Goal: Communication & Community: Answer question/provide support

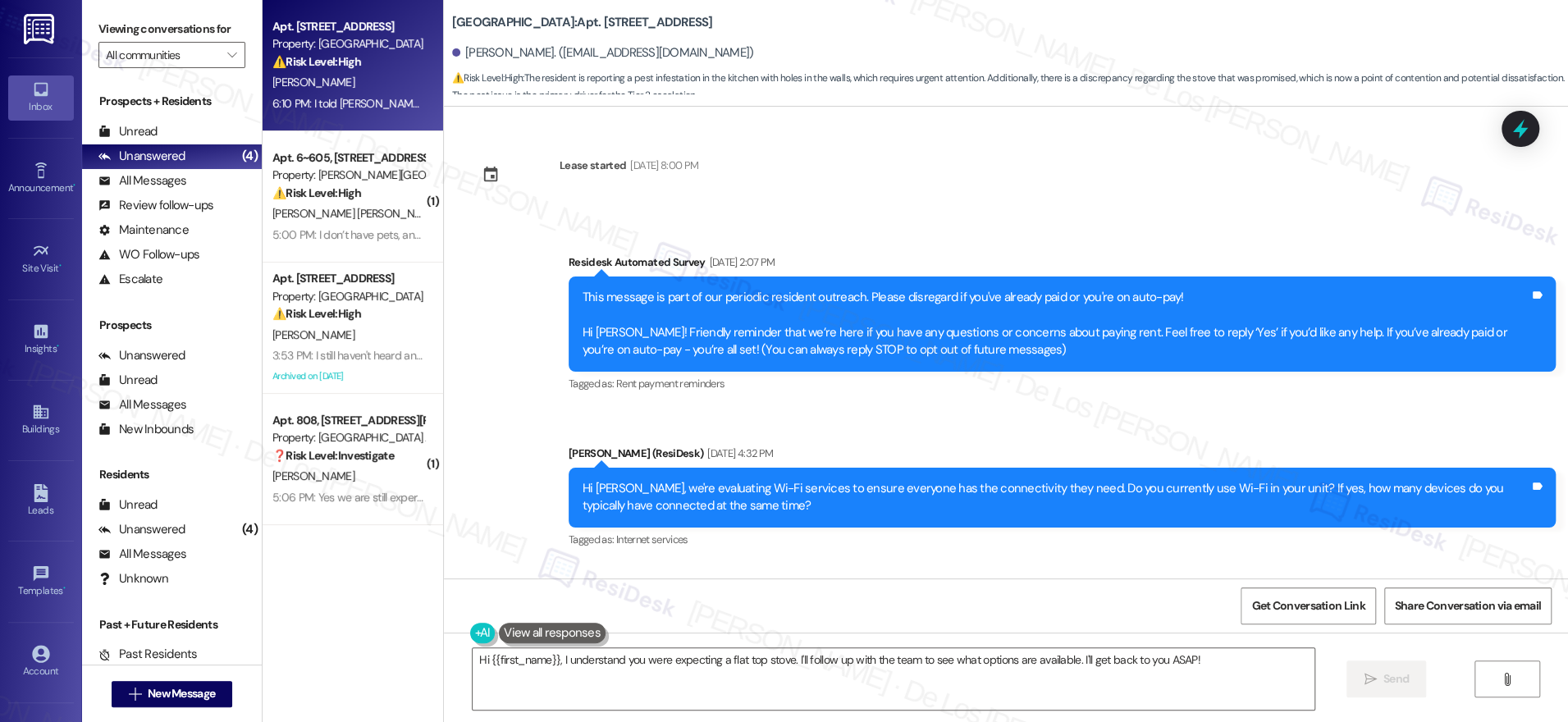
scroll to position [2486, 0]
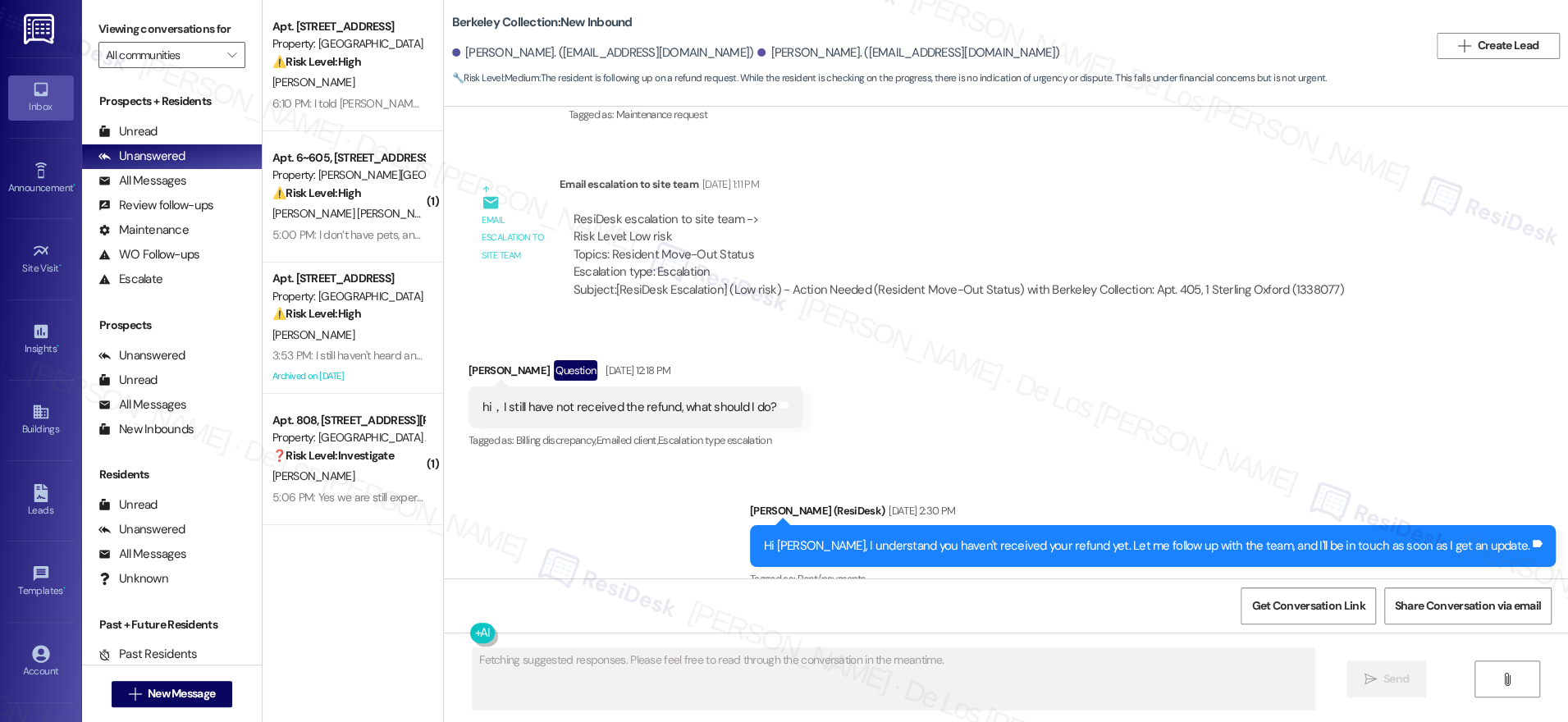
scroll to position [8493, 0]
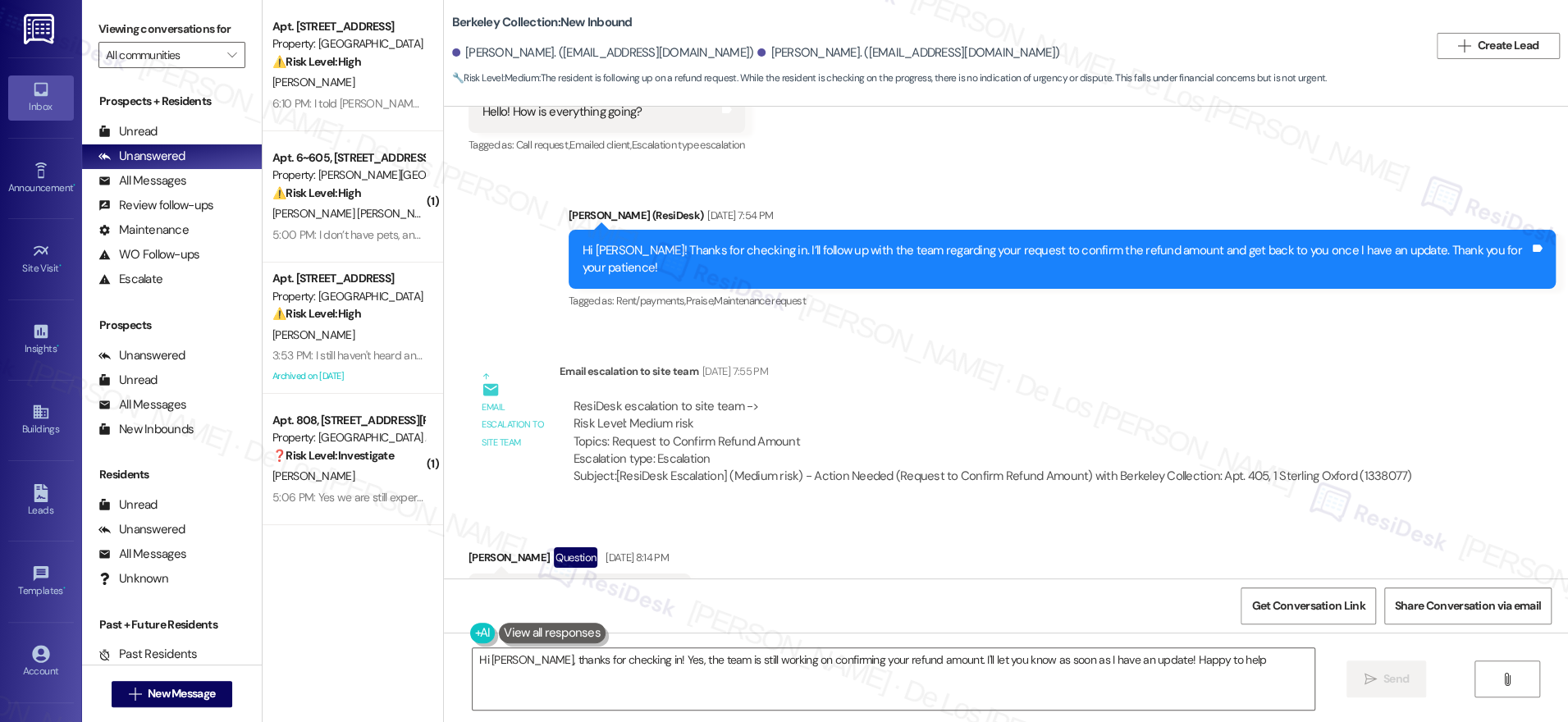
type textarea "Hi Jiachen, thanks for checking in! Yes, the team is still working on confirmin…"
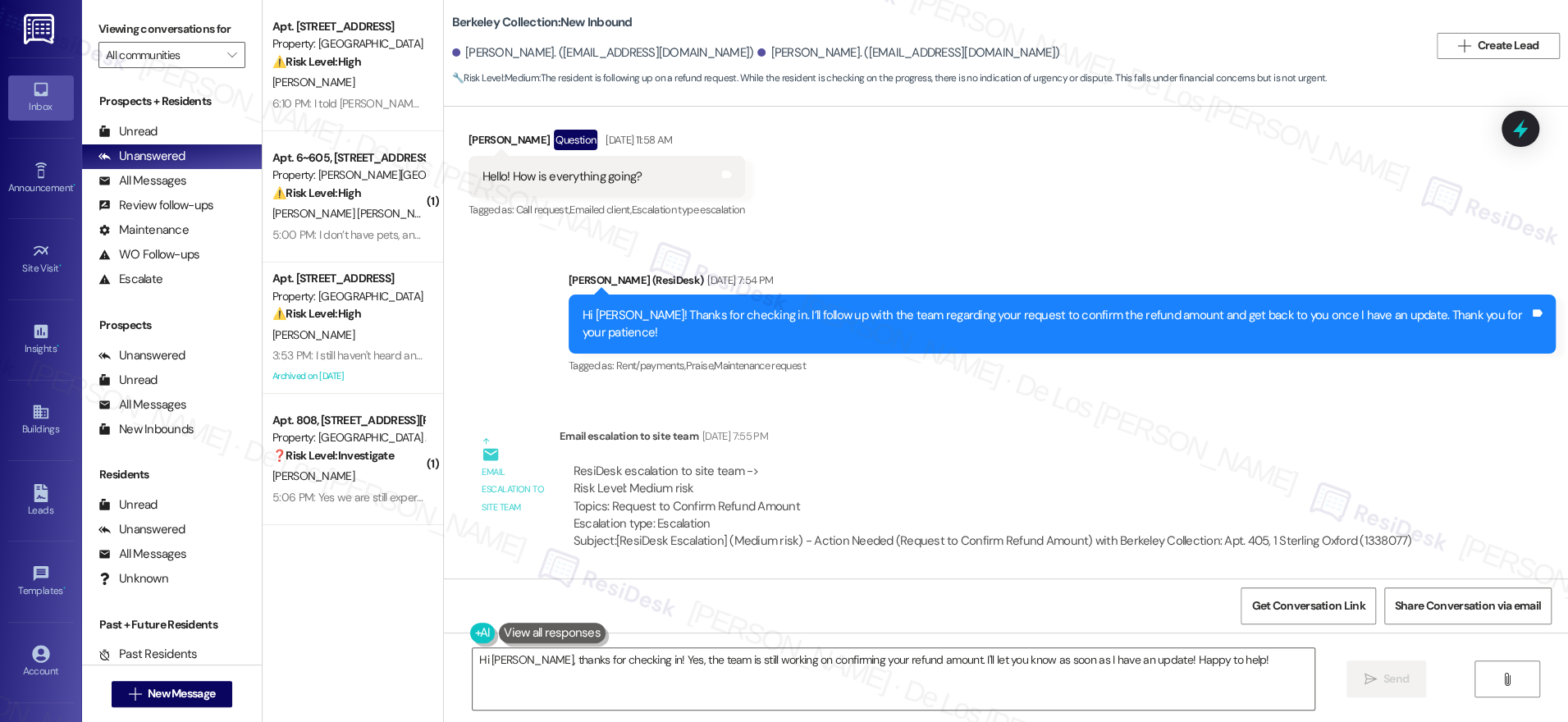
scroll to position [8799, 0]
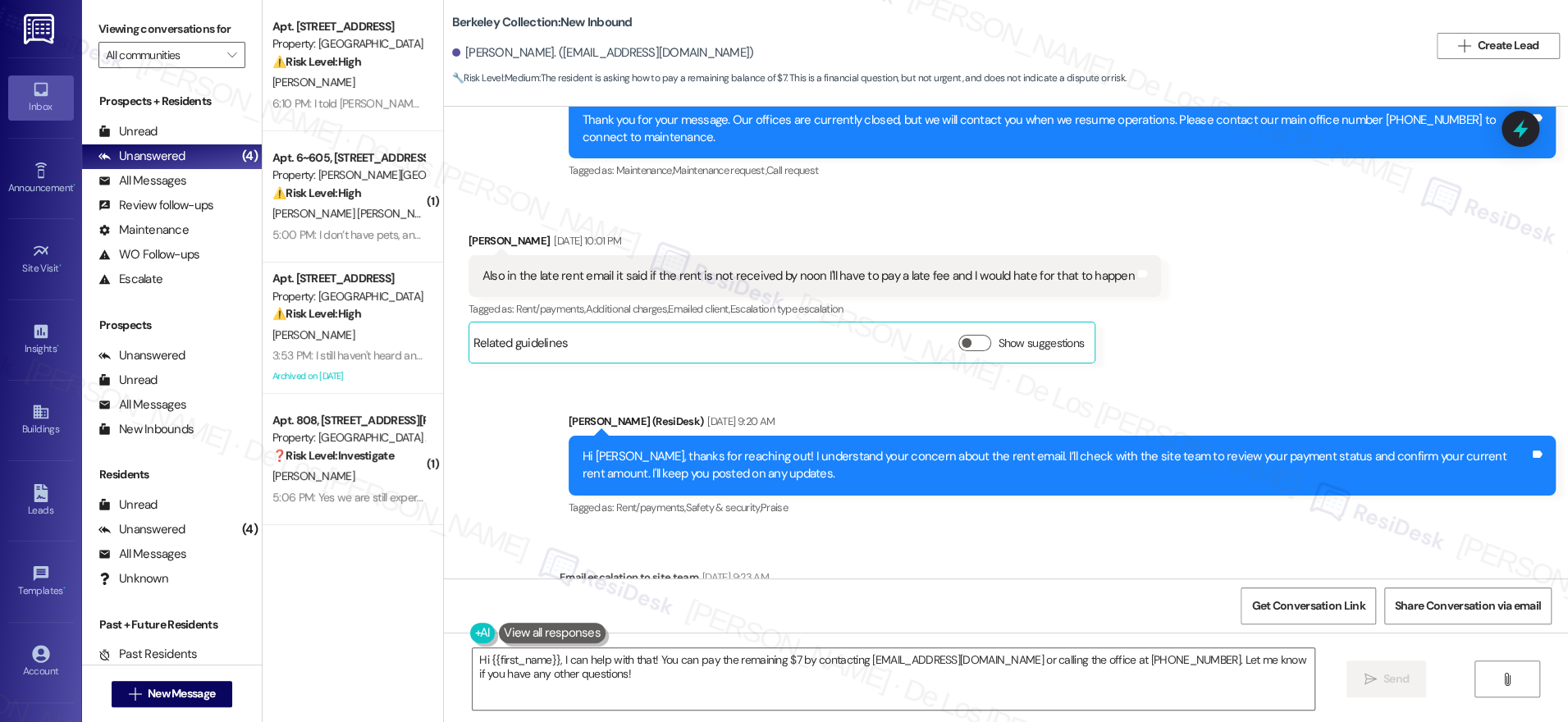
scroll to position [3888, 0]
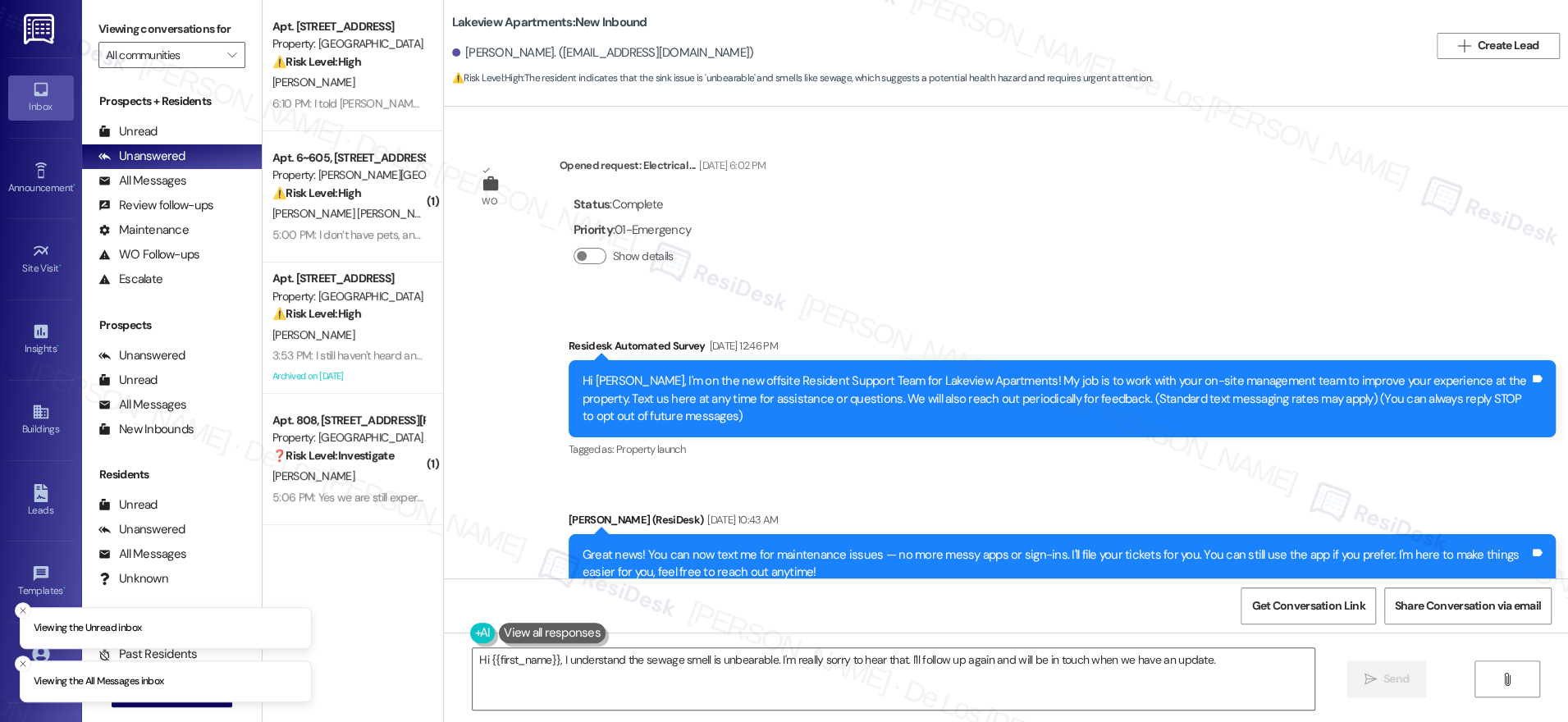
scroll to position [13156, 0]
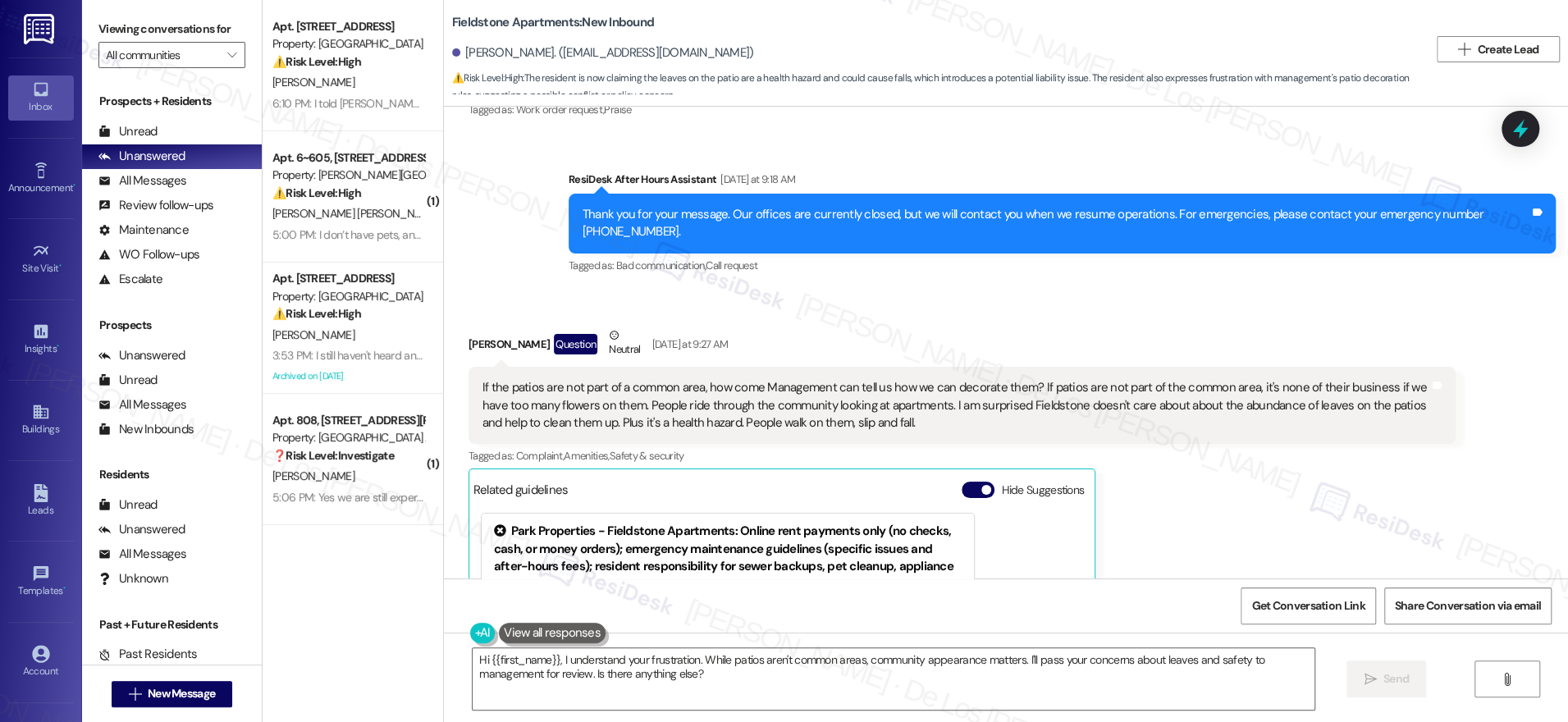
scroll to position [10729, 0]
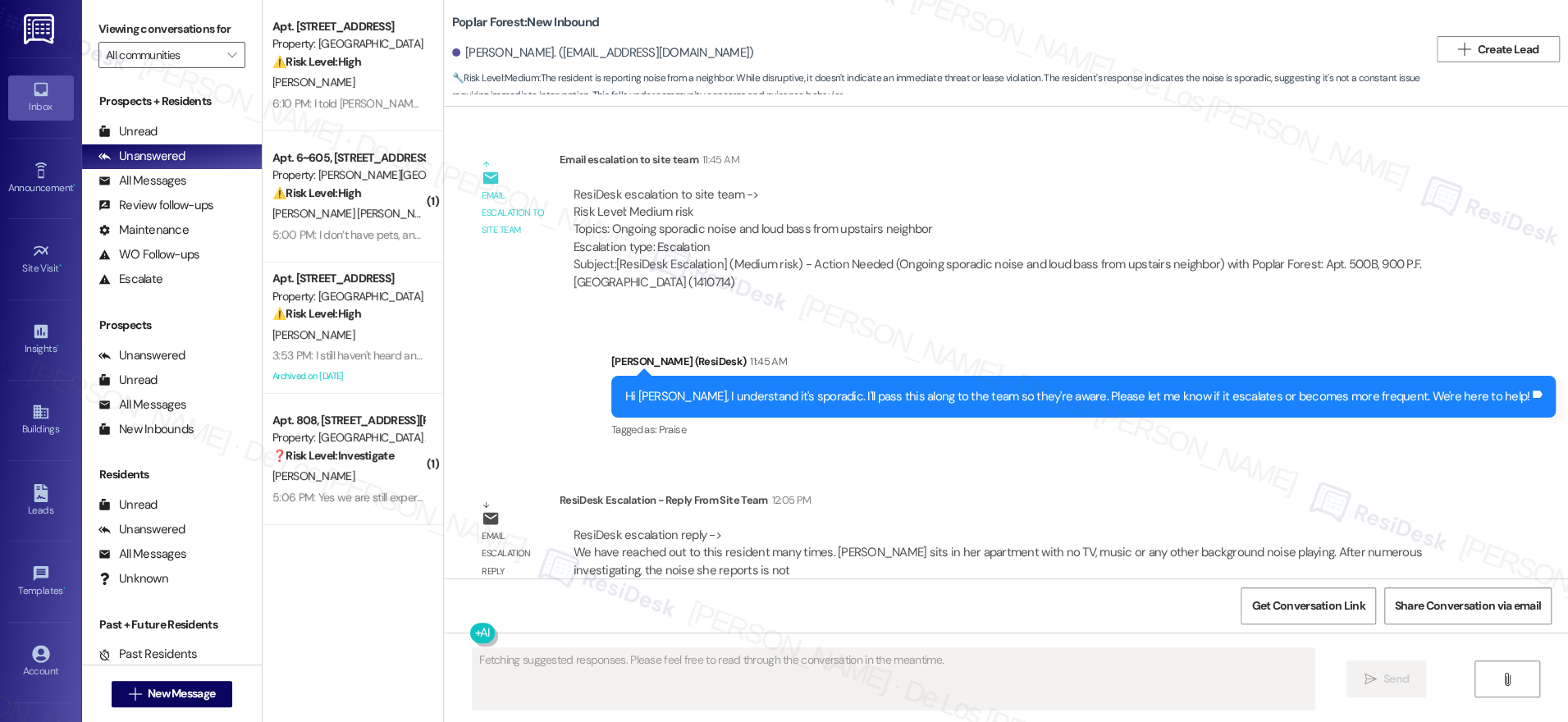
scroll to position [1902, 0]
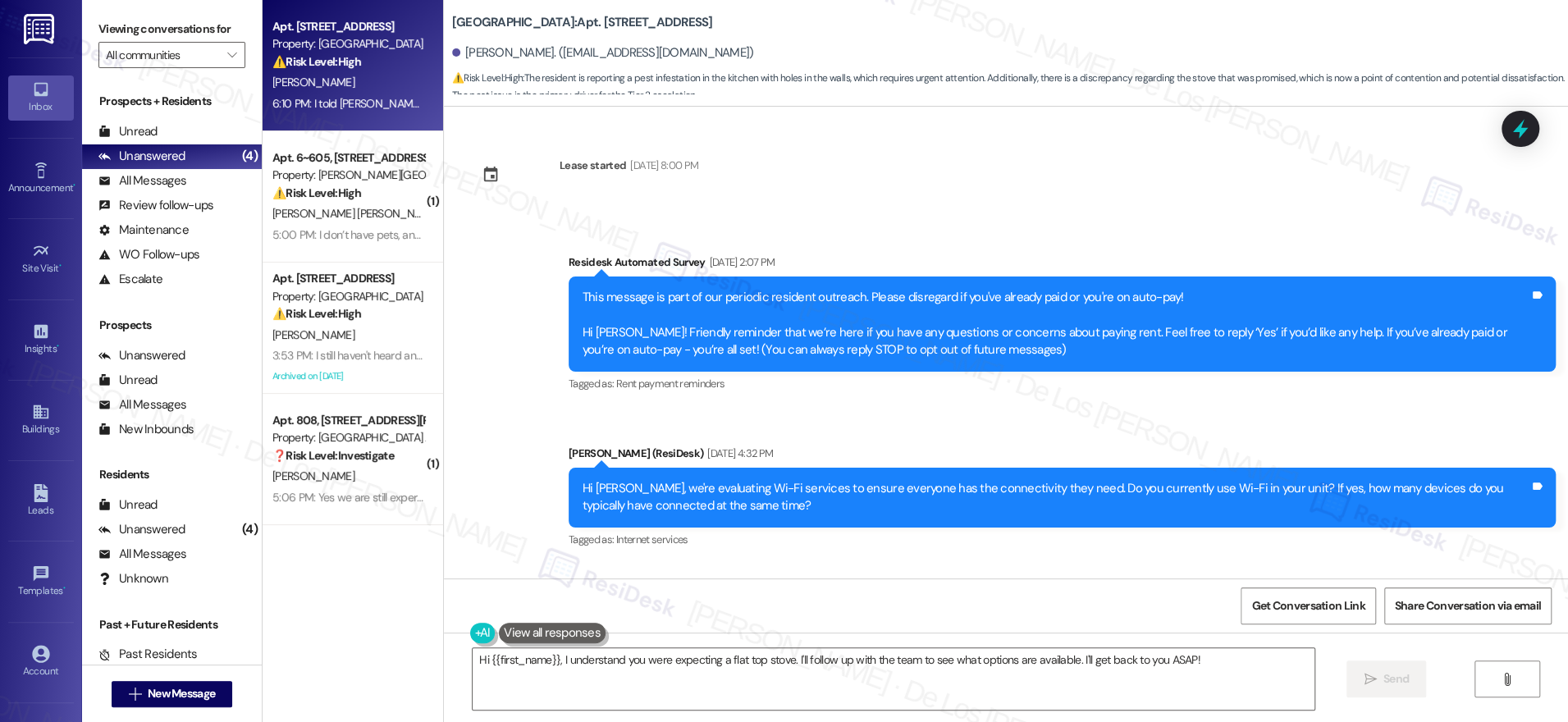
scroll to position [2486, 0]
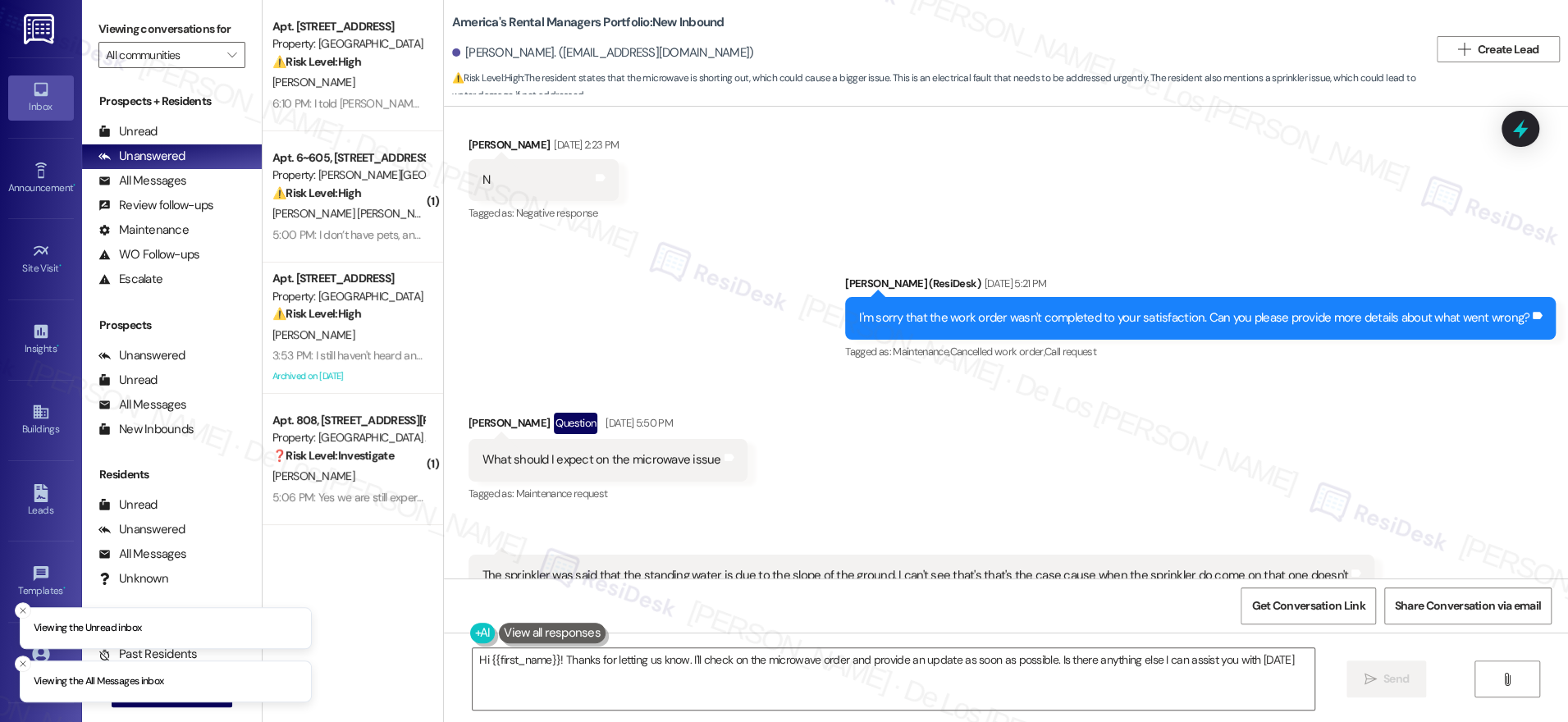
type textarea "Hi {{first_name}}! Thanks for letting us know. I'll check on the microwave orde…"
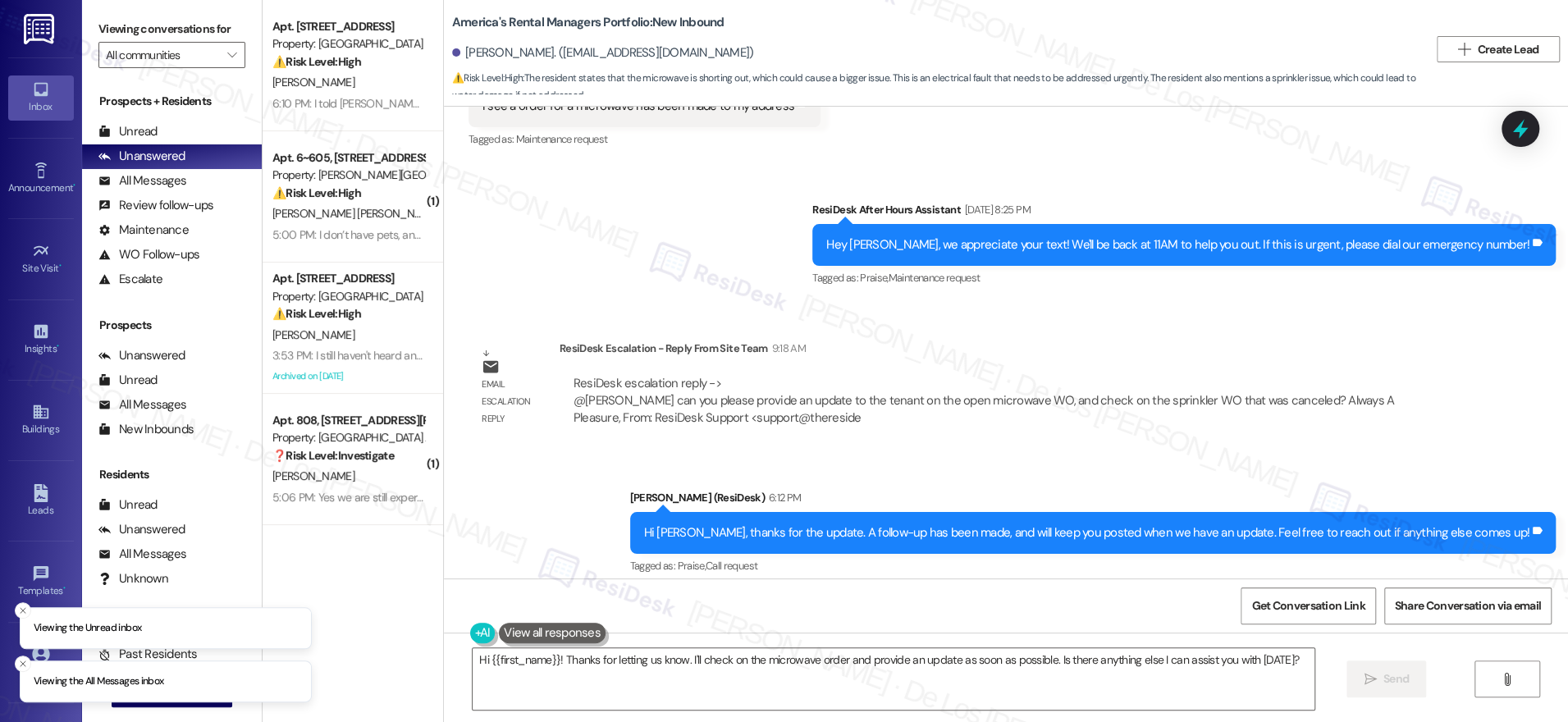
scroll to position [2716, 0]
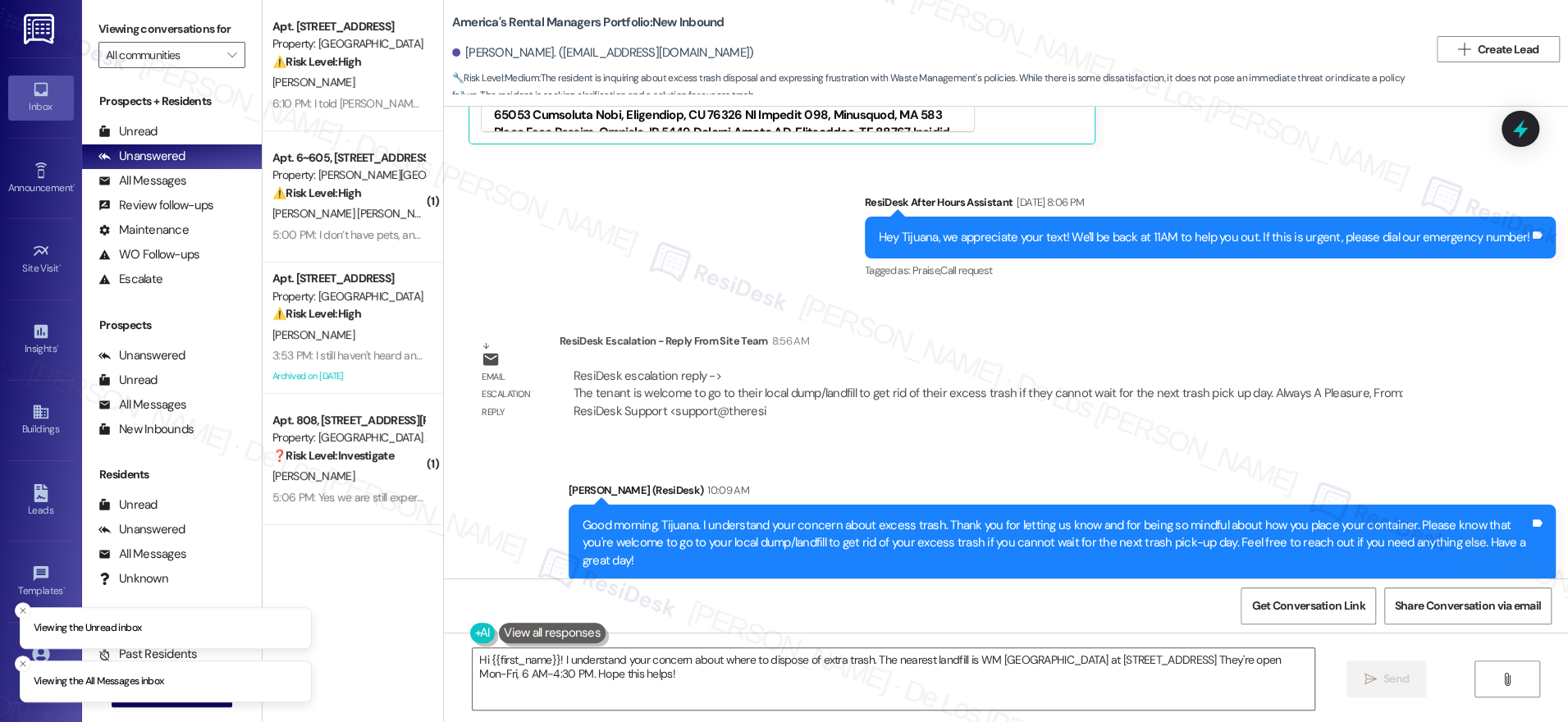
scroll to position [3692, 0]
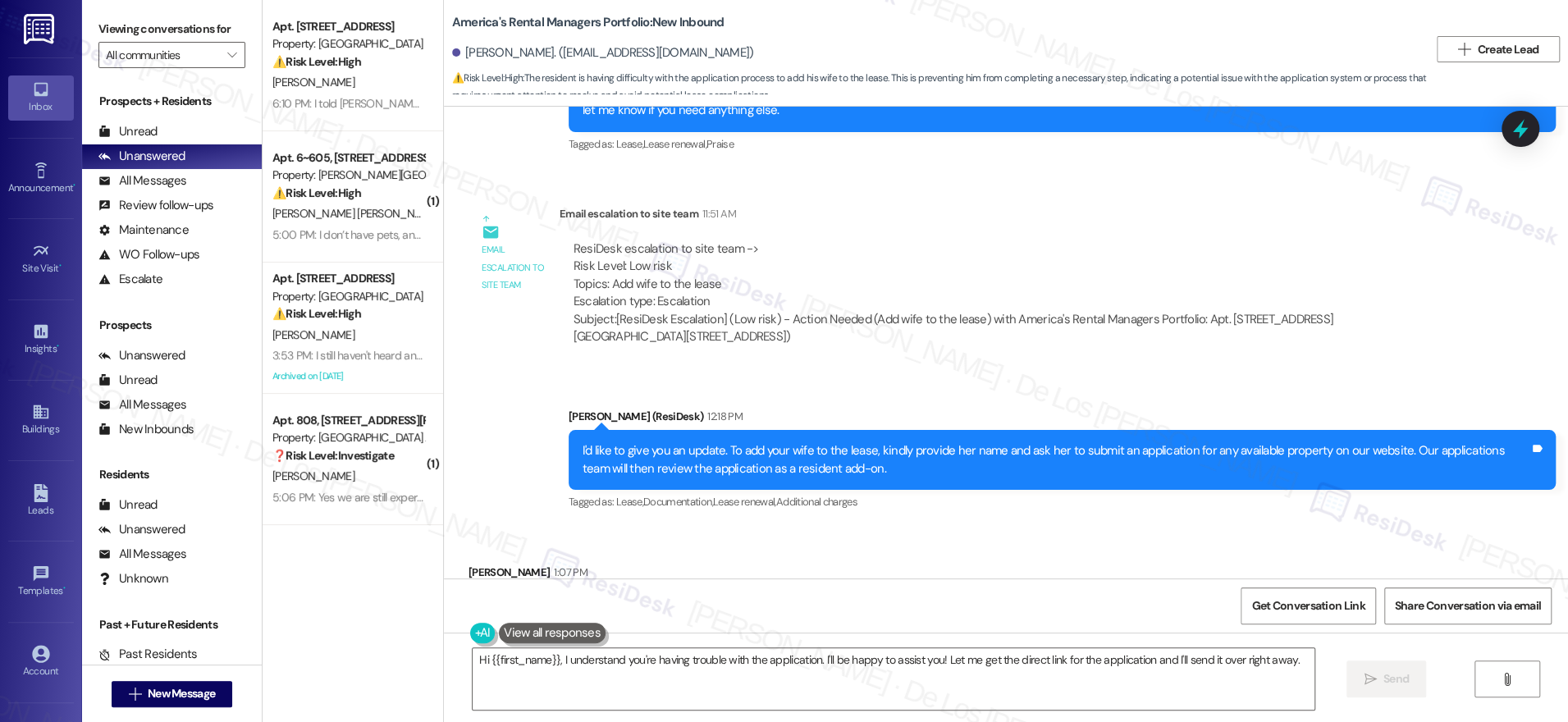
scroll to position [631, 0]
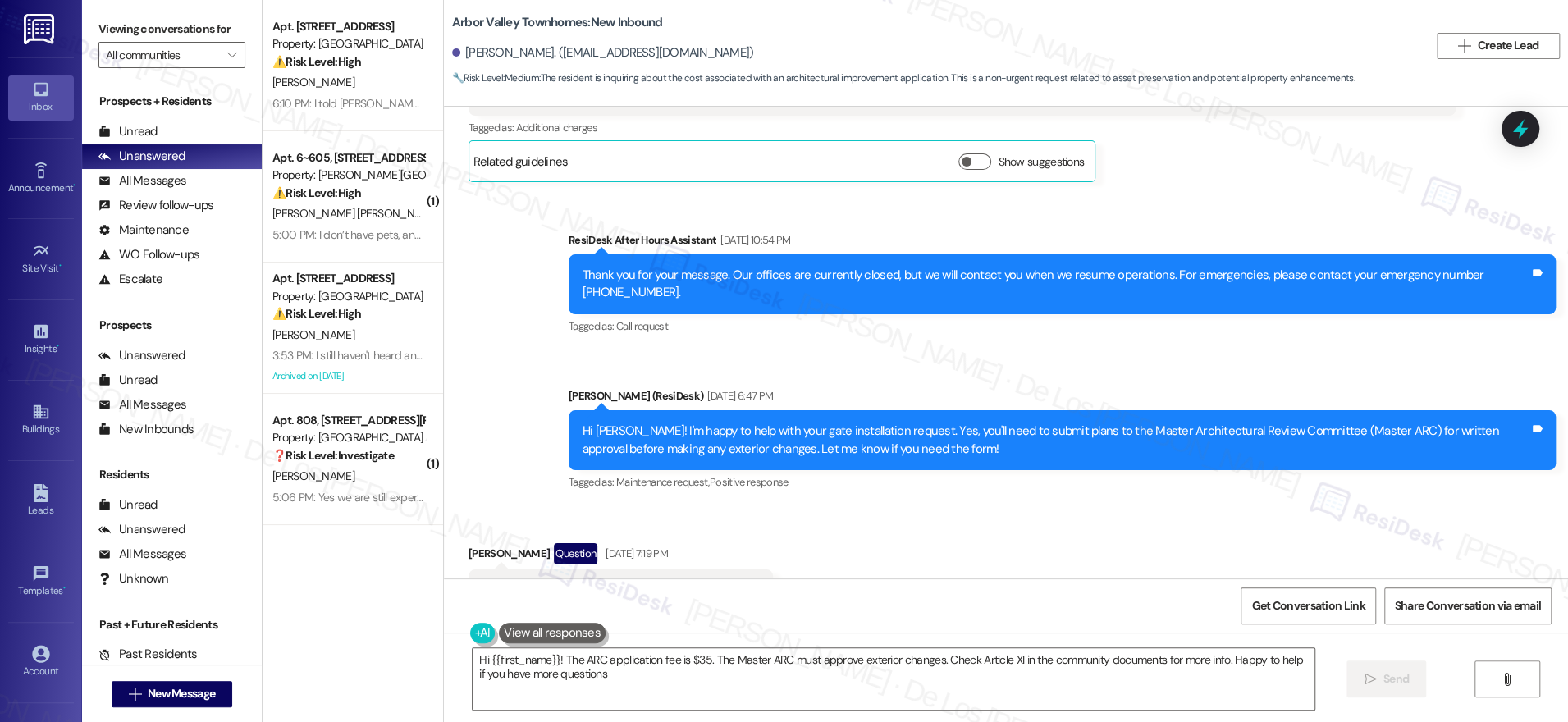
type textarea "Hi {{first_name}}! The ARC application fee is $35. The Master ARC must approve …"
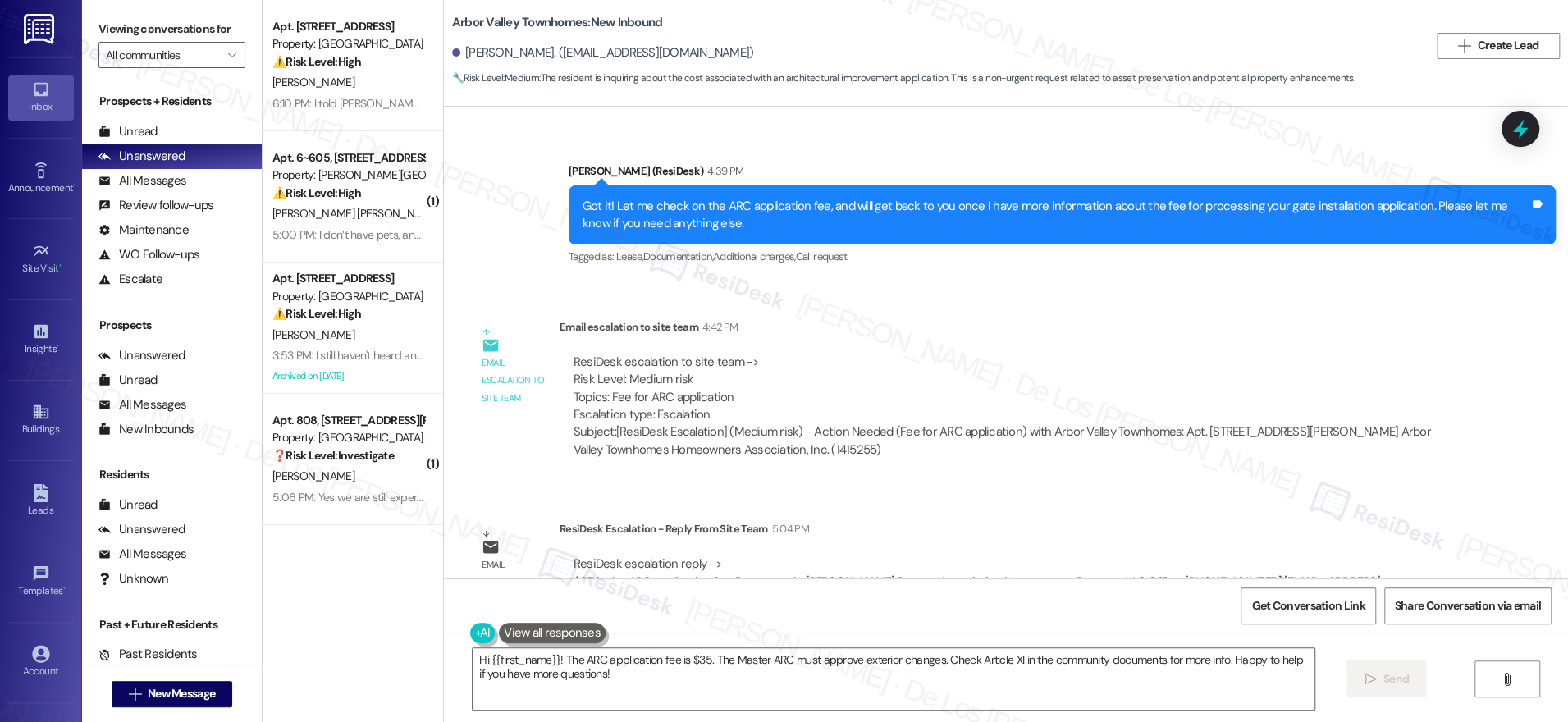
scroll to position [3407, 0]
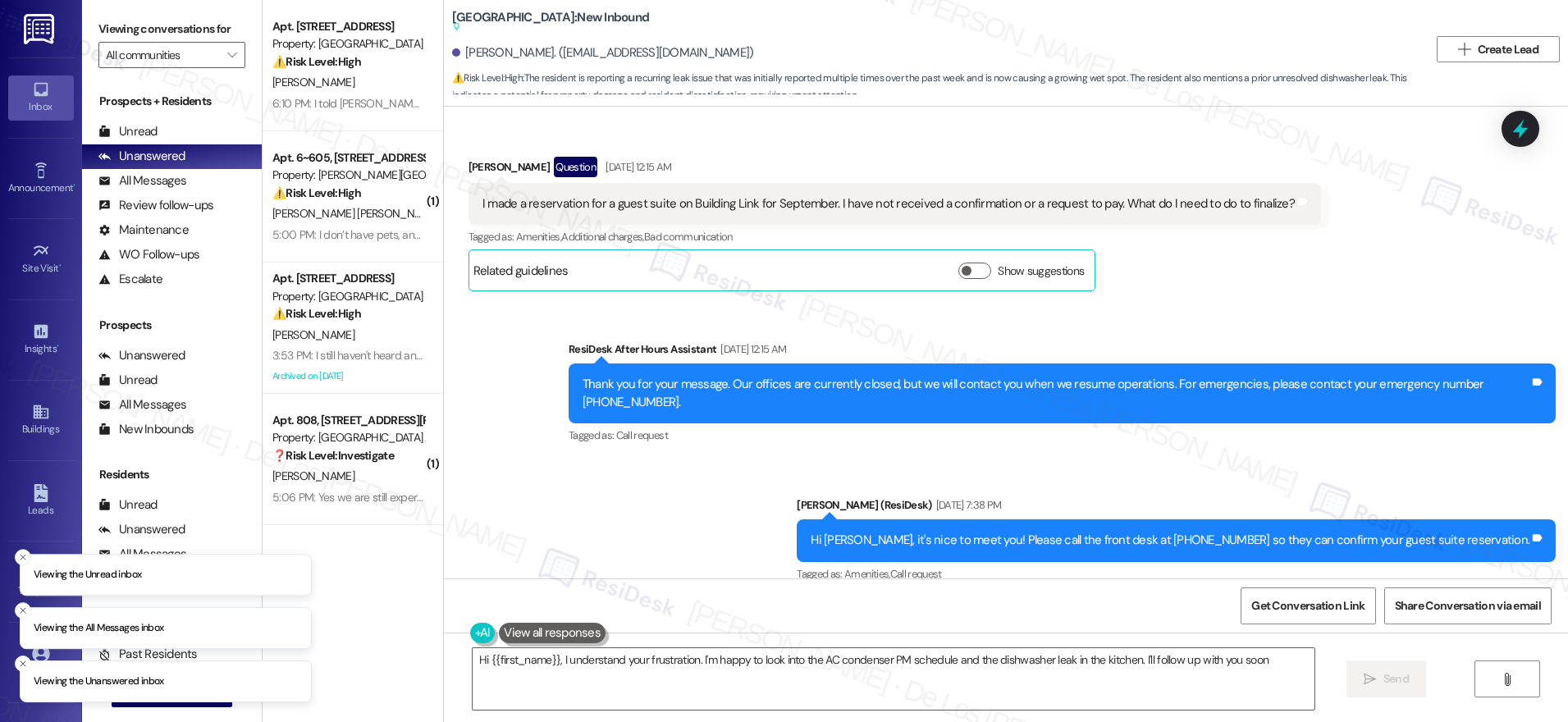
type textarea "Hi {{first_name}}, I understand your frustration. I'm happy to look into the AC…"
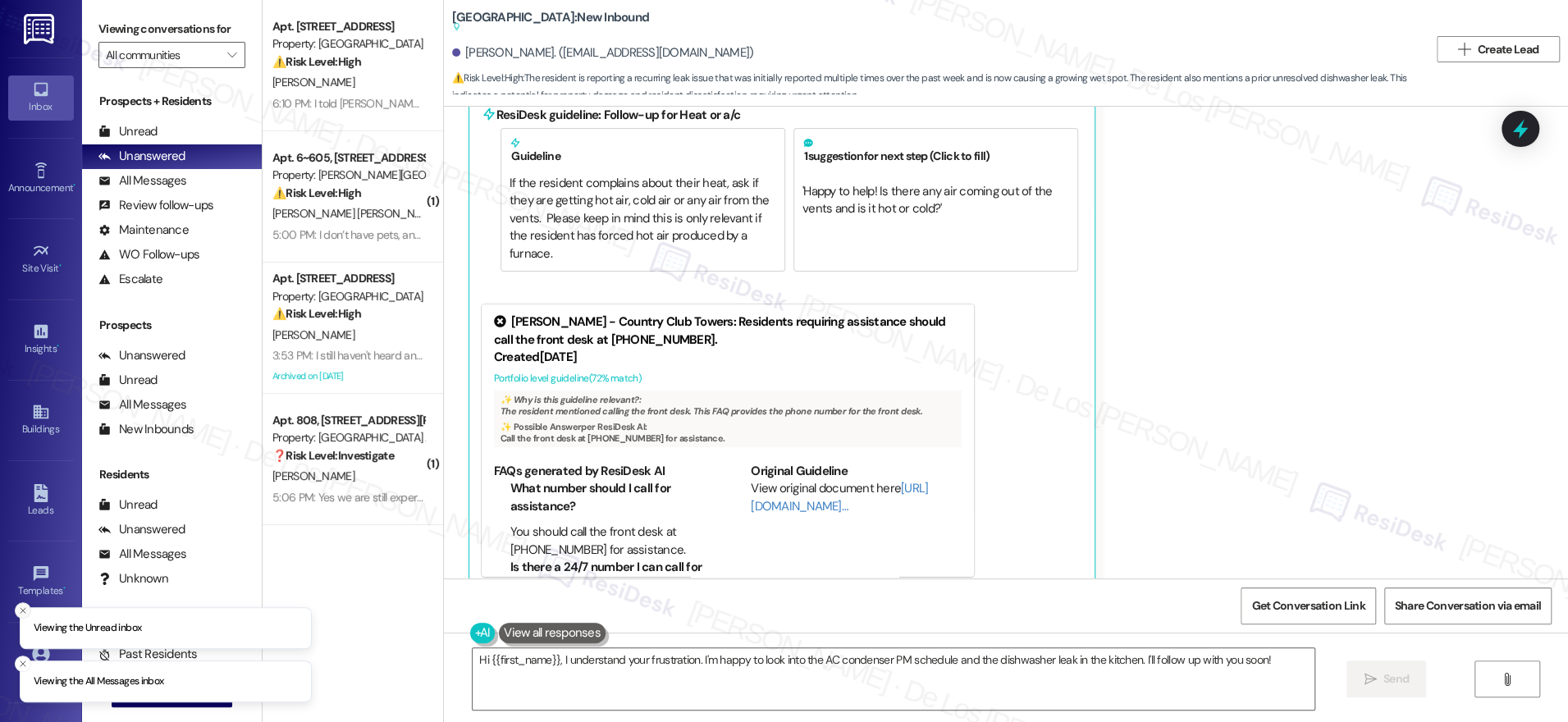
click at [26, 614] on icon "Close toast" at bounding box center [22, 610] width 10 height 10
click at [21, 659] on icon "Close toast" at bounding box center [22, 663] width 10 height 10
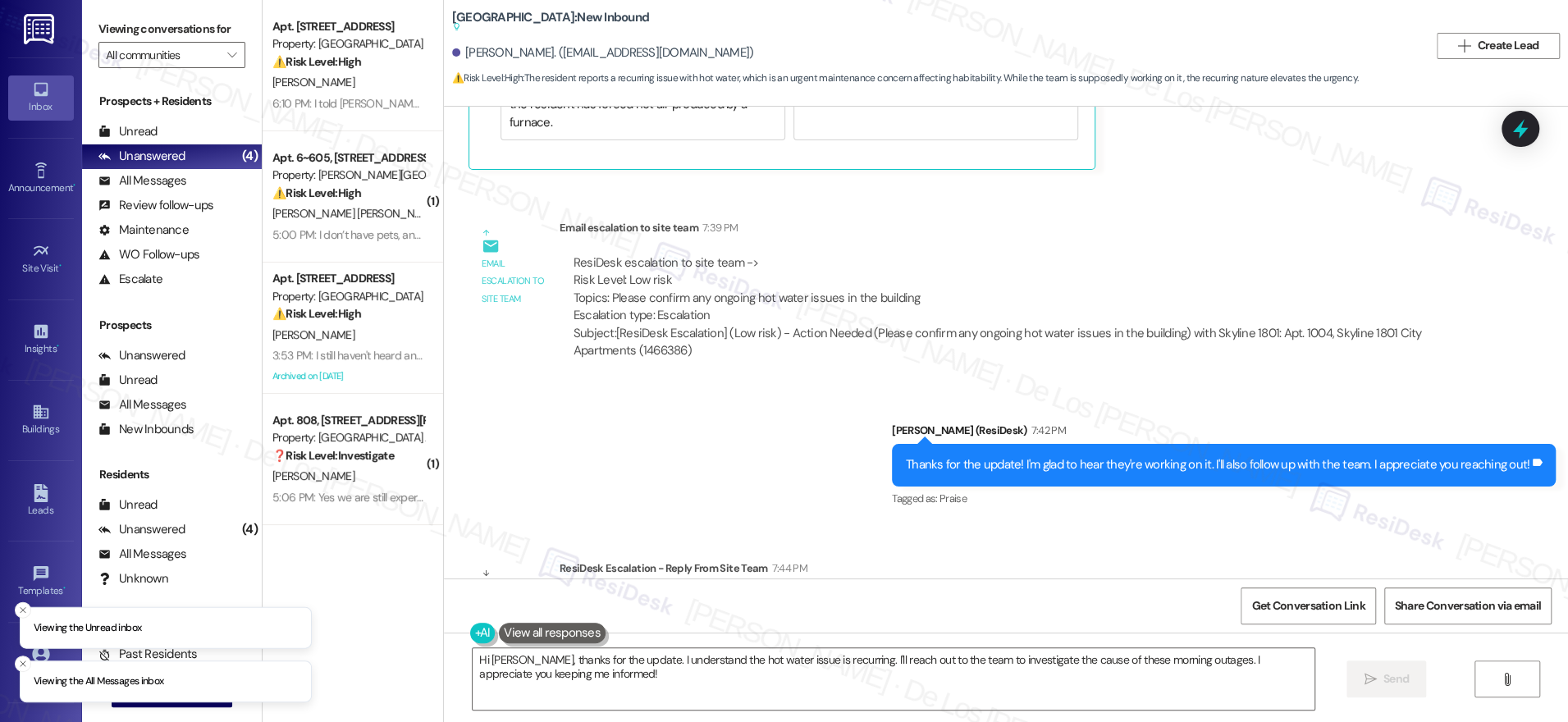
scroll to position [1067, 0]
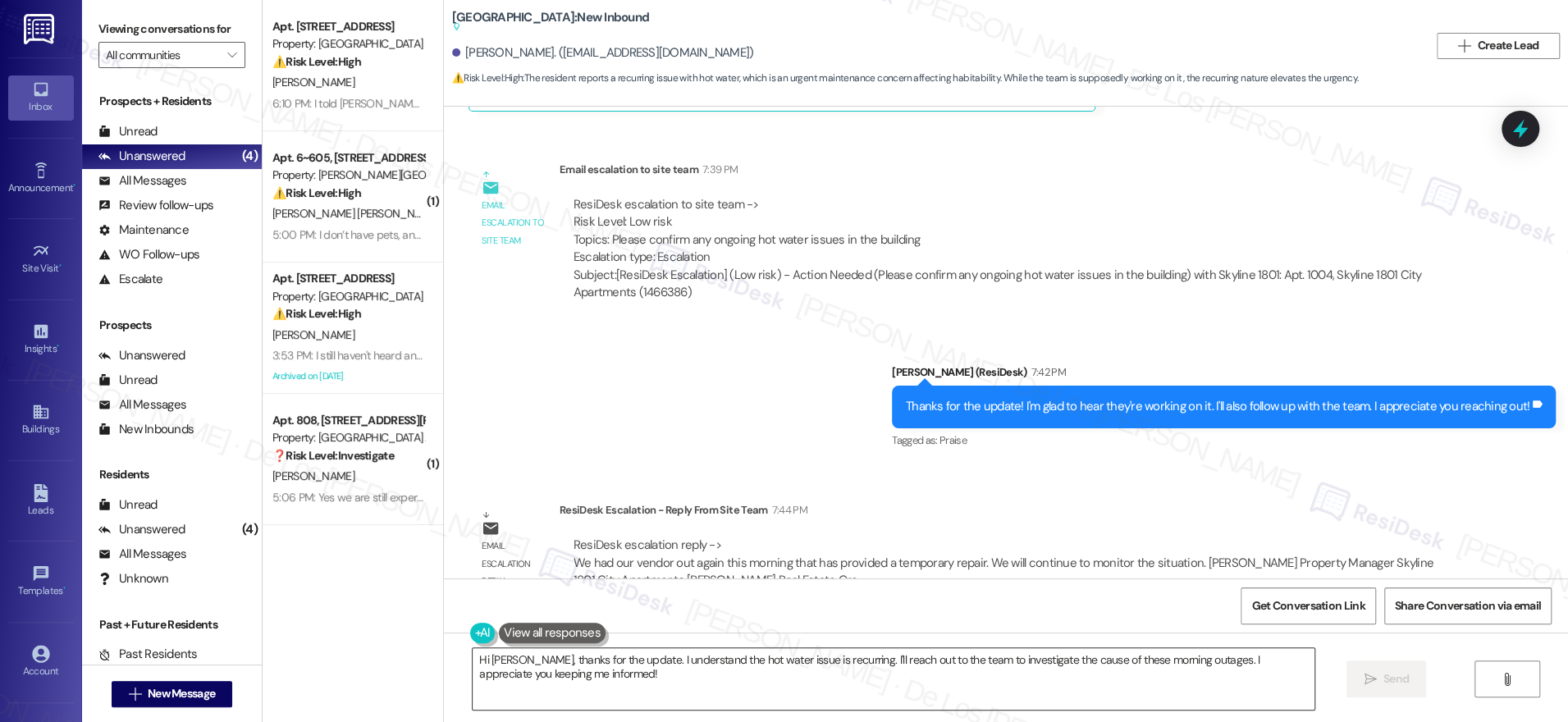
click at [1176, 670] on textarea "Hi [PERSON_NAME], thanks for the update. I understand the hot water issue is re…" at bounding box center [893, 678] width 842 height 61
click at [1119, 582] on div "Get Conversation Link Share Conversation via email" at bounding box center [1006, 605] width 1124 height 54
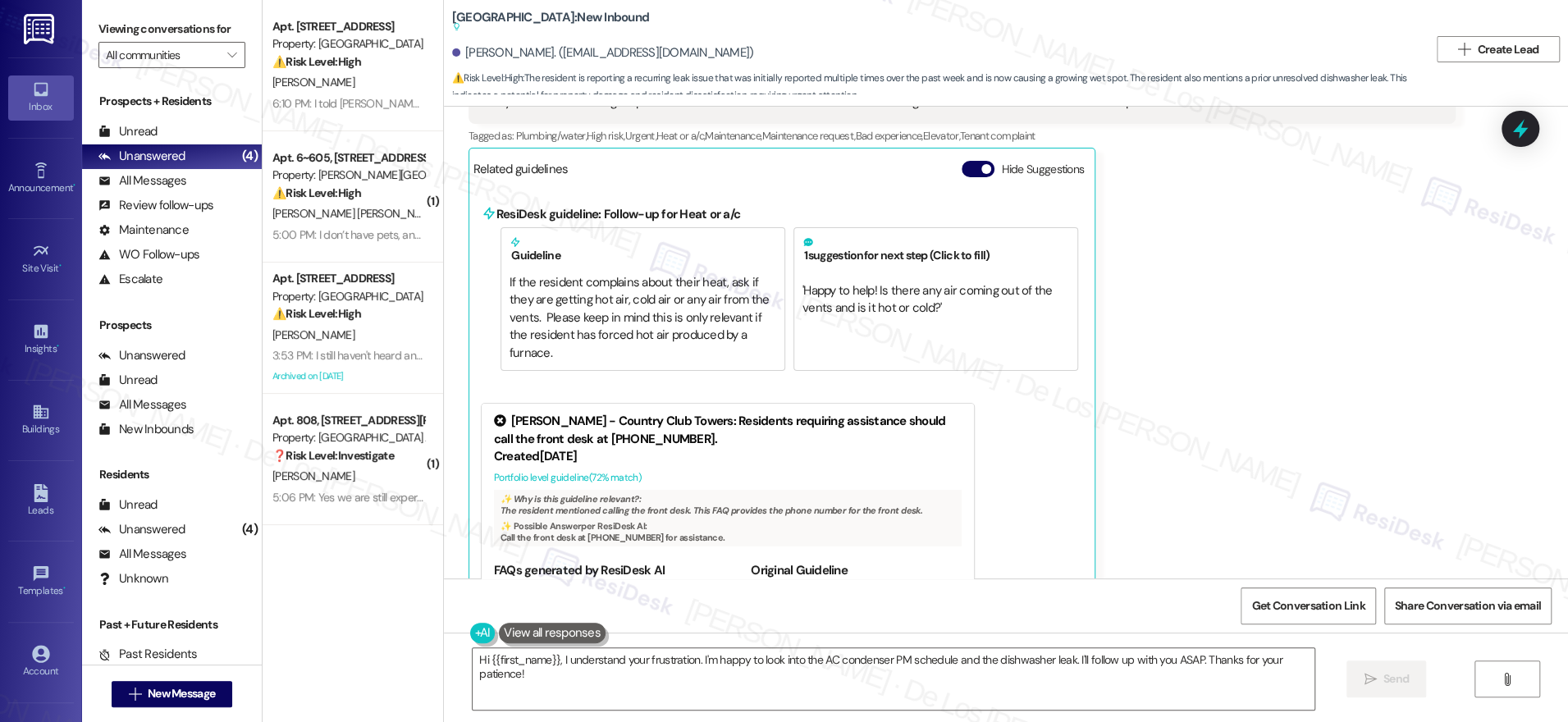
scroll to position [4215, 0]
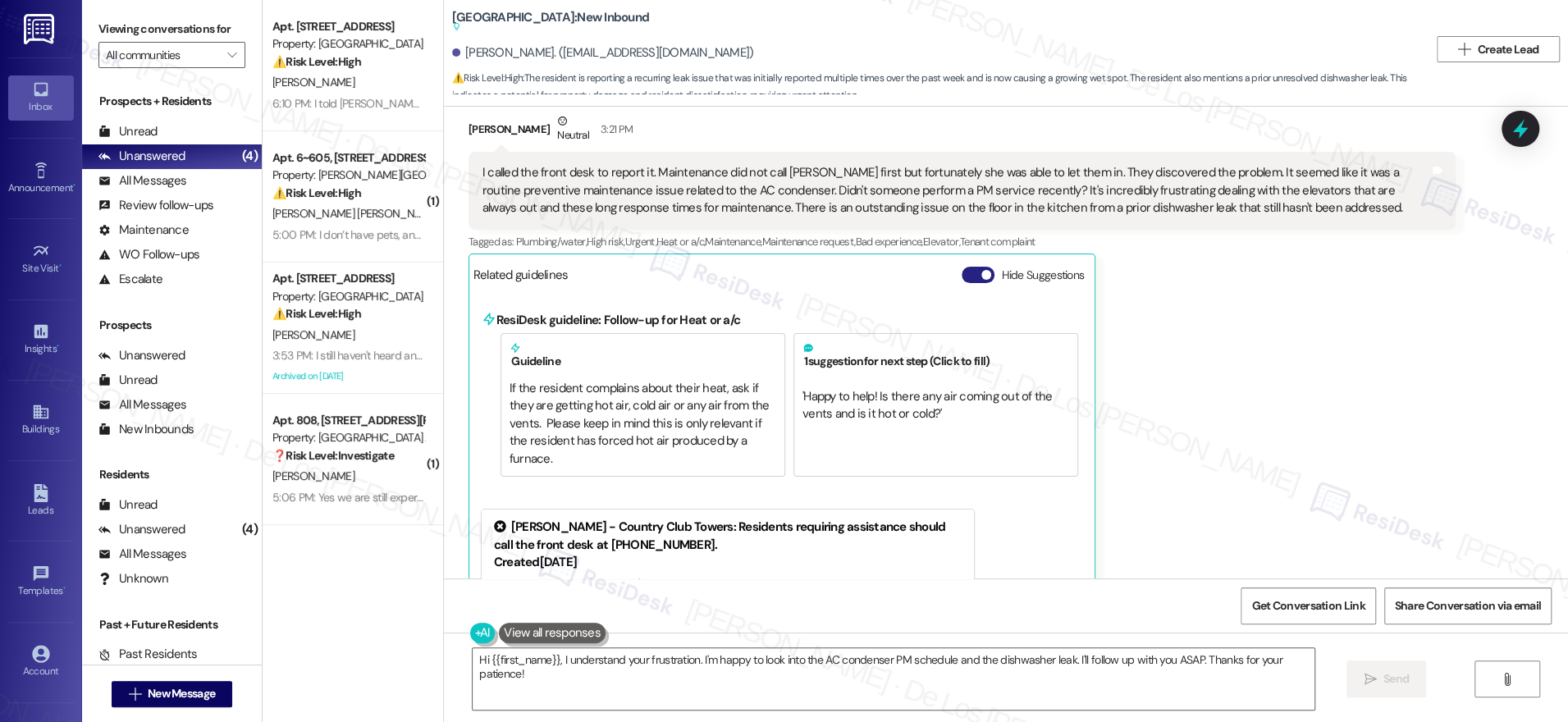
click at [981, 270] on span "button" at bounding box center [985, 275] width 10 height 10
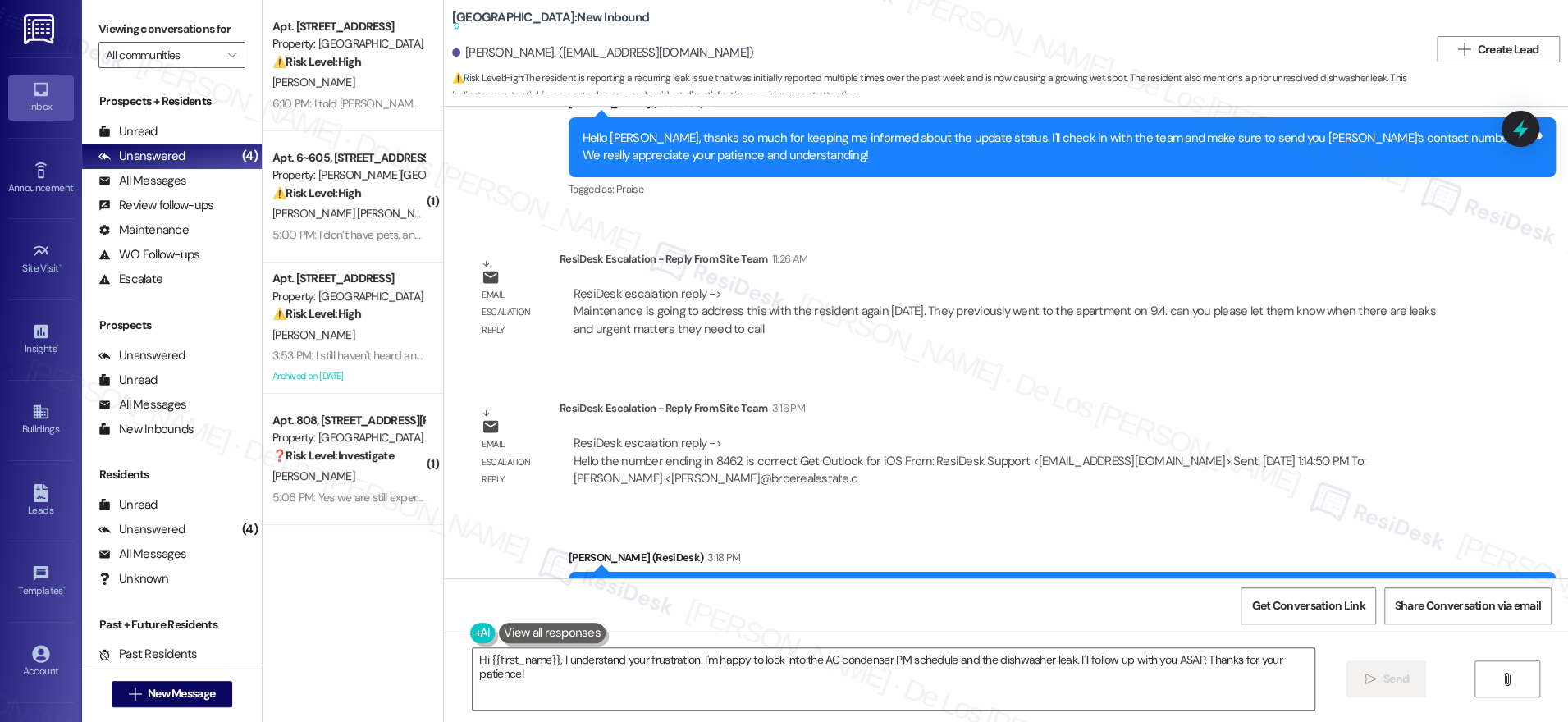
scroll to position [3605, 0]
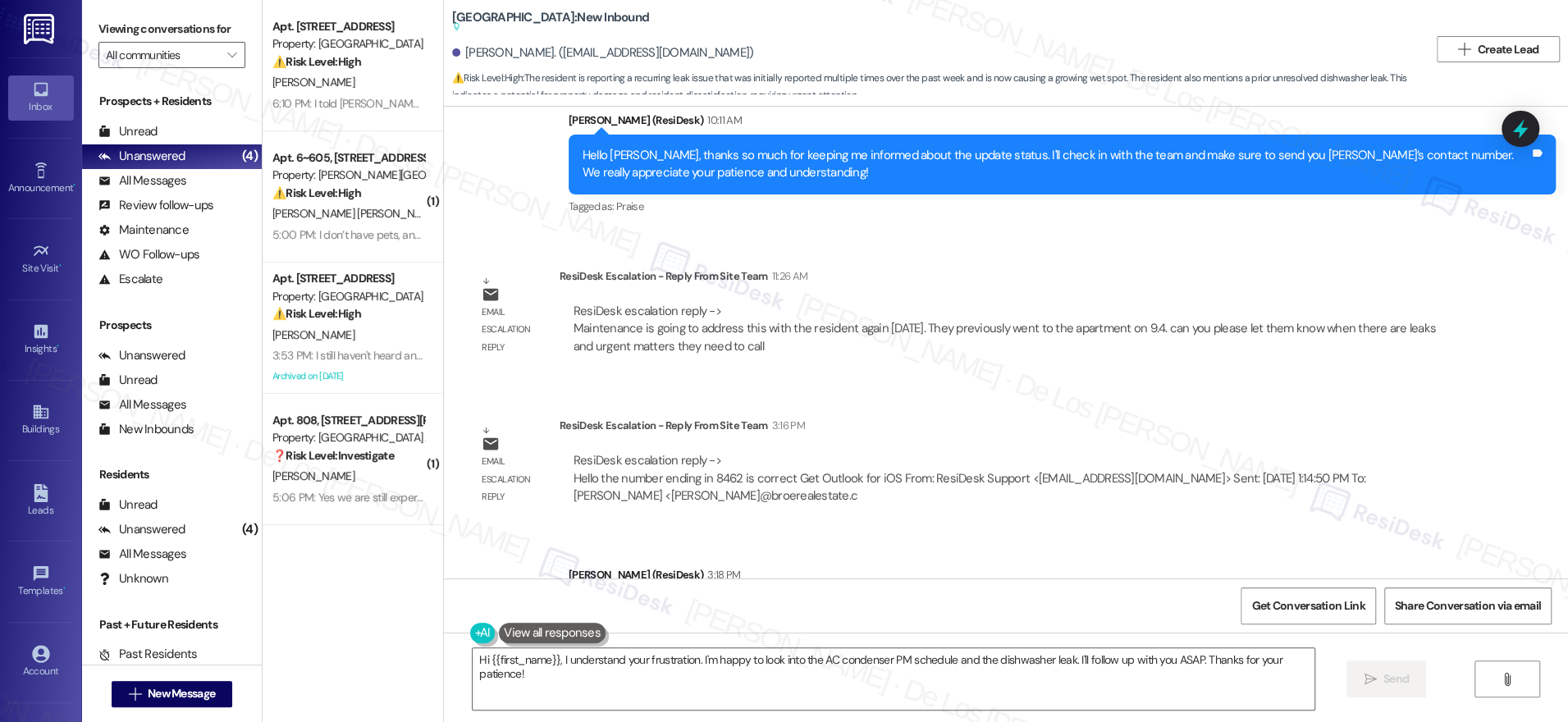
click at [1129, 273] on div "ResiDesk Escalation - Reply From Site Team 11:26 AM" at bounding box center [1007, 279] width 896 height 23
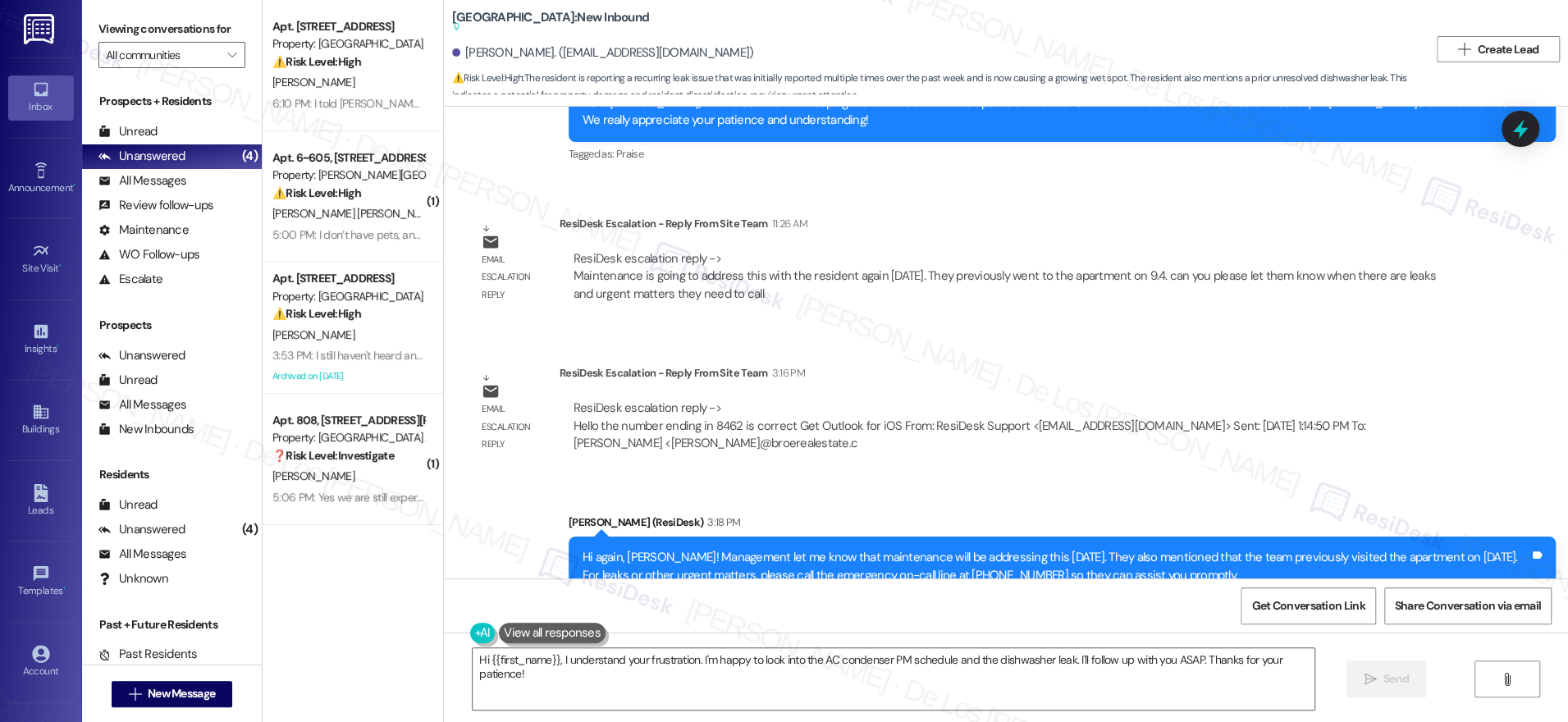
scroll to position [3939, 0]
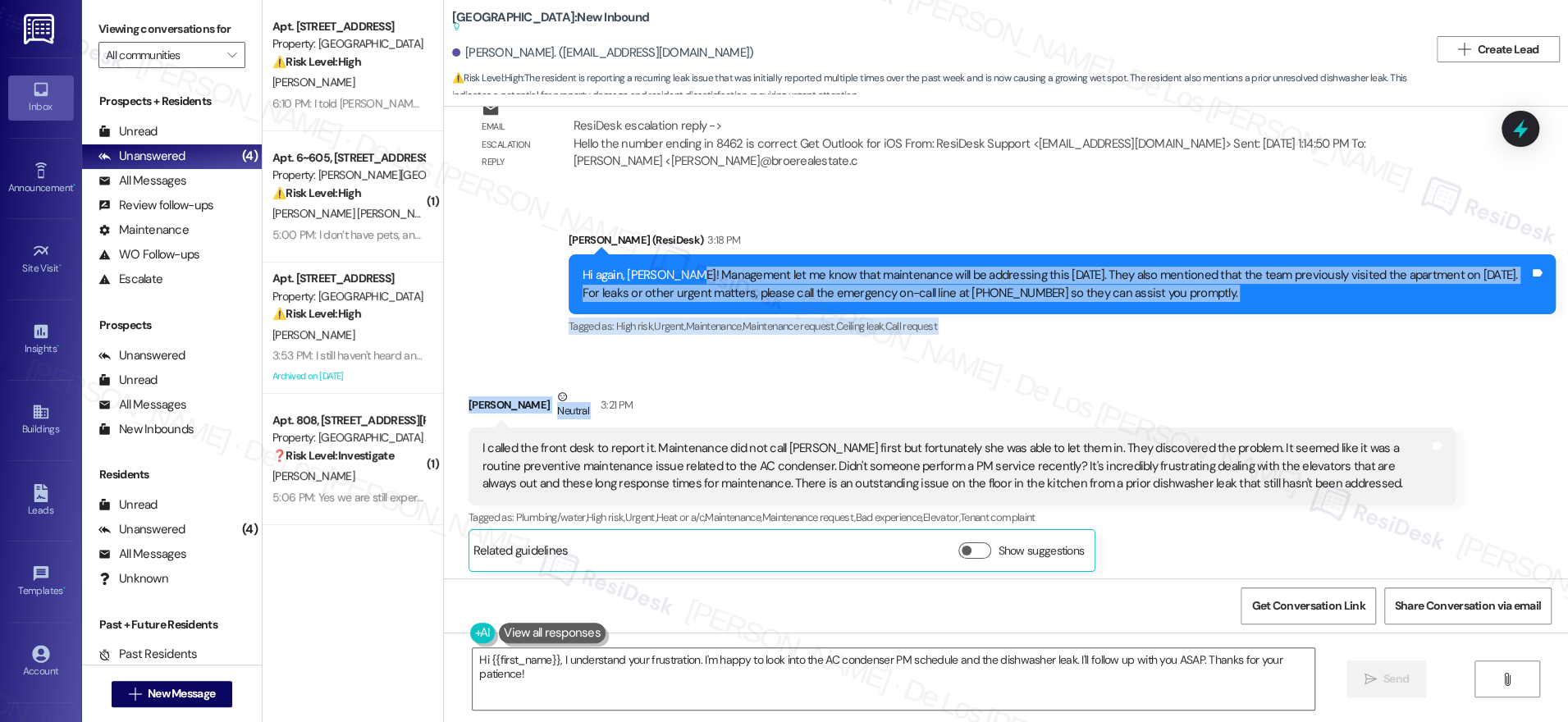
drag, startPoint x: 675, startPoint y: 272, endPoint x: 1106, endPoint y: 351, distance: 438.2
click at [1106, 351] on div "Received via SMS Troy Lee Question Jul 25, 2025 at 12:15 AM I made a reservatio…" at bounding box center [1006, 342] width 1124 height 472
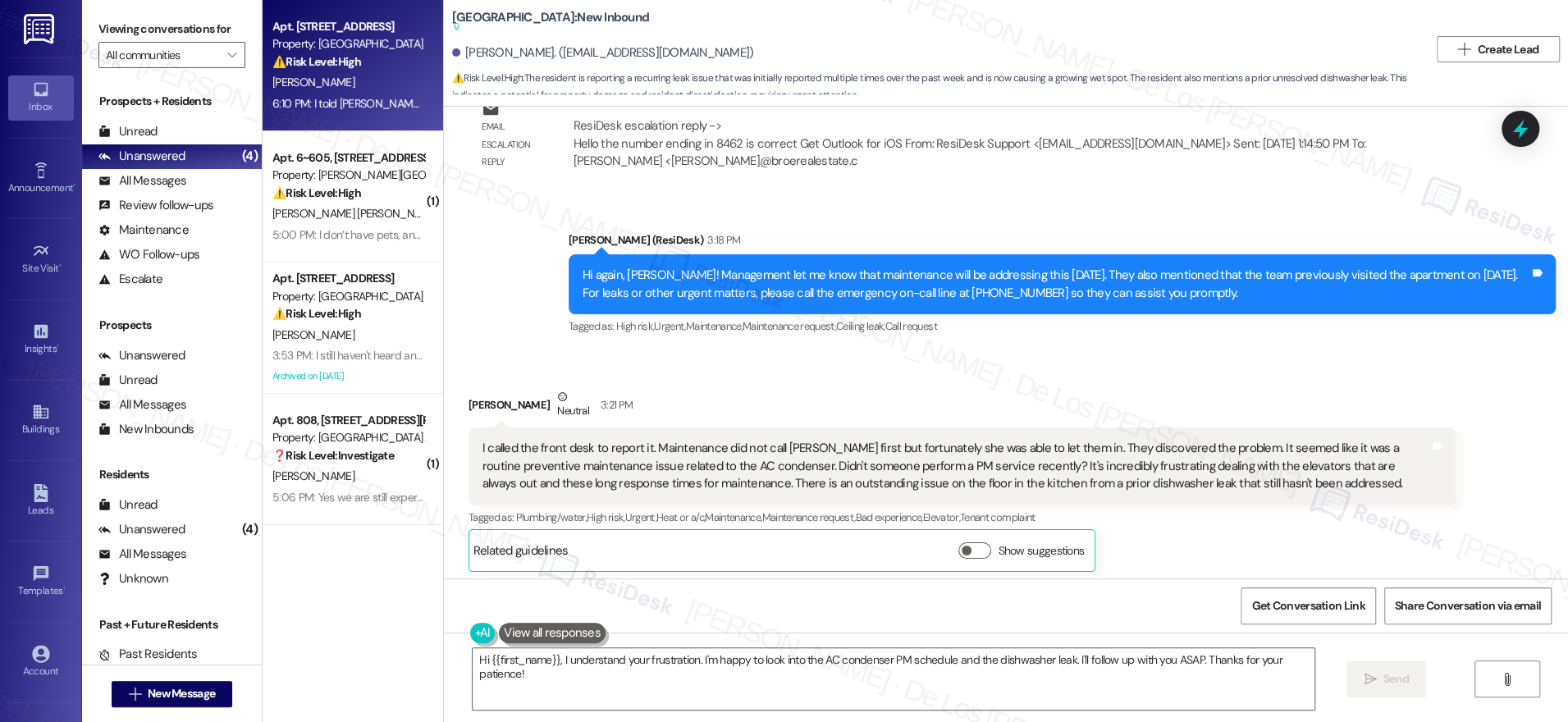
click at [393, 78] on div "[PERSON_NAME]" at bounding box center [348, 82] width 155 height 20
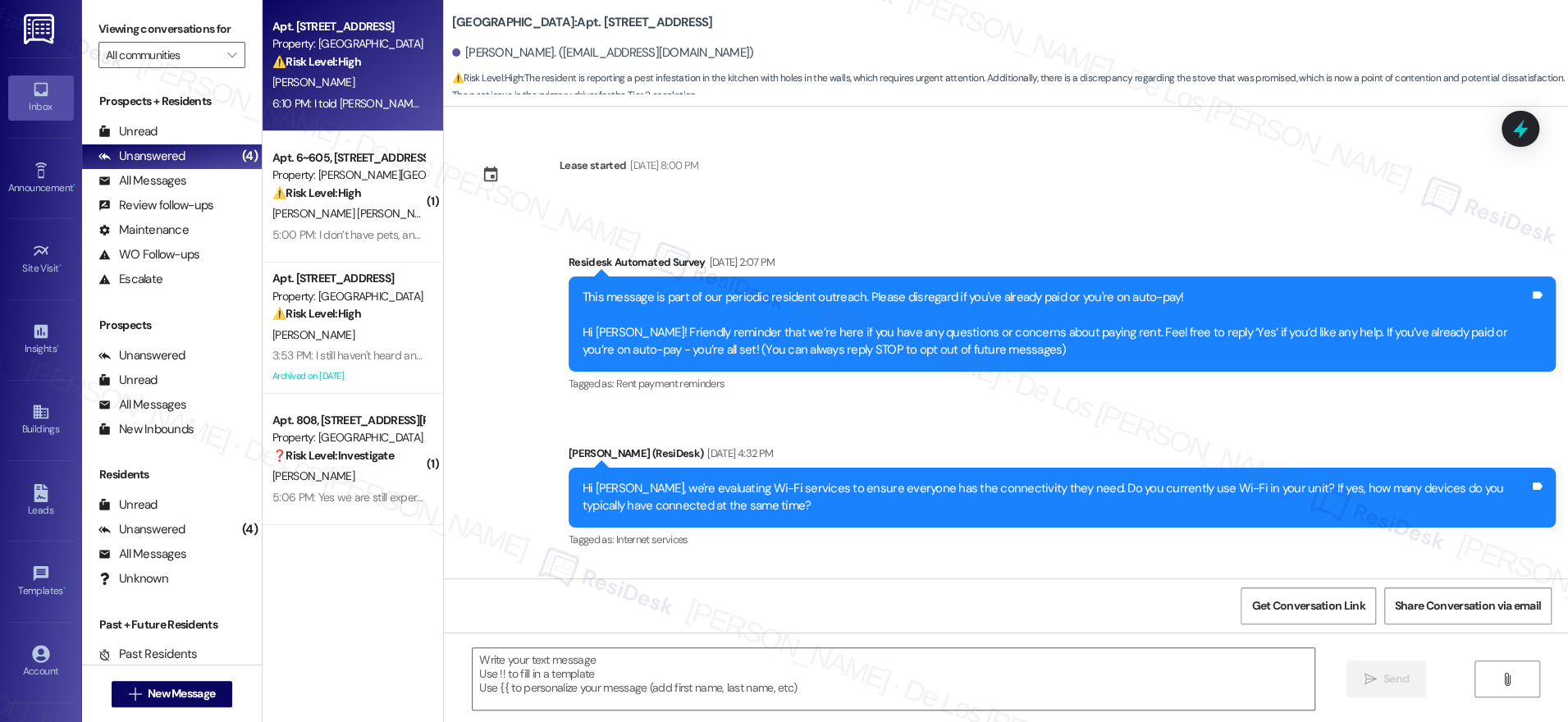
type textarea "Fetching suggested responses. Please feel free to read through the conversation…"
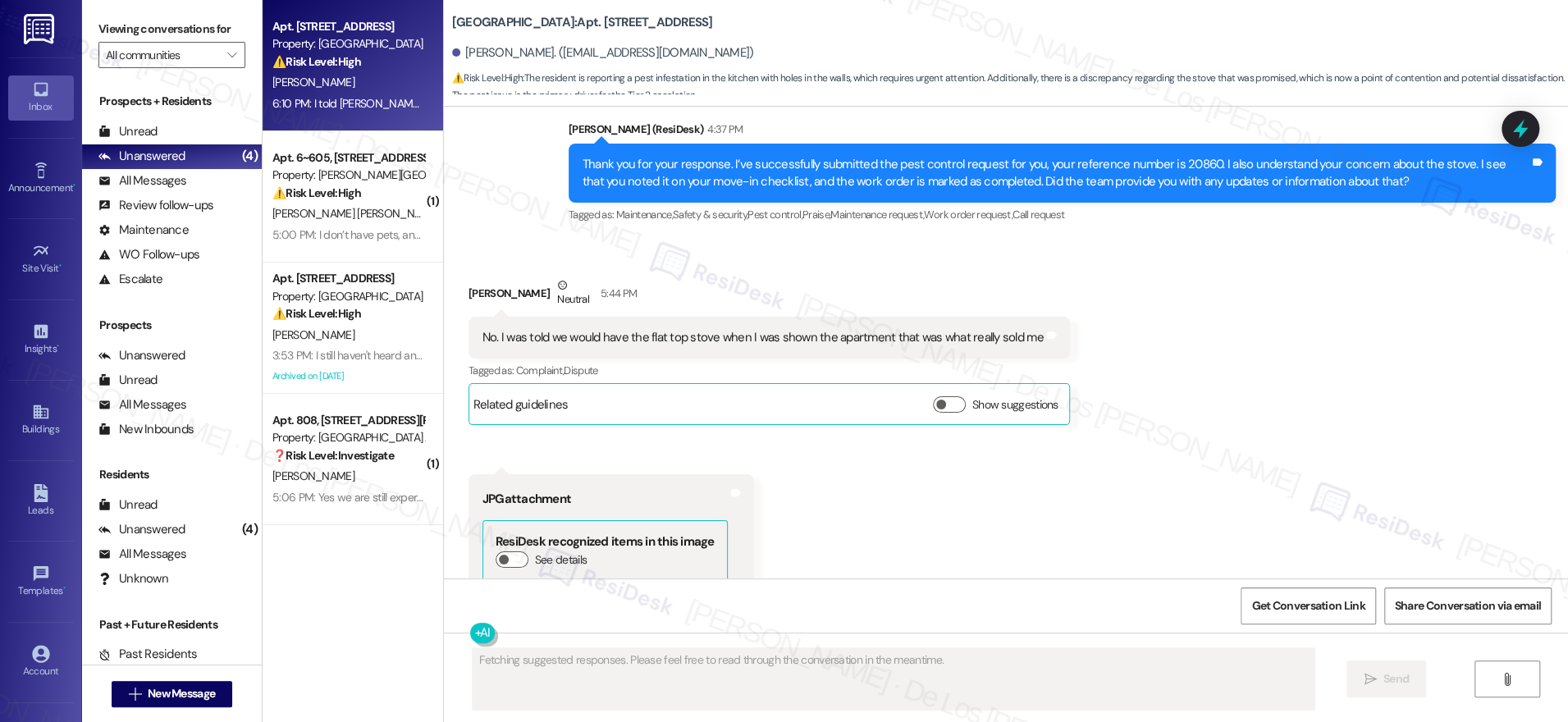
scroll to position [2083, 0]
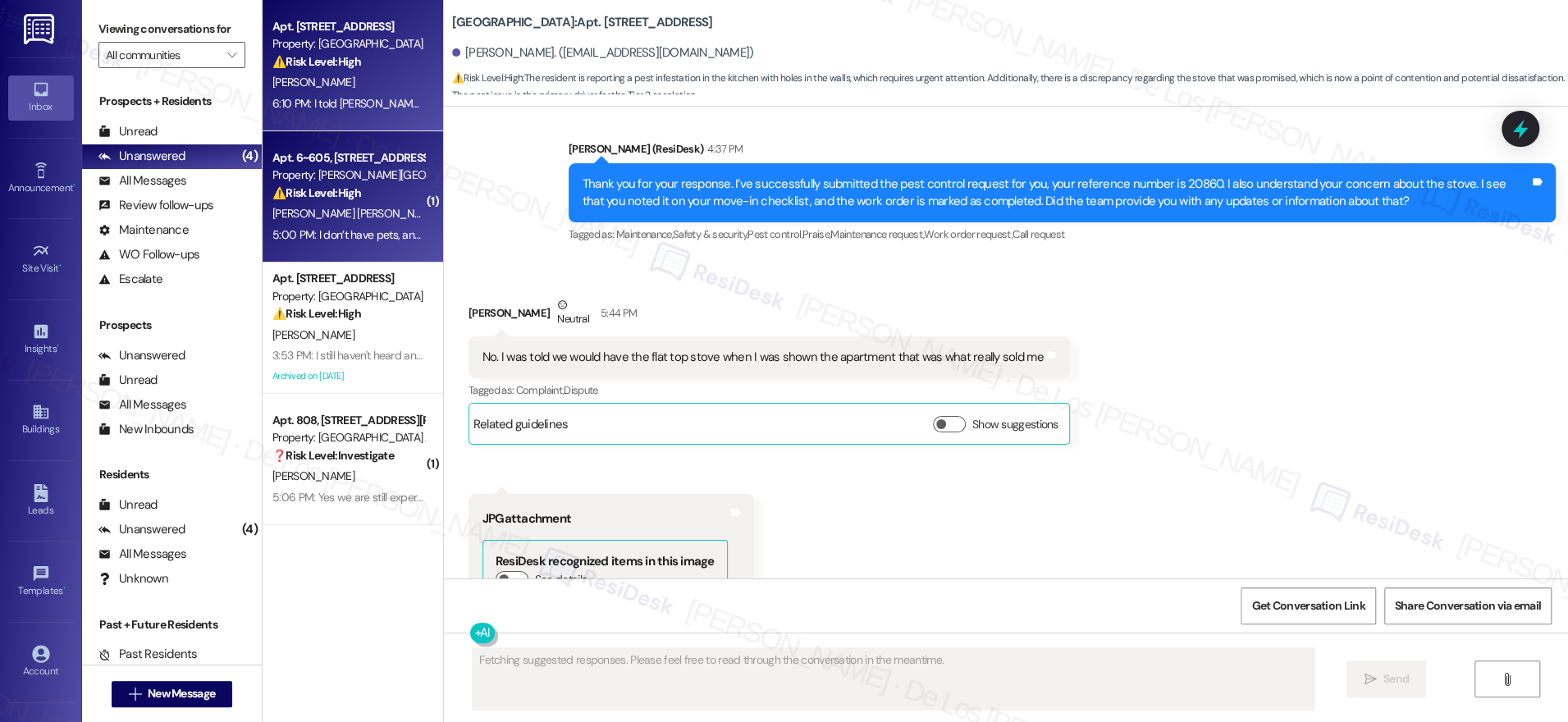
click at [361, 212] on div "[PERSON_NAME] [PERSON_NAME]" at bounding box center [348, 213] width 155 height 20
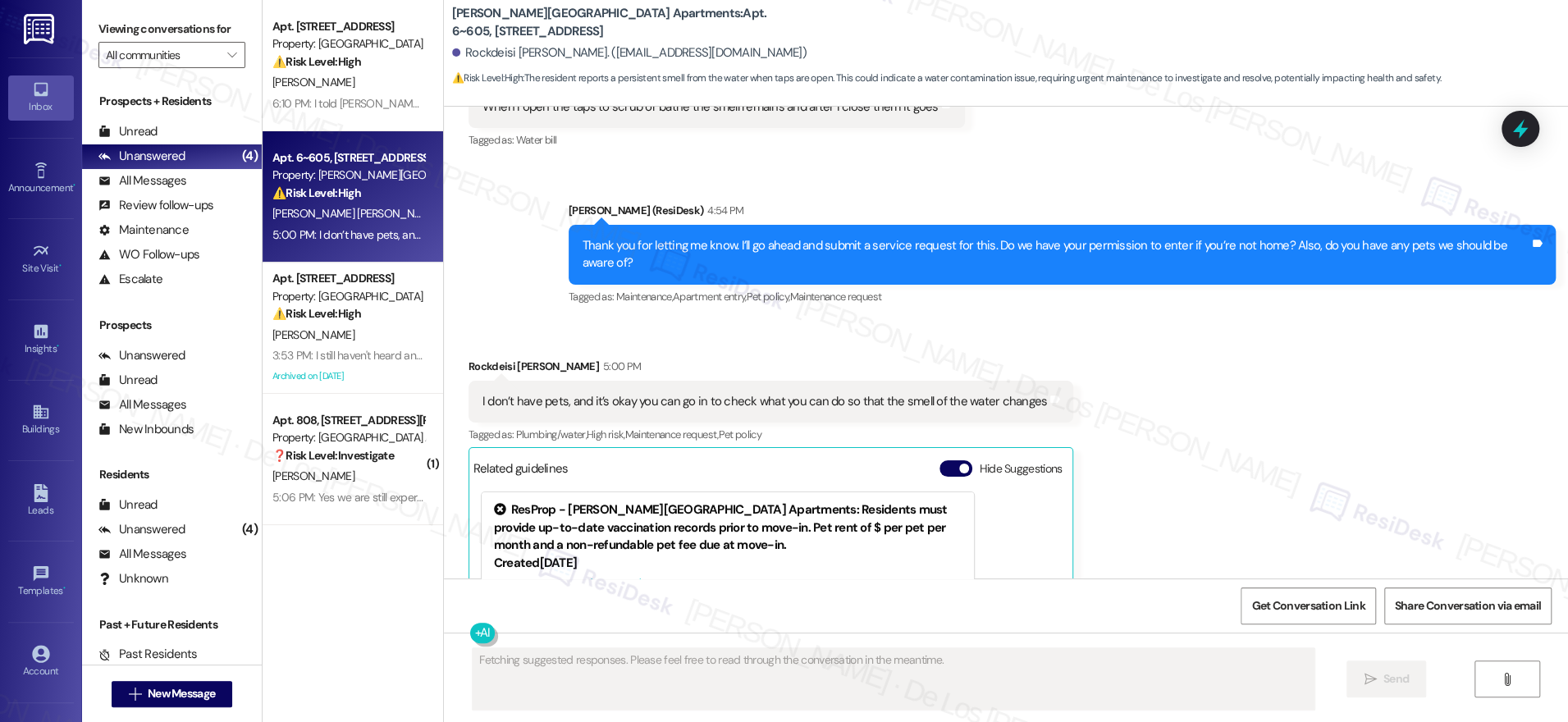
scroll to position [3927, 0]
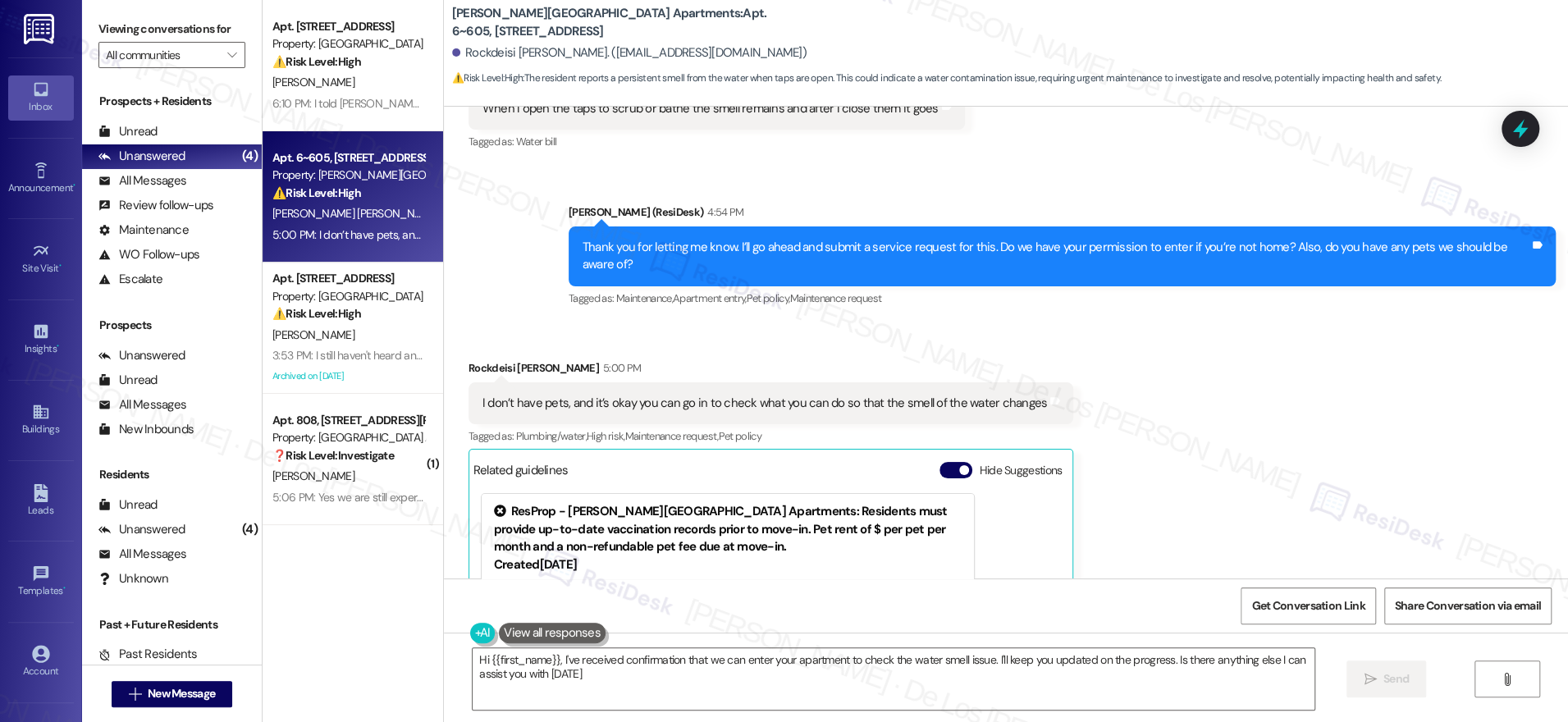
type textarea "Hi {{first_name}}, I've received confirmation that we can enter your apartment …"
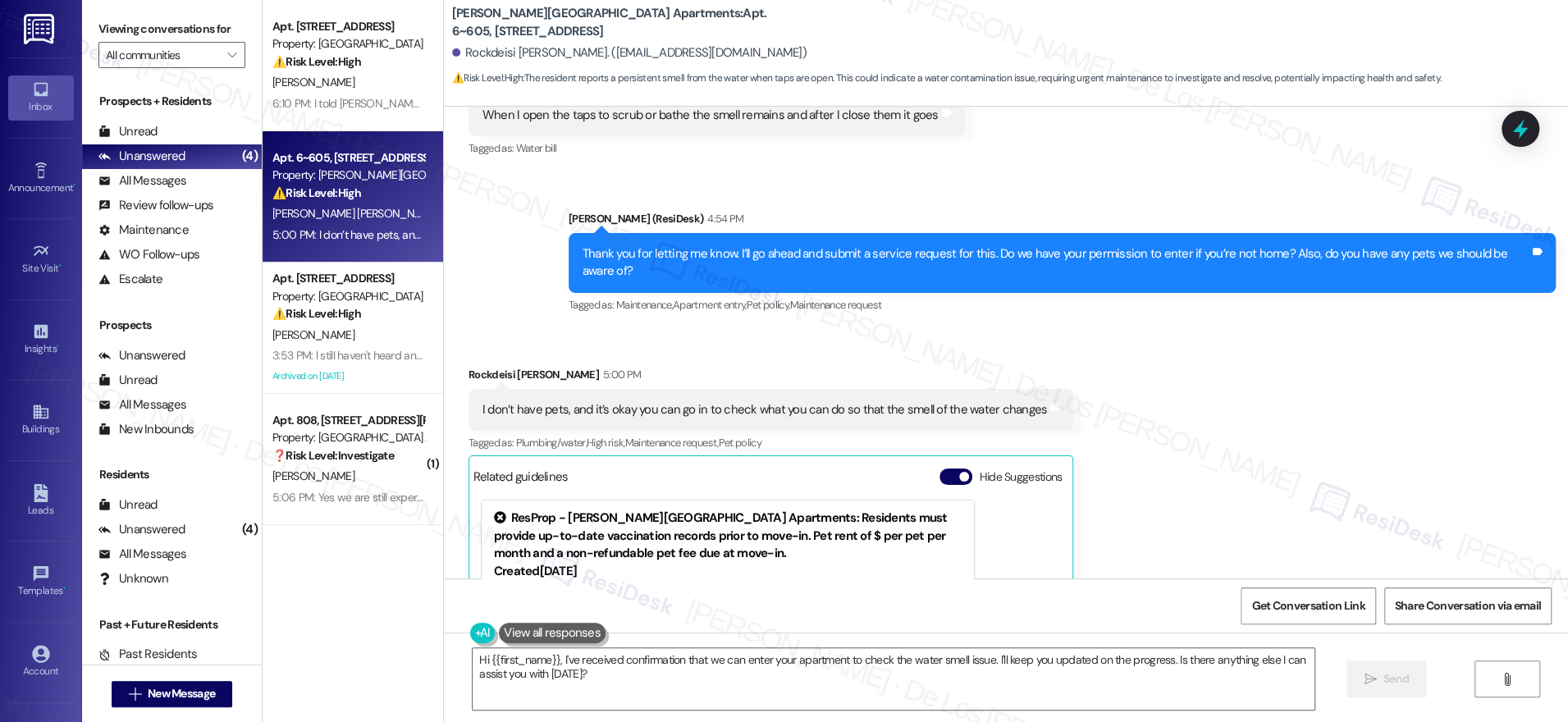
scroll to position [3919, 0]
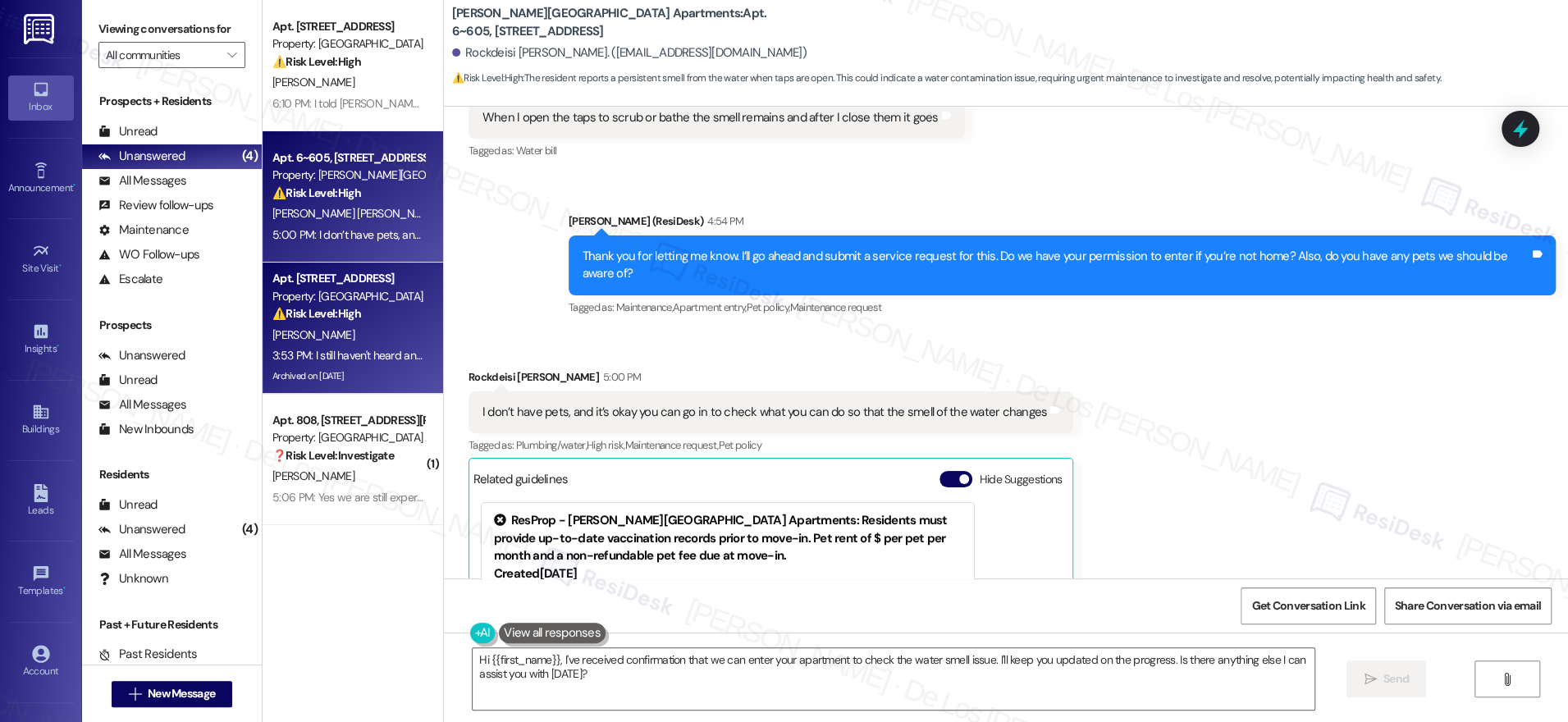
click at [396, 333] on div "[PERSON_NAME]" at bounding box center [348, 334] width 155 height 20
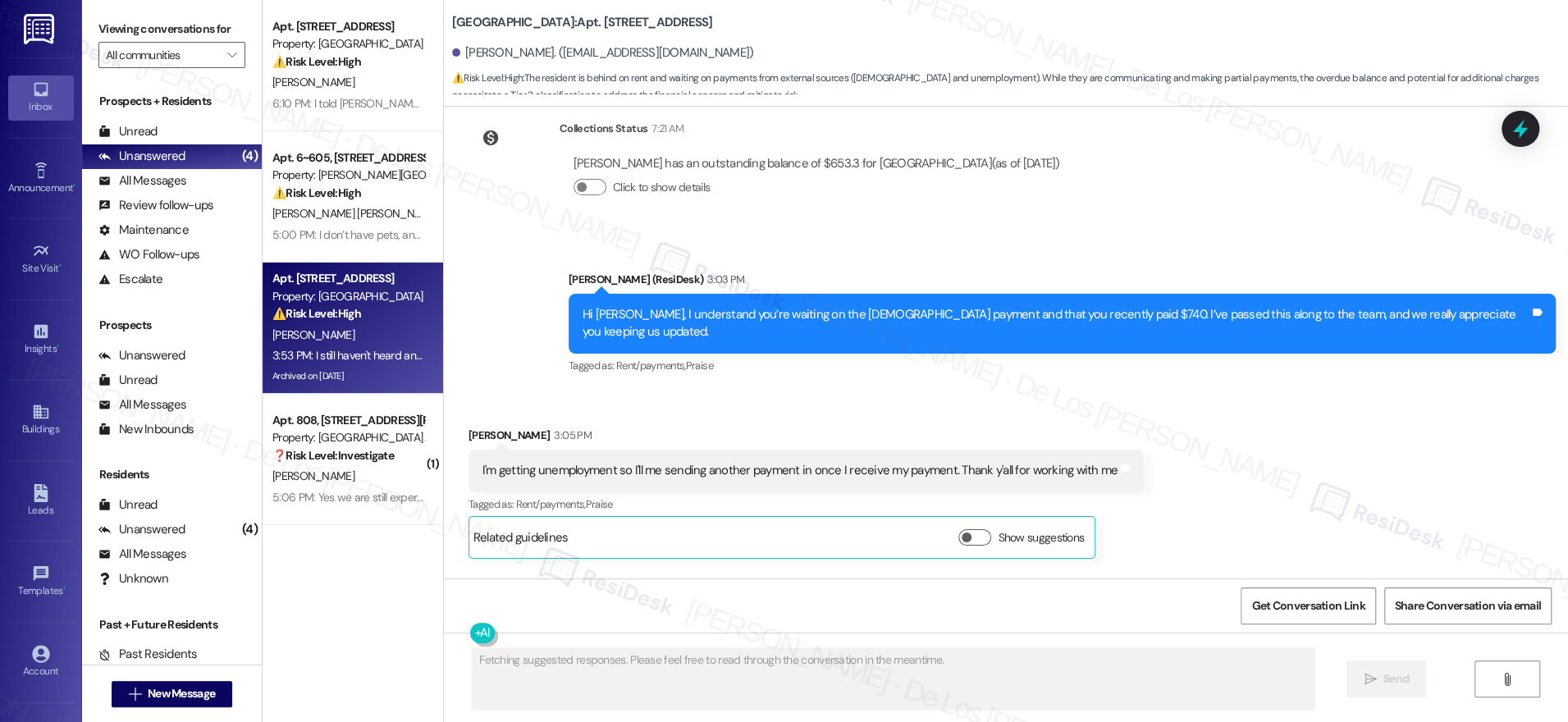
scroll to position [32013, 0]
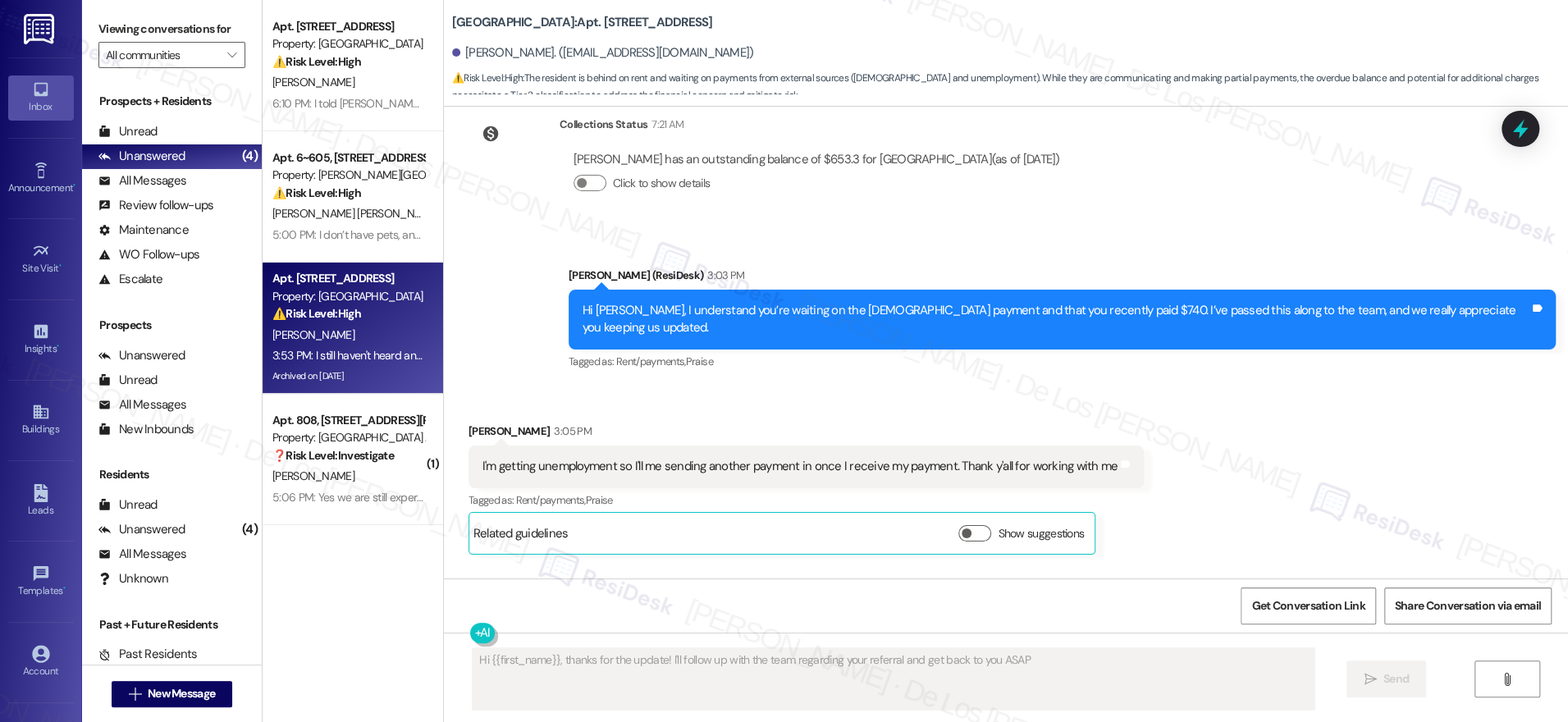
type textarea "Hi {{first_name}}, thanks for the update! I'll follow up with the team regardin…"
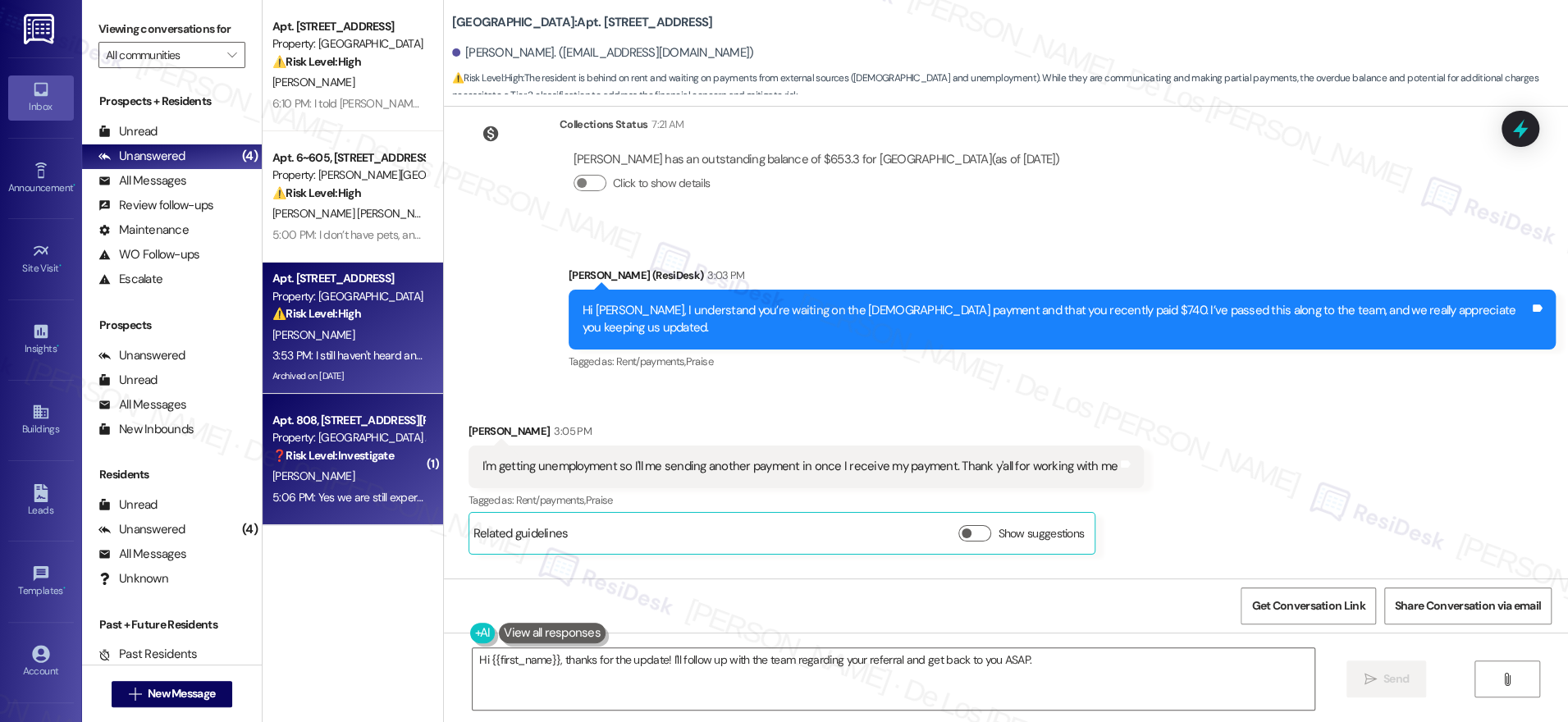
click at [378, 488] on div "5:06 PM: Yes we are still experiencing disruptions in service 5:06 PM: Yes we a…" at bounding box center [348, 497] width 155 height 20
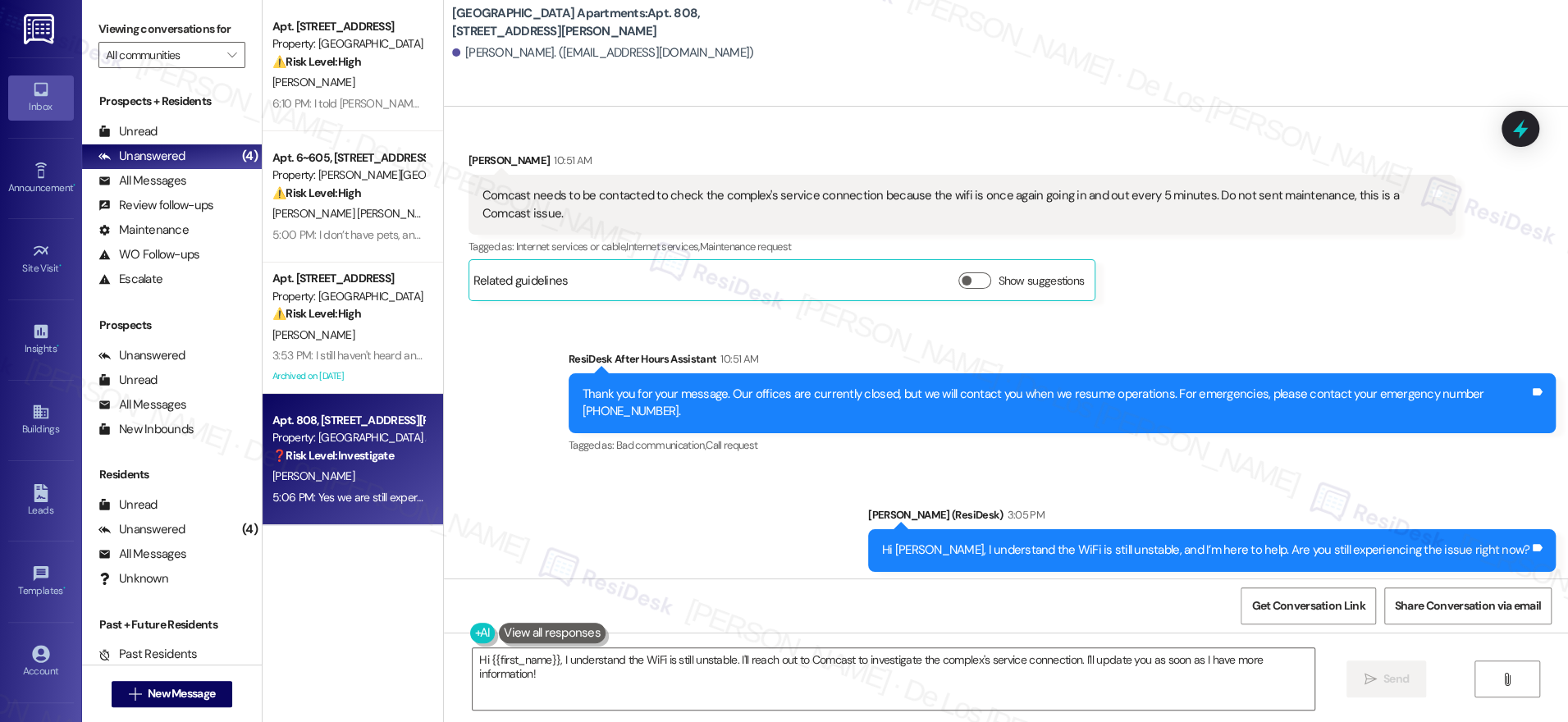
scroll to position [9440, 0]
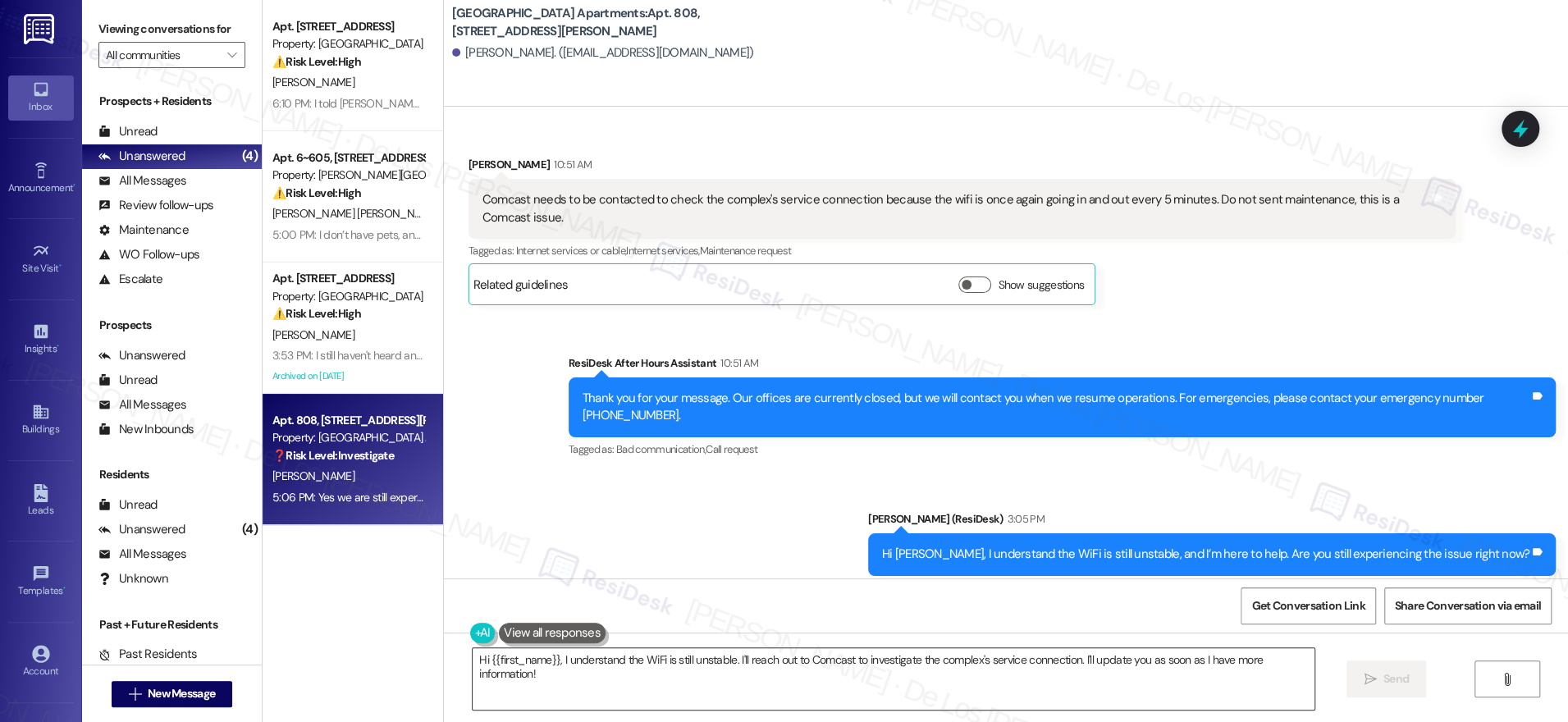
click at [734, 676] on textarea "Hi {{first_name}}, I understand the WiFi is still unstable. I'll reach out to C…" at bounding box center [893, 678] width 842 height 61
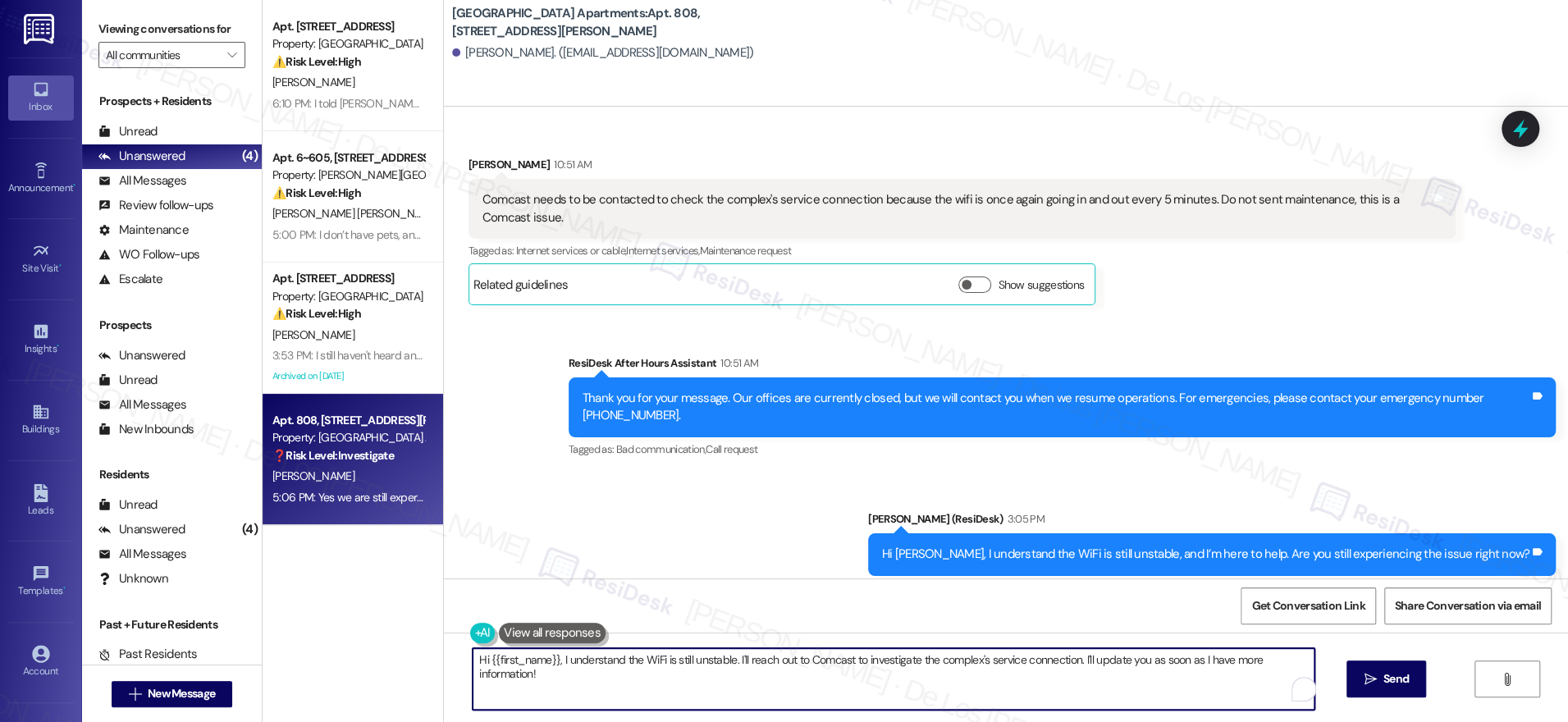
click at [734, 676] on textarea "Hi {{first_name}}, I understand the WiFi is still unstable. I'll reach out to C…" at bounding box center [893, 678] width 842 height 61
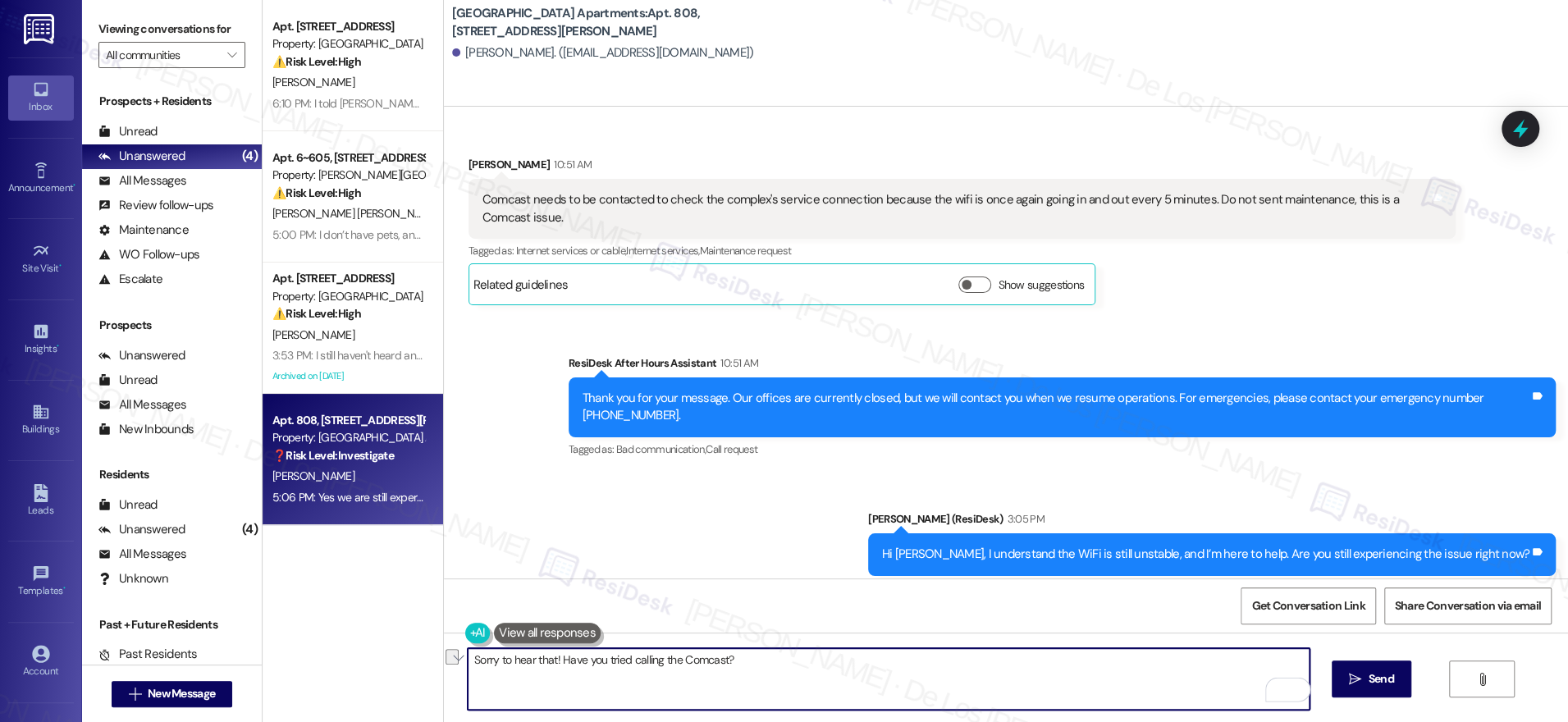
type textarea "Sorry to hear that! Have you tried calling the Comcast?"
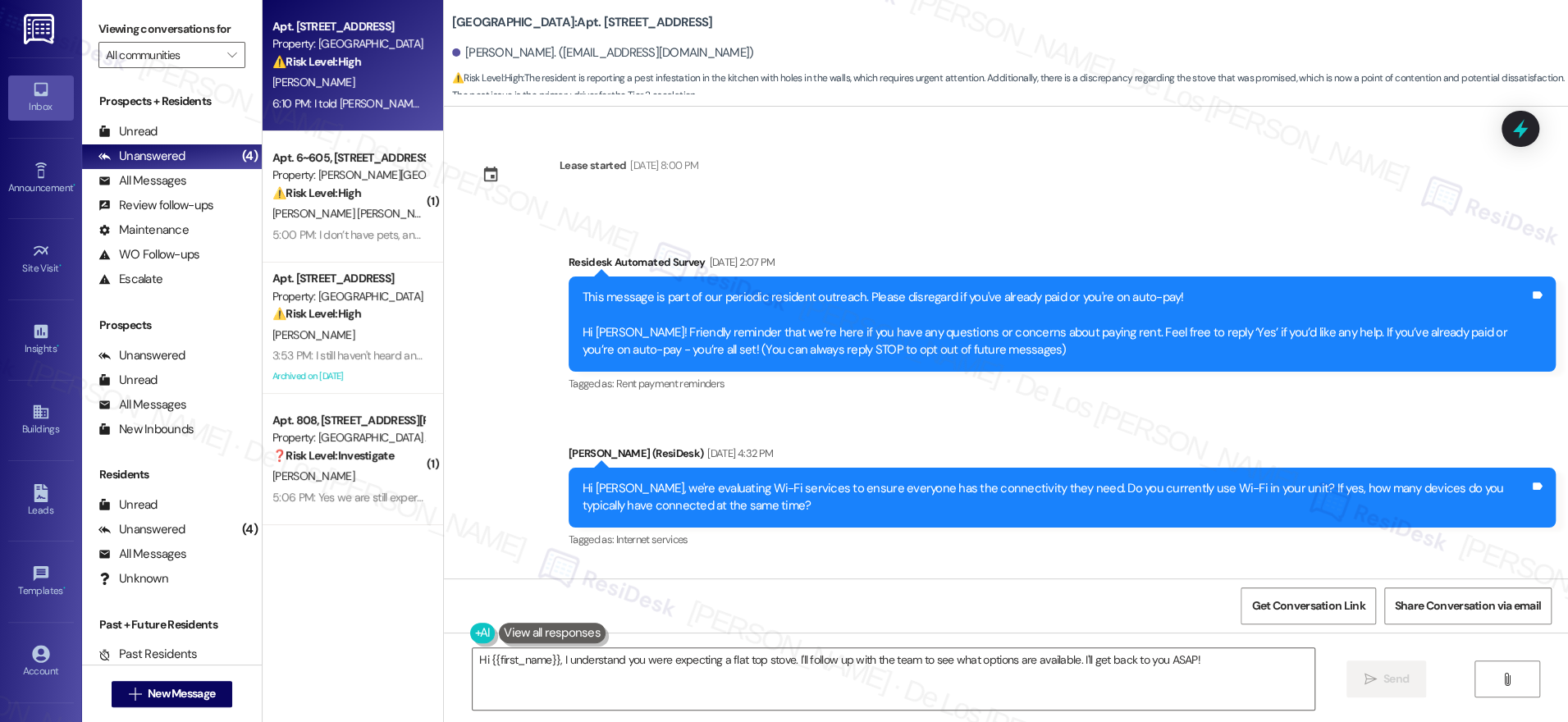
scroll to position [2486, 0]
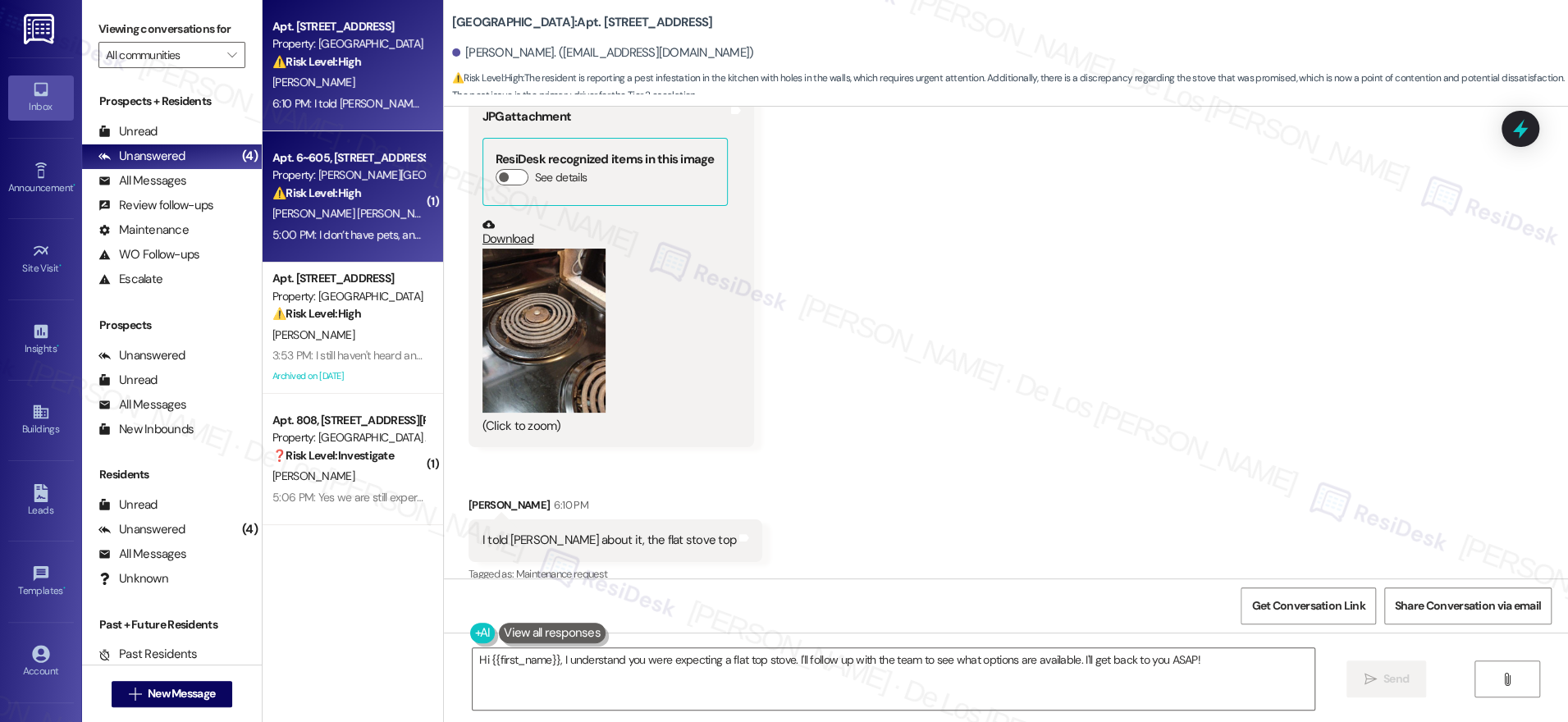
click at [329, 213] on span "[PERSON_NAME] [PERSON_NAME]" at bounding box center [355, 213] width 166 height 15
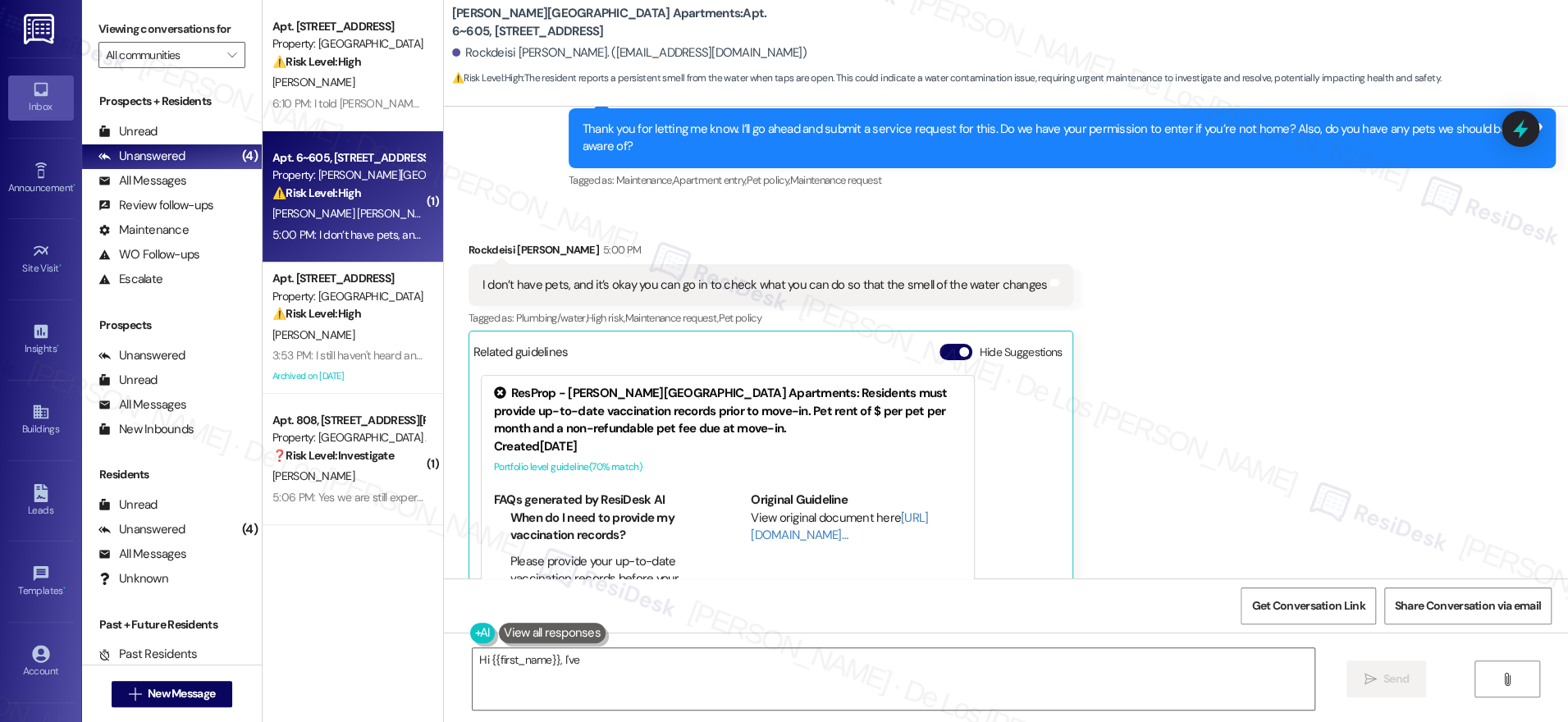
scroll to position [4041, 0]
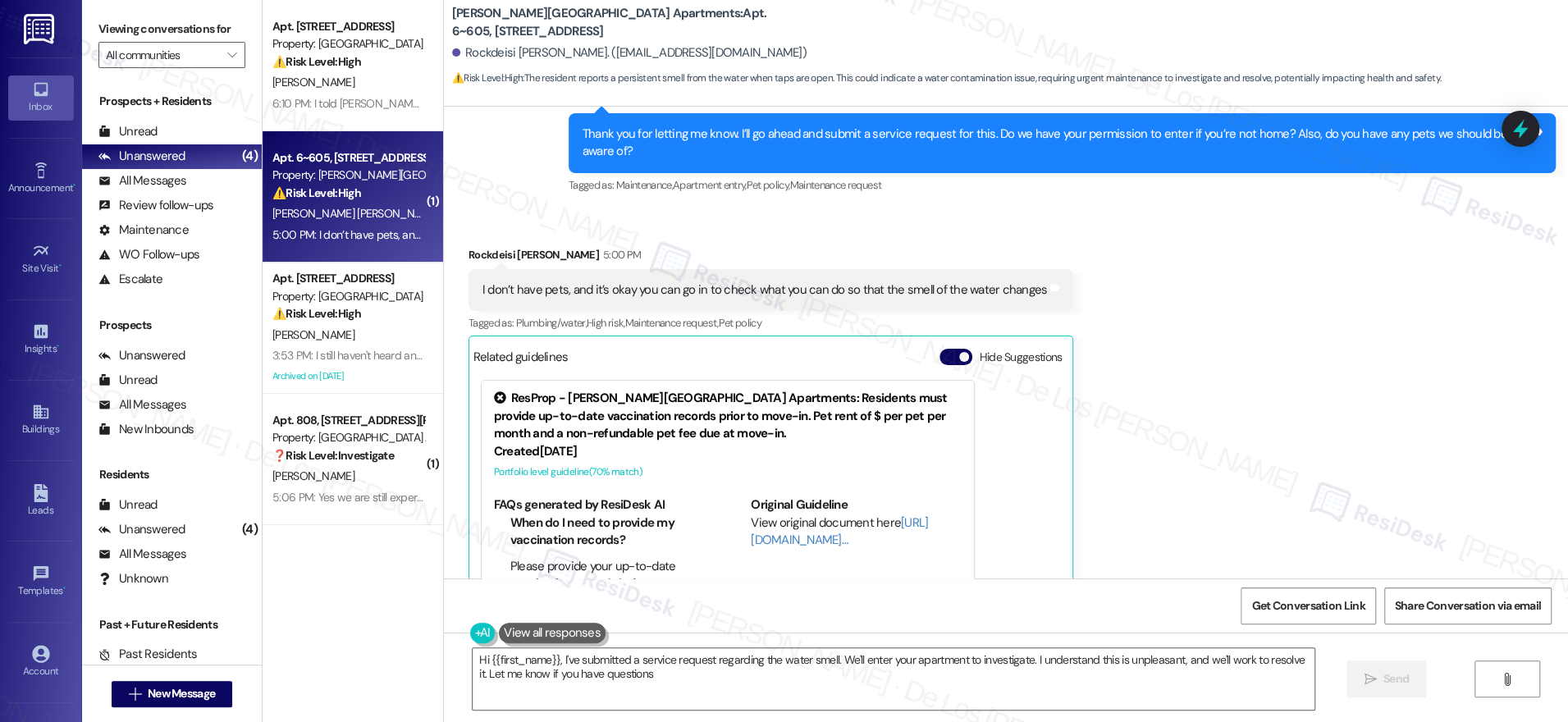
type textarea "Hi {{first_name}}, I've submitted a service request regarding the water smell. …"
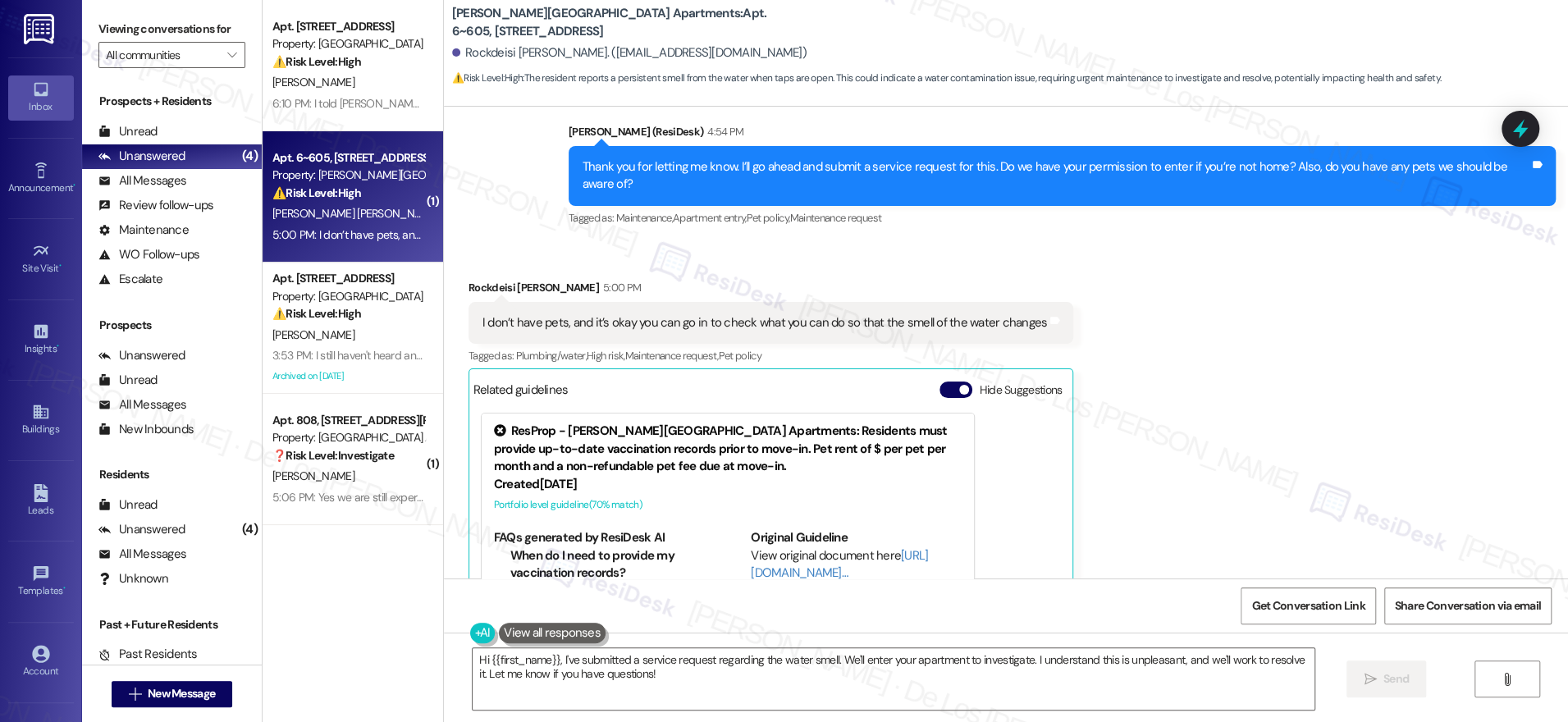
scroll to position [4018, 0]
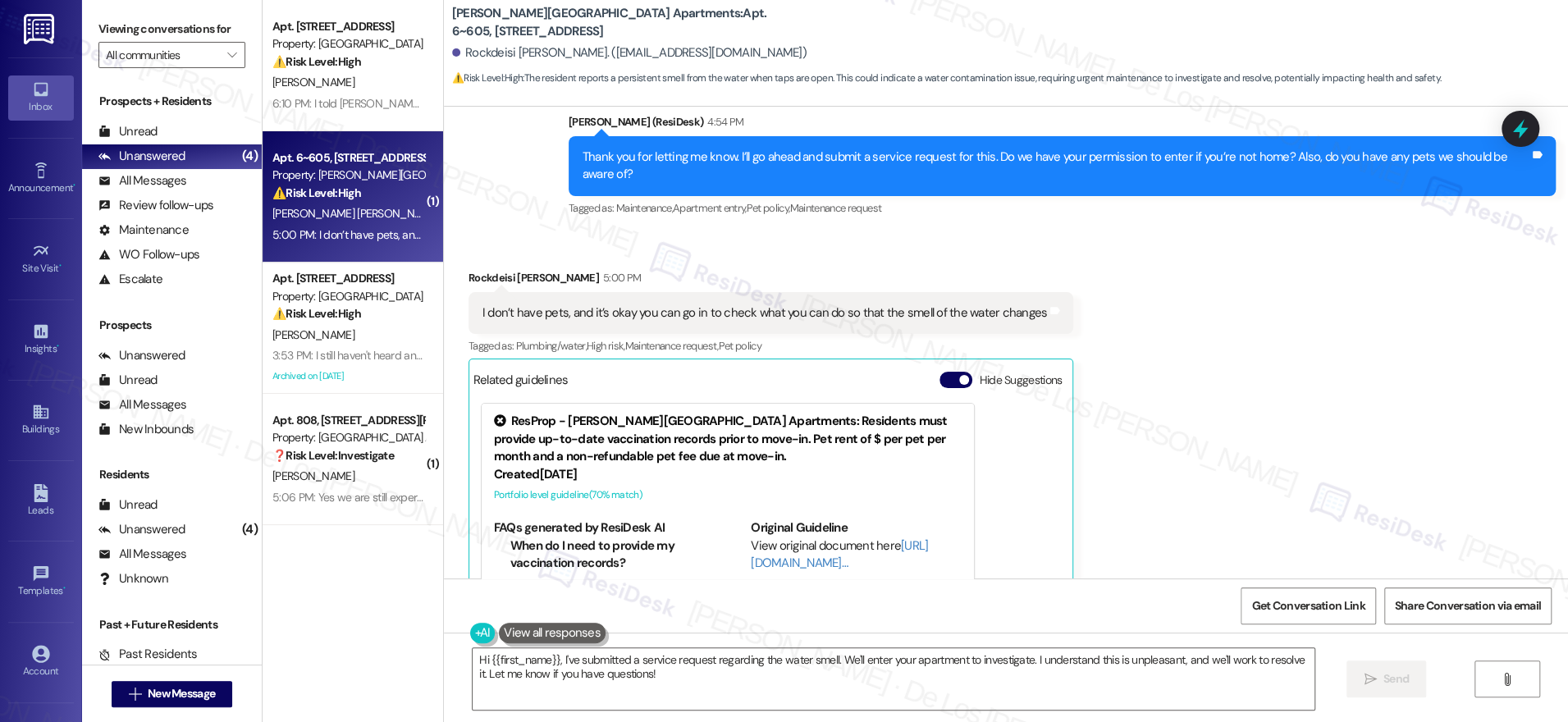
click at [827, 317] on div "I don’t have pets, and it’s okay you can go in to check what you can do so that…" at bounding box center [765, 312] width 566 height 17
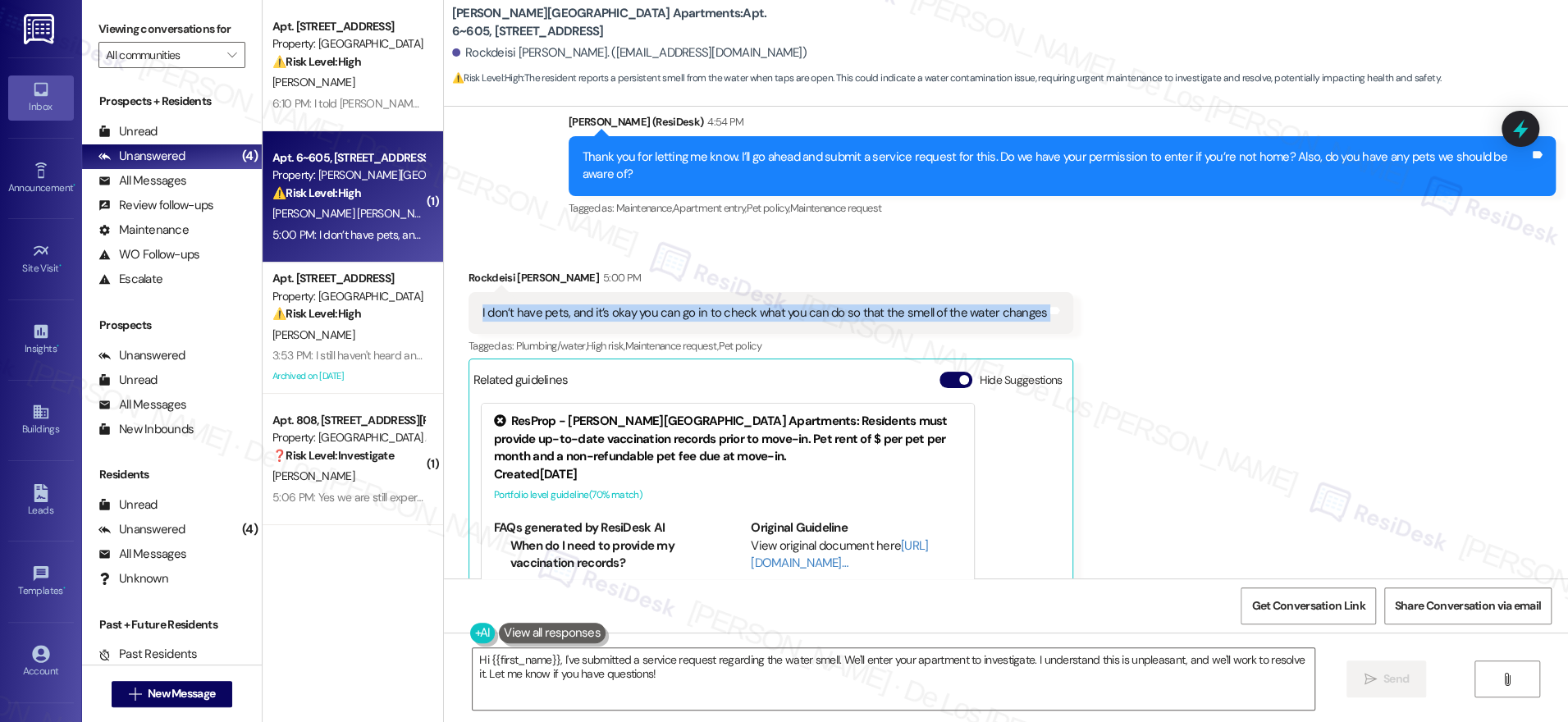
click at [827, 317] on div "I don’t have pets, and it’s okay you can go in to check what you can do so that…" at bounding box center [765, 312] width 566 height 17
copy div "I don’t have pets, and it’s okay you can go in to check what you can do so that…"
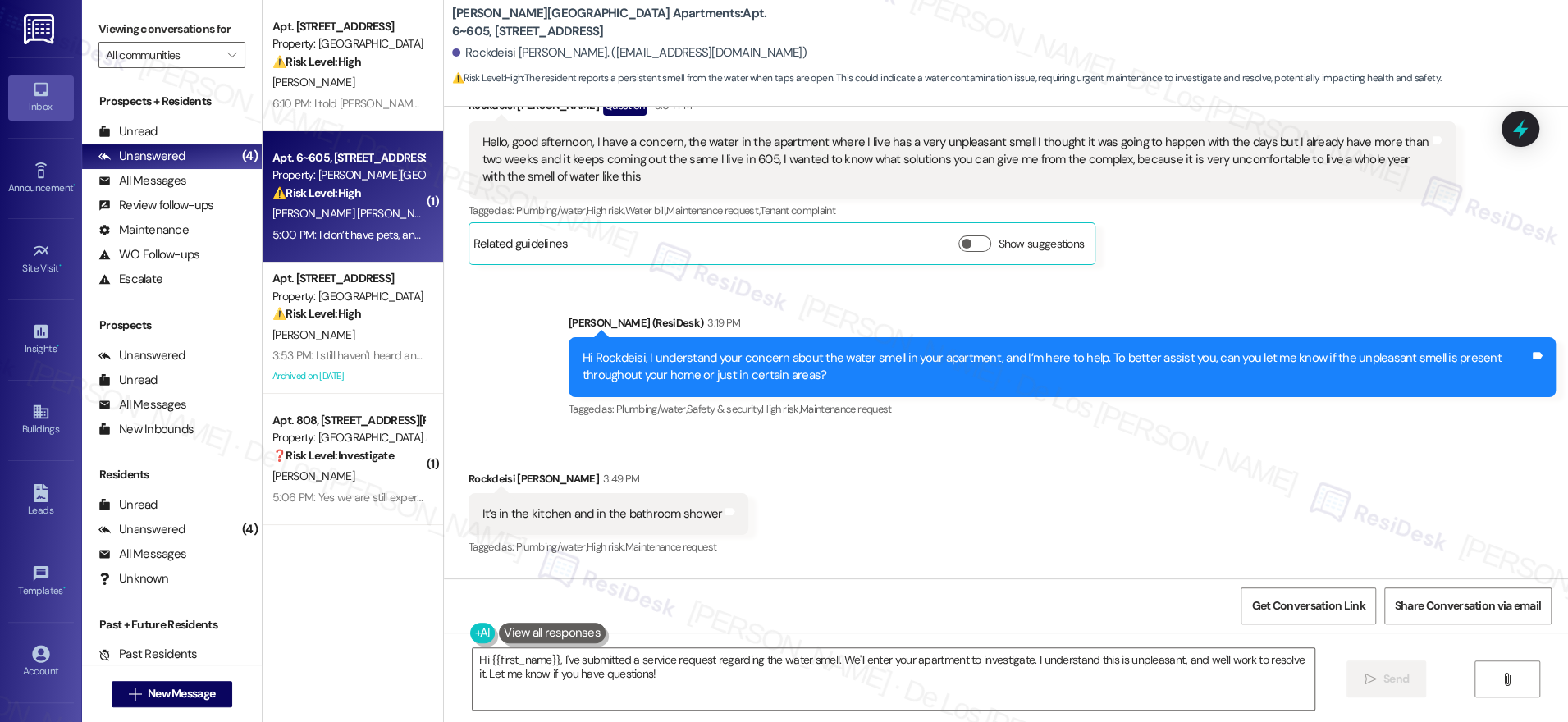
scroll to position [2811, 0]
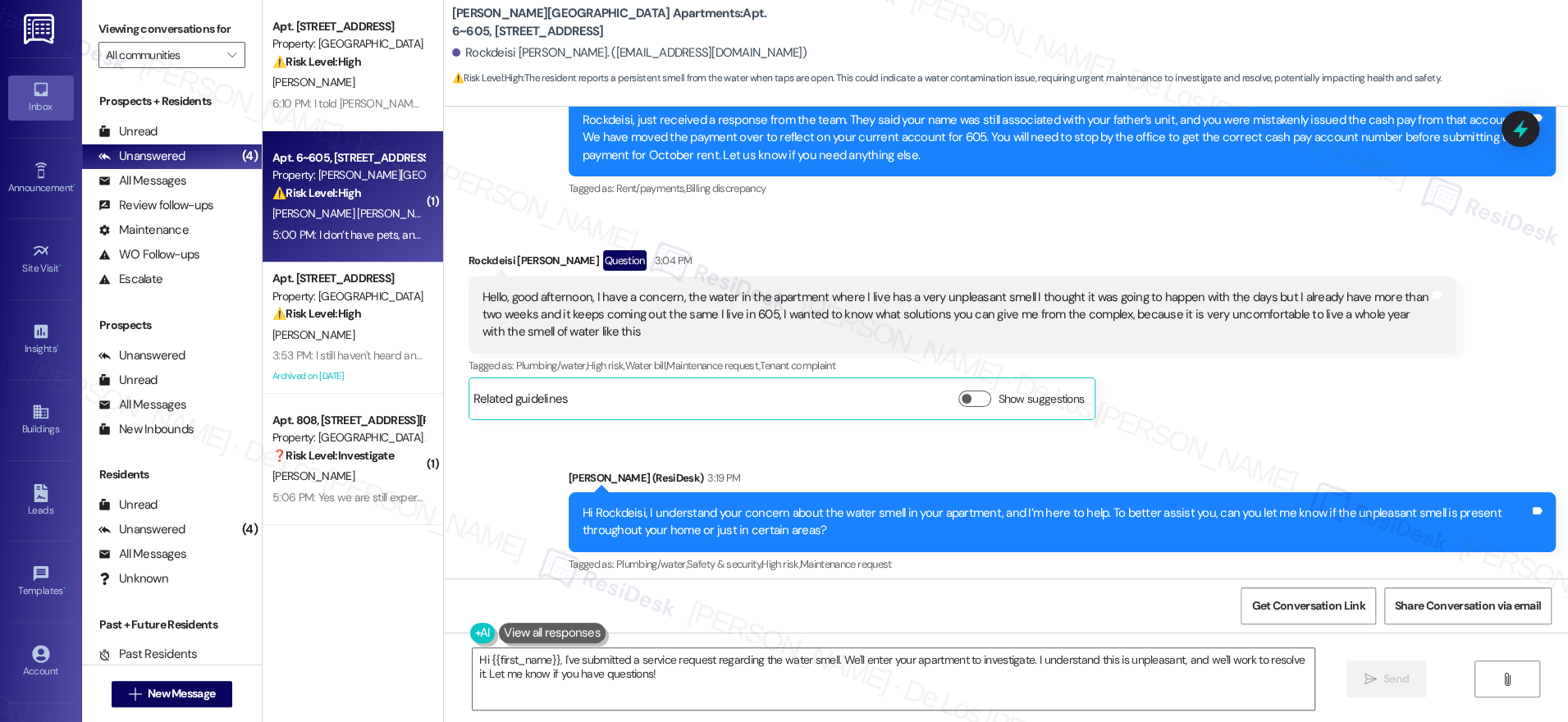
click at [801, 289] on div "Hello, good afternoon, I have a concern, the water in the apartment where I liv…" at bounding box center [955, 315] width 947 height 52
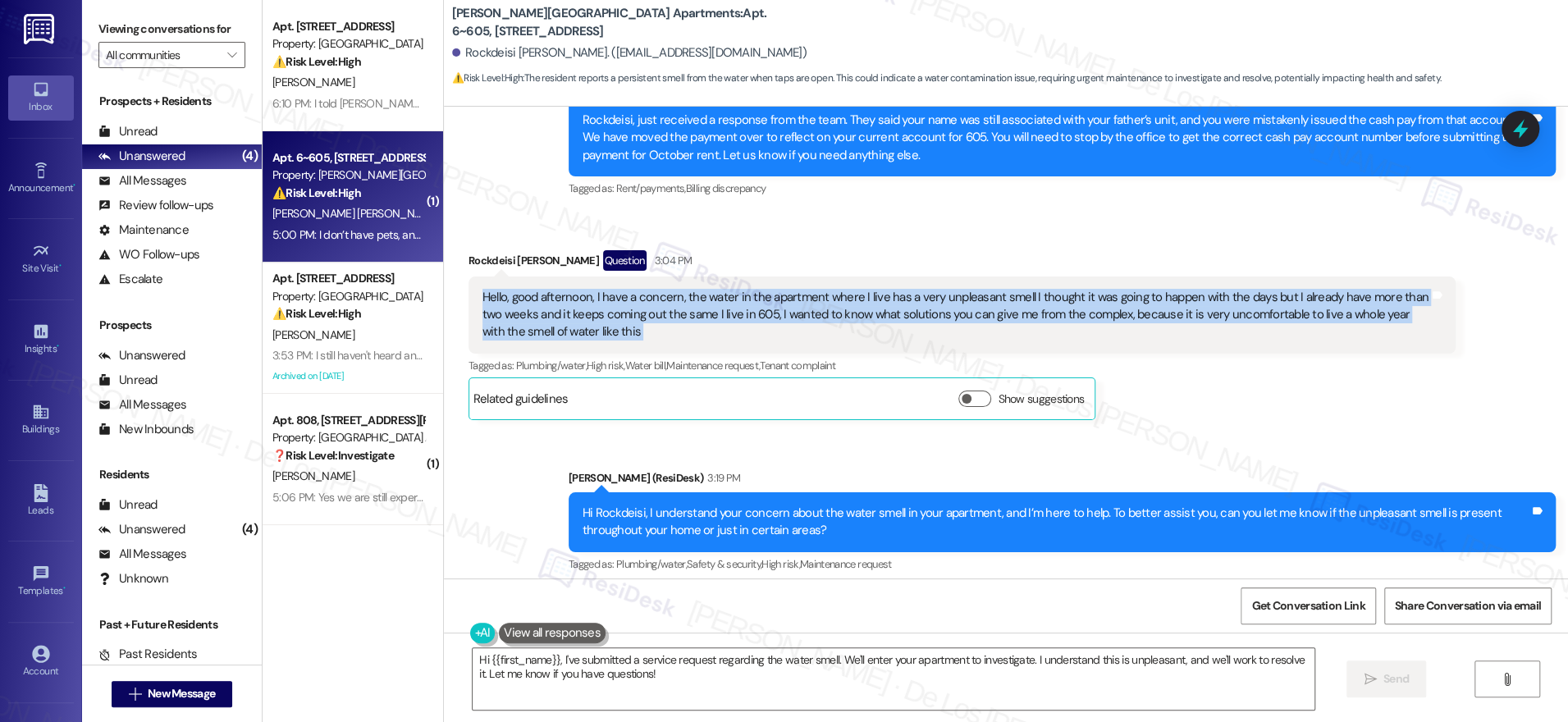
click at [801, 289] on div "Hello, good afternoon, I have a concern, the water in the apartment where I liv…" at bounding box center [955, 315] width 947 height 52
copy div "Hello, good afternoon, I have a concern, the water in the apartment where I liv…"
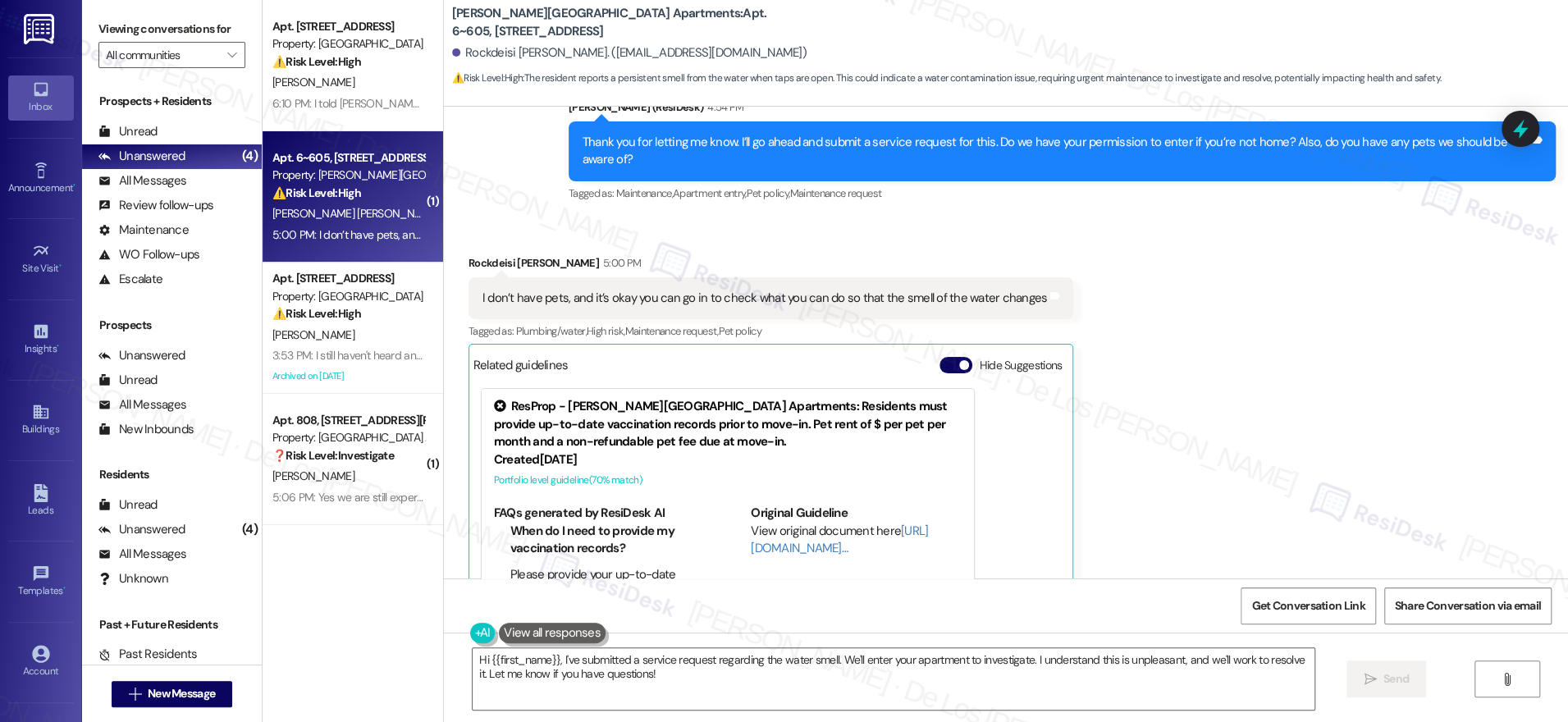
scroll to position [4063, 0]
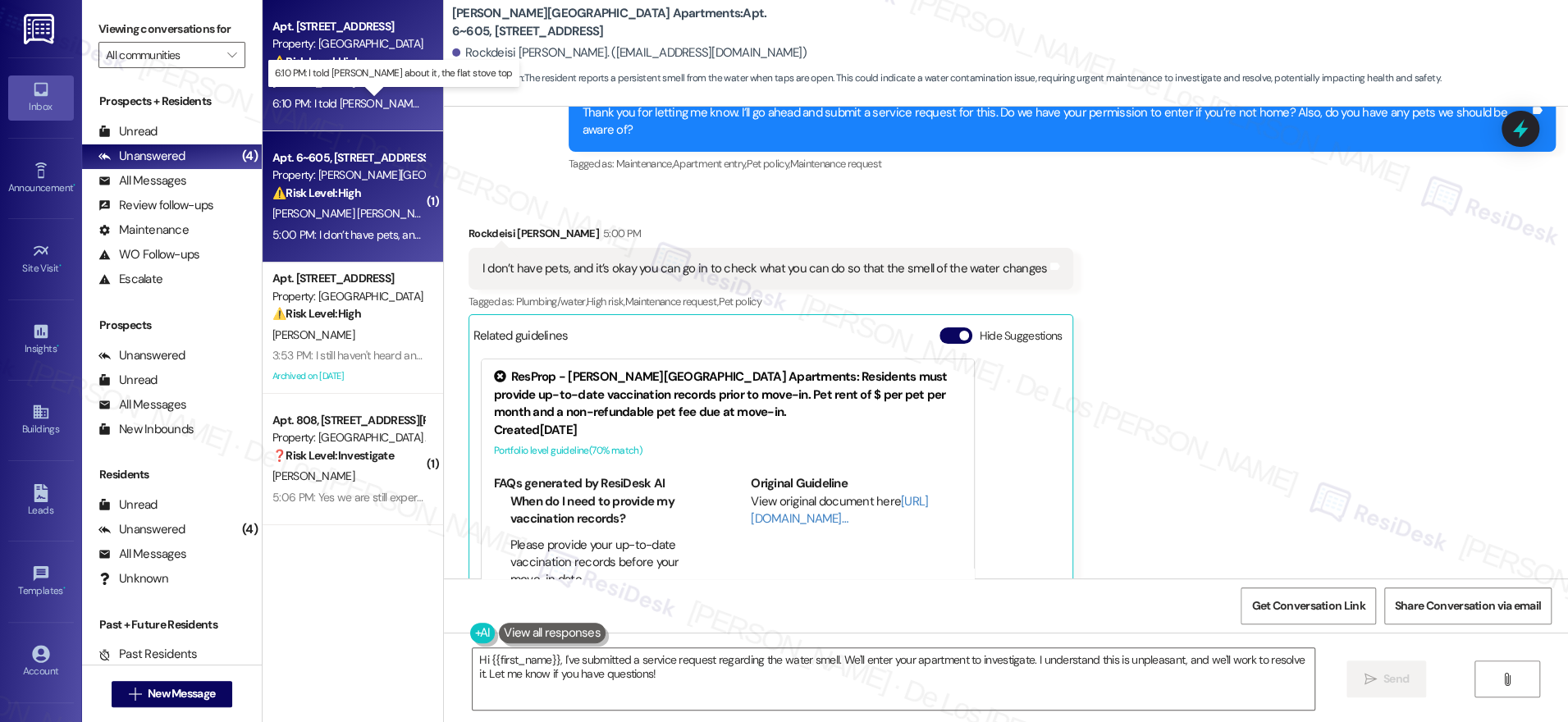
click at [343, 101] on div "6:10 PM: I told Madison about it, the flat stove top 6:10 PM: I told Madison ab…" at bounding box center [409, 103] width 274 height 15
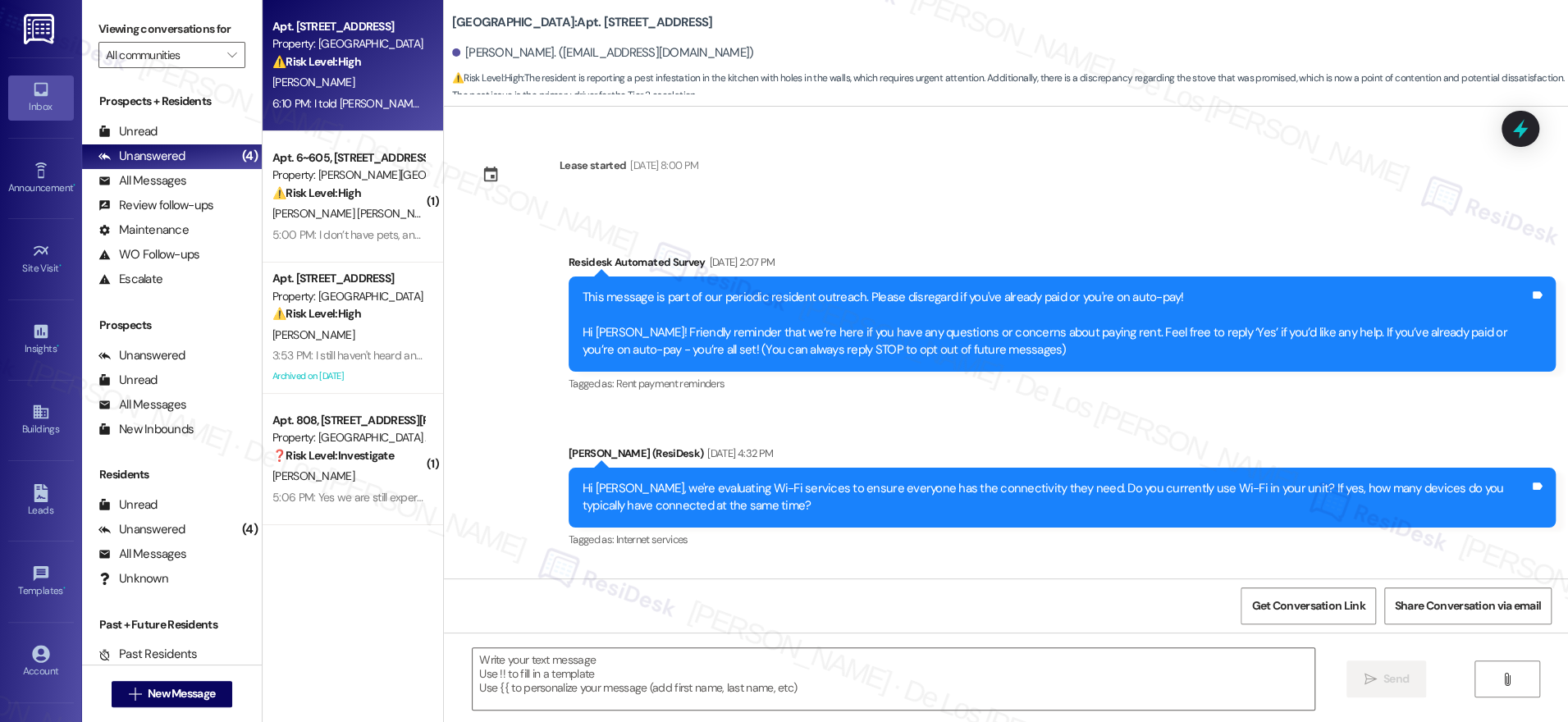
scroll to position [2485, 0]
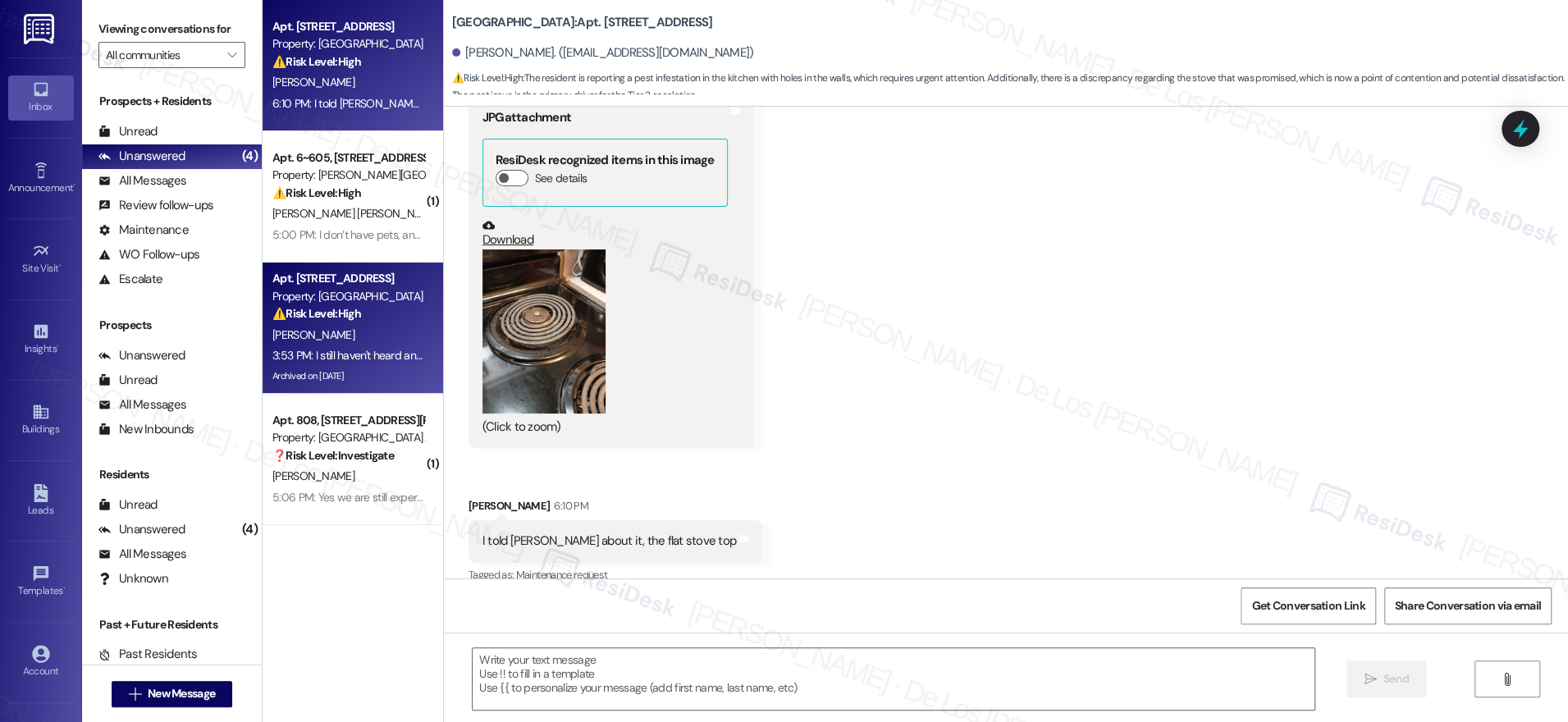
type textarea "Fetching suggested responses. Please feel free to read through the conversation…"
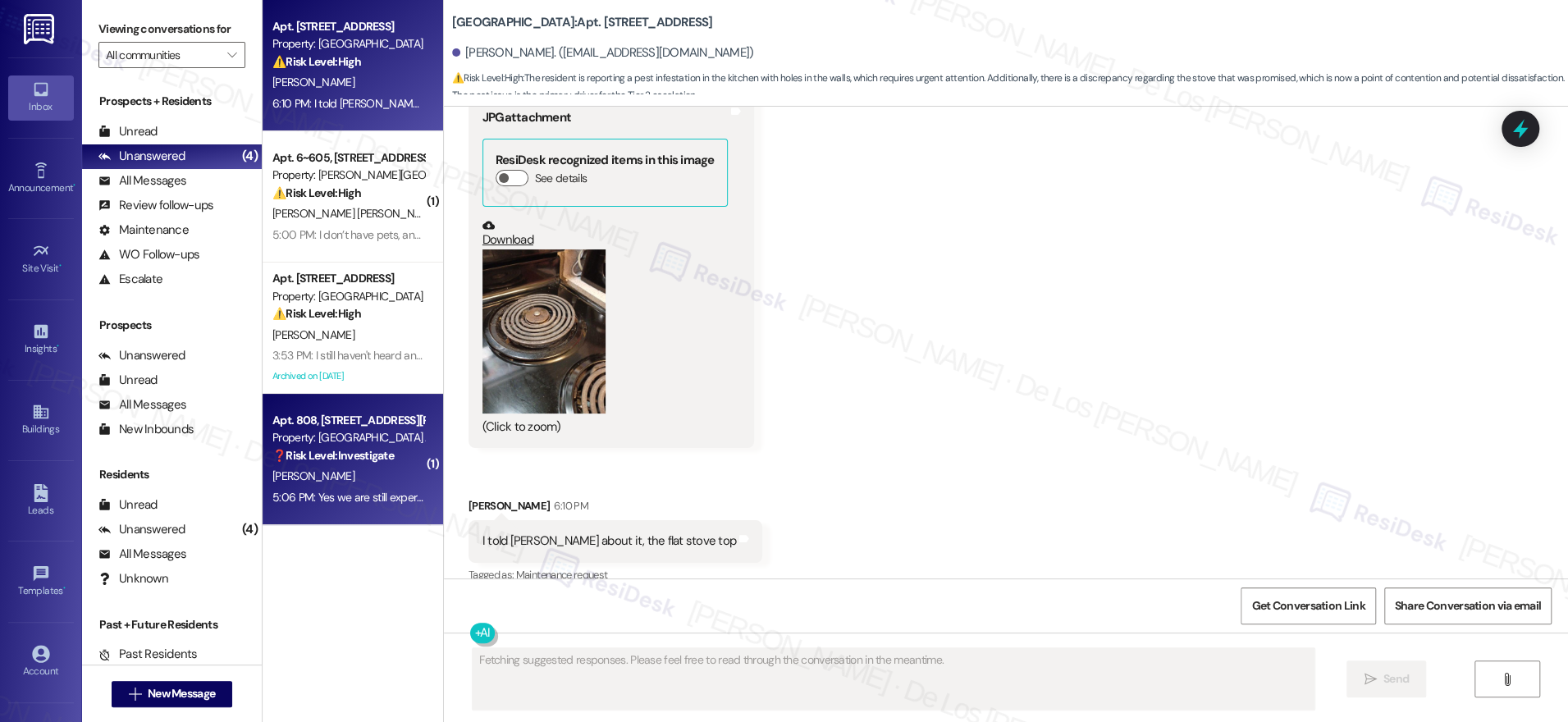
click at [365, 488] on div "5:06 PM: Yes we are still experiencing disruptions in service 5:06 PM: Yes we a…" at bounding box center [348, 497] width 155 height 20
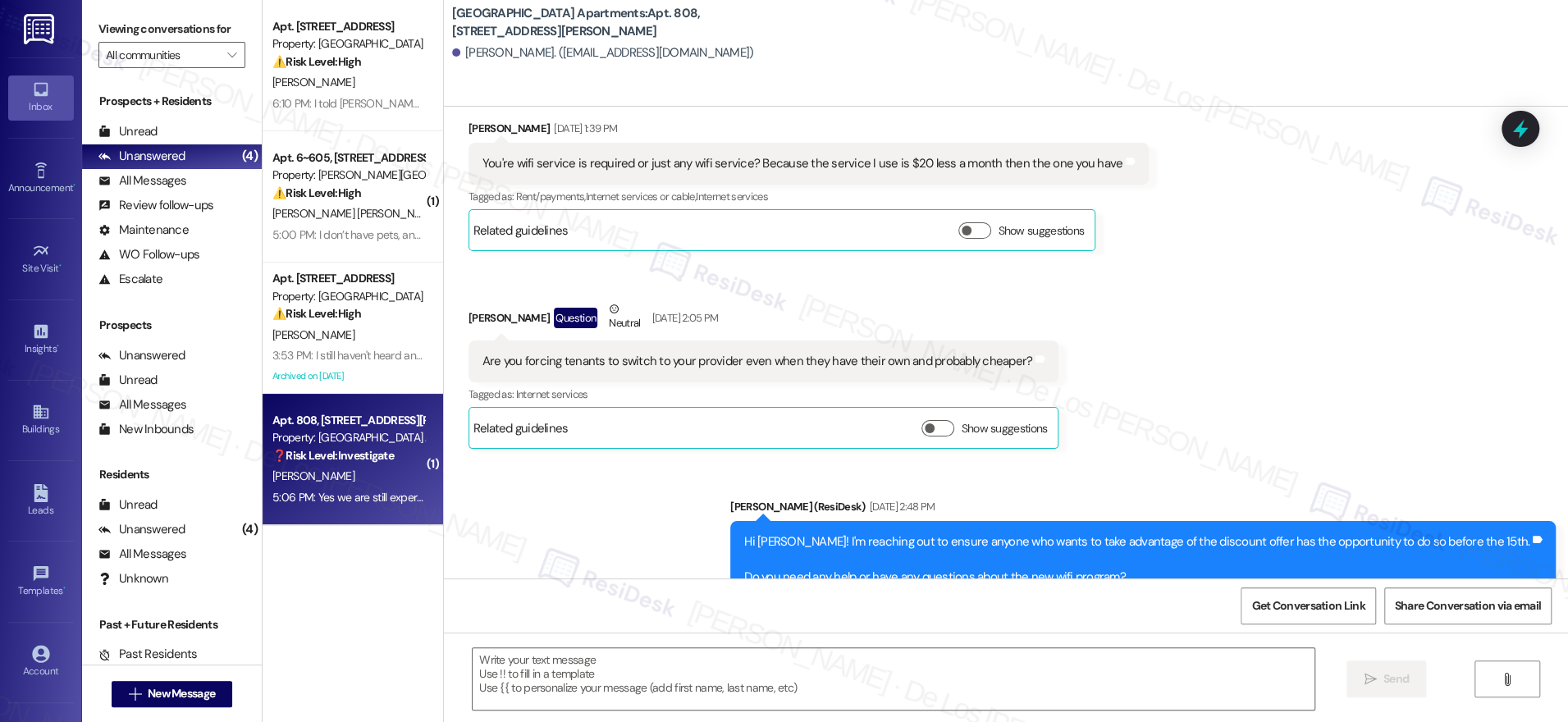
type textarea "Fetching suggested responses. Please feel free to read through the conversation…"
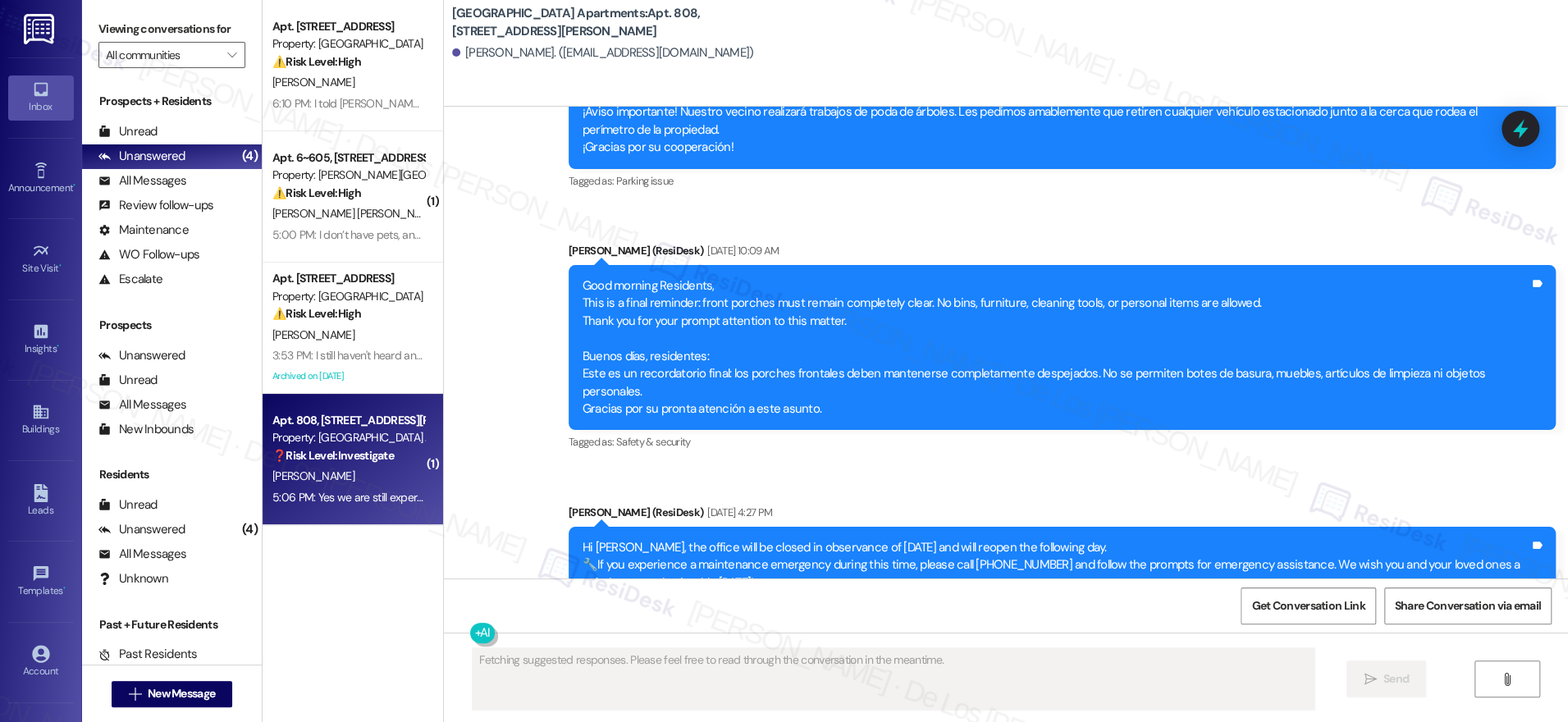
scroll to position [9566, 0]
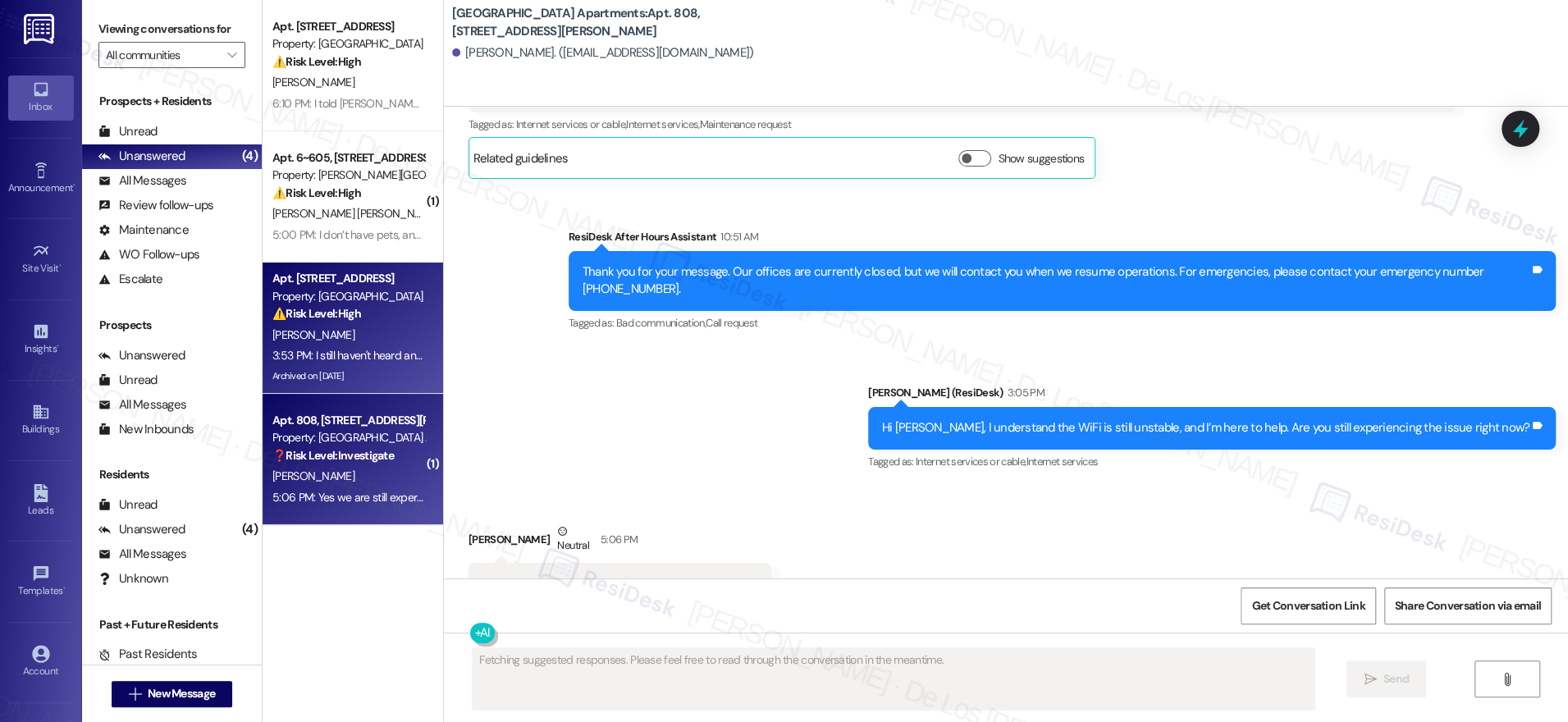
click at [369, 317] on div "⚠️ Risk Level: High The resident is behind on rent and waiting on payments from…" at bounding box center [348, 313] width 152 height 17
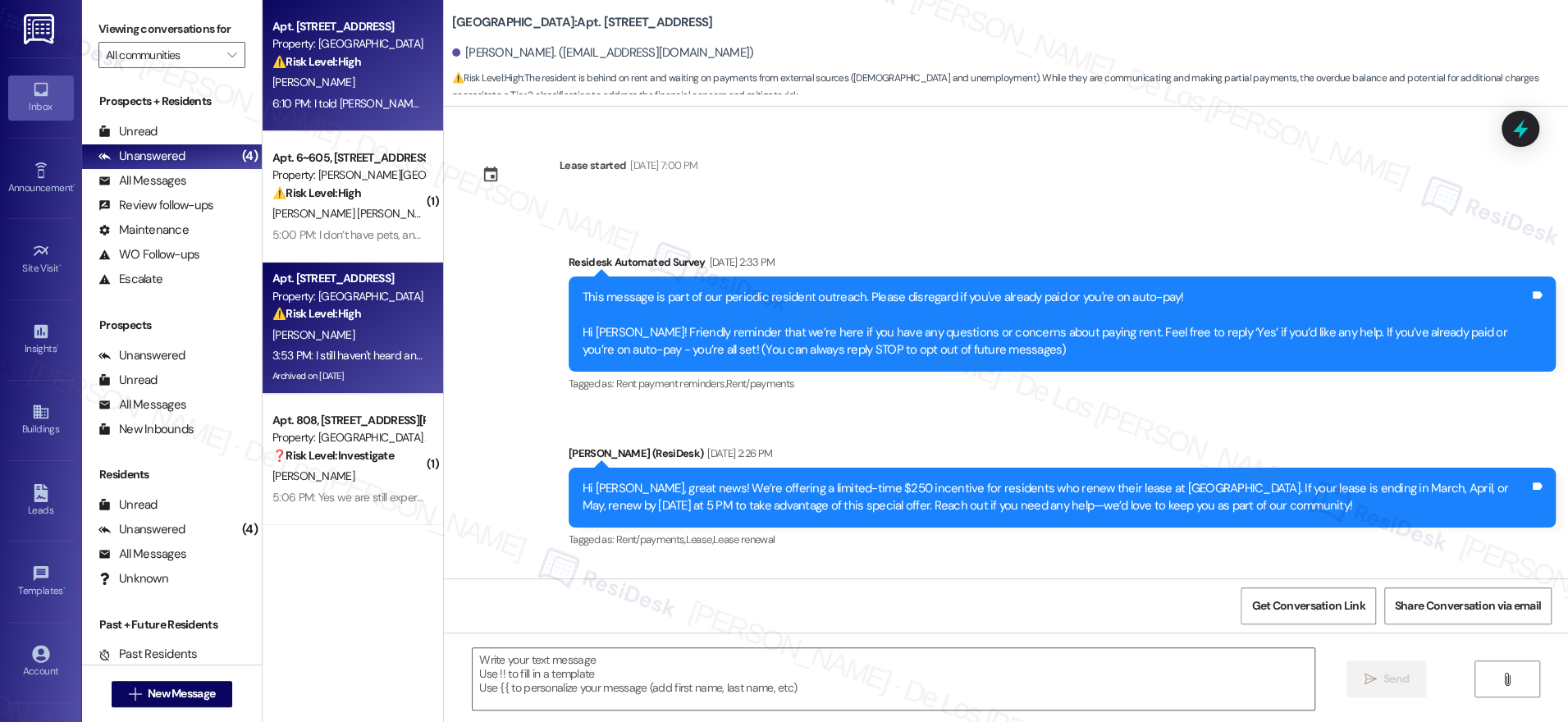
type textarea "Fetching suggested responses. Please feel free to read through the conversation…"
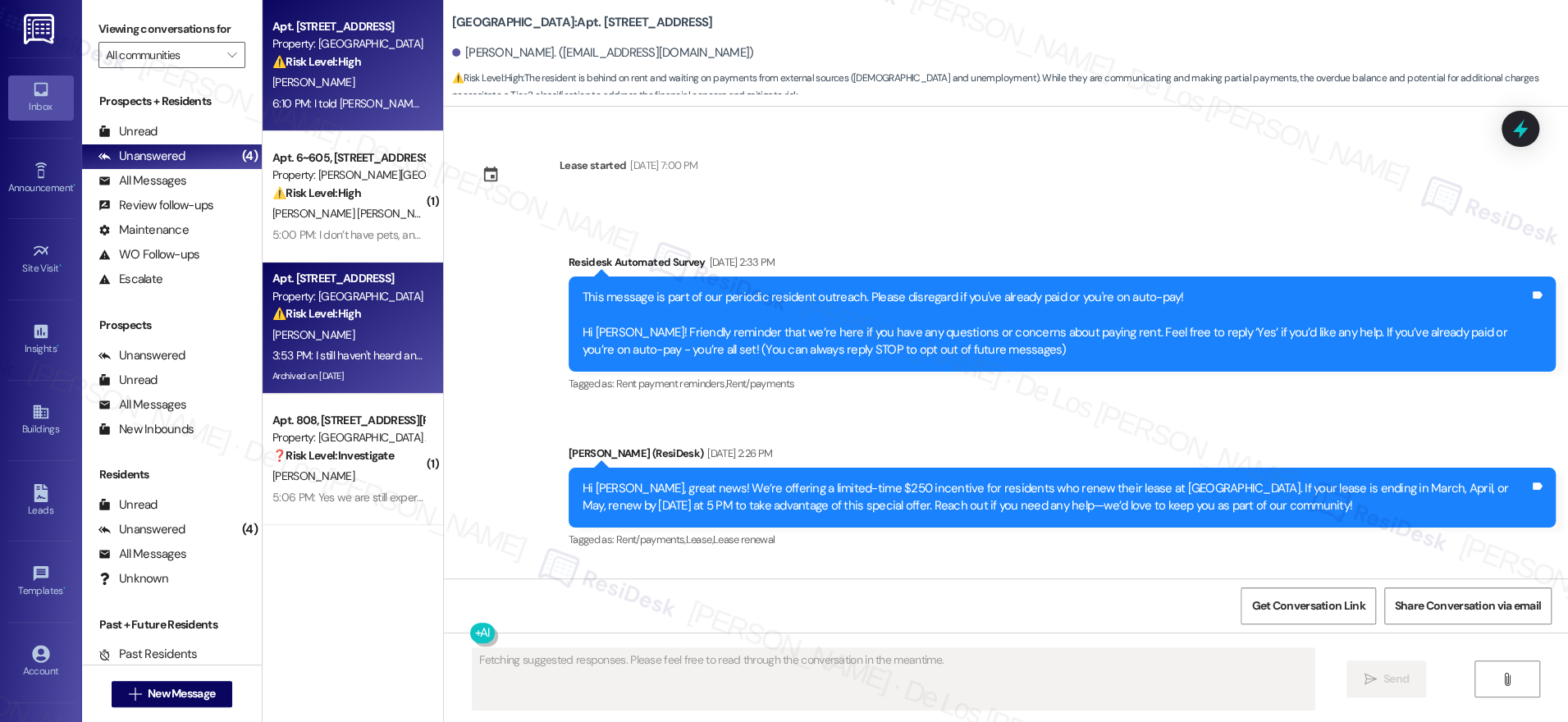
scroll to position [32013, 0]
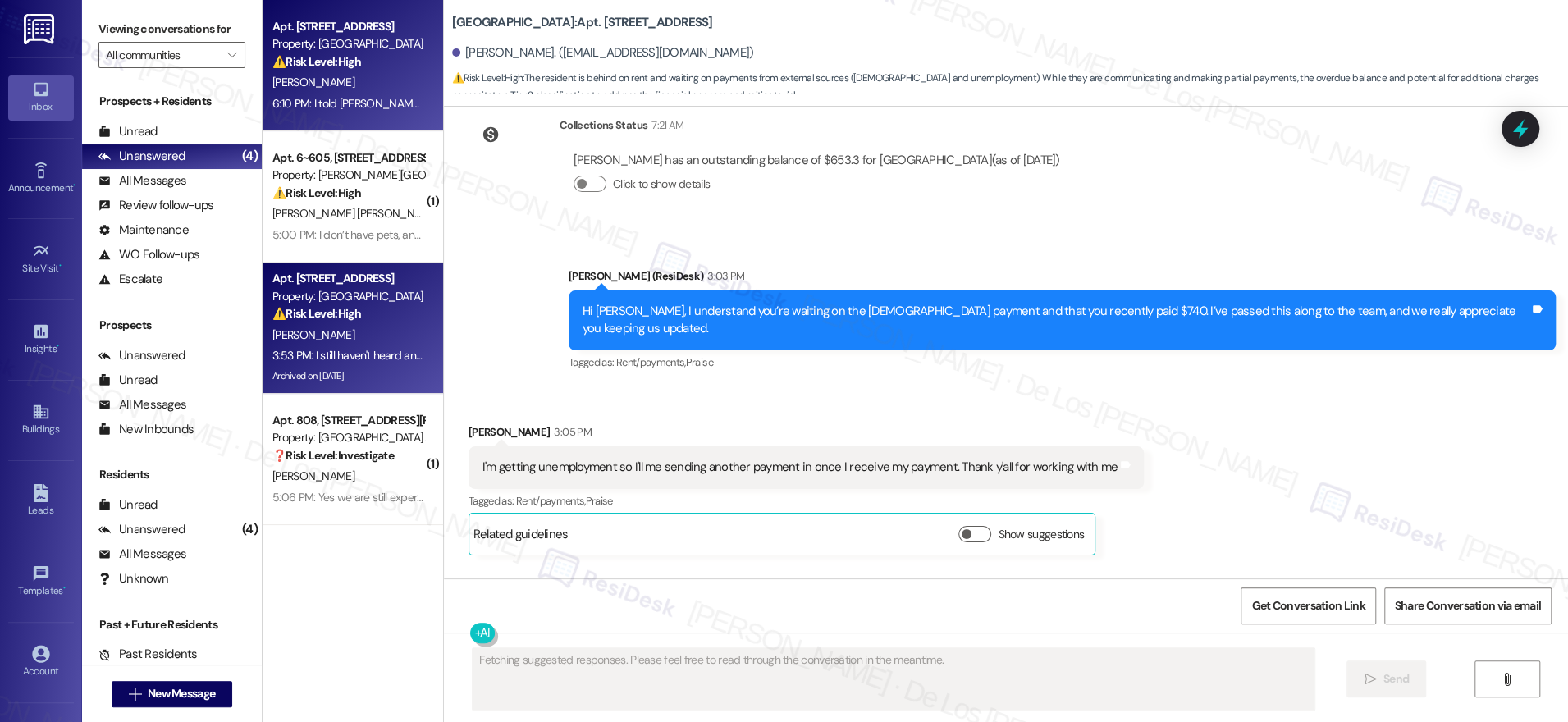
click at [390, 84] on div "[PERSON_NAME]" at bounding box center [348, 82] width 155 height 20
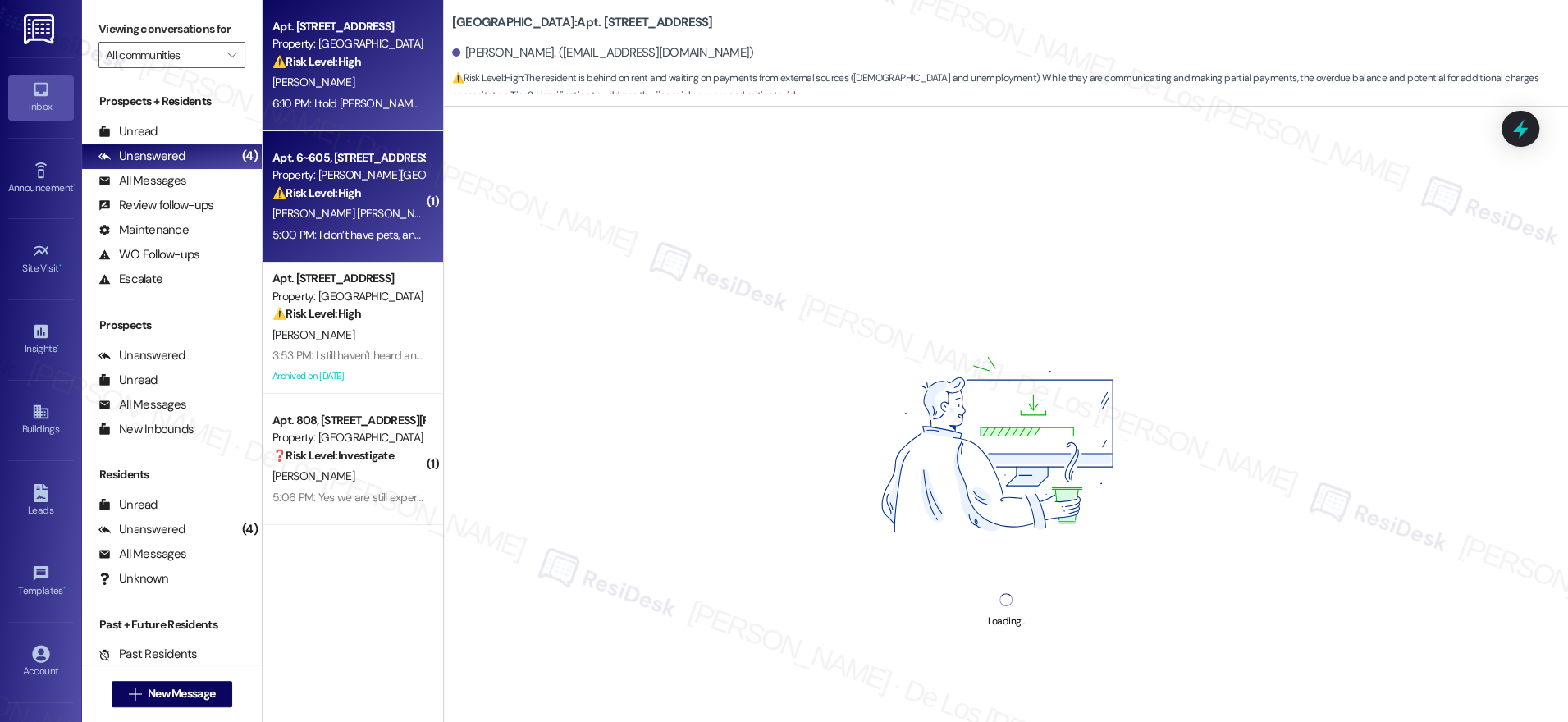
click at [376, 210] on div "[PERSON_NAME] [PERSON_NAME]" at bounding box center [348, 213] width 155 height 20
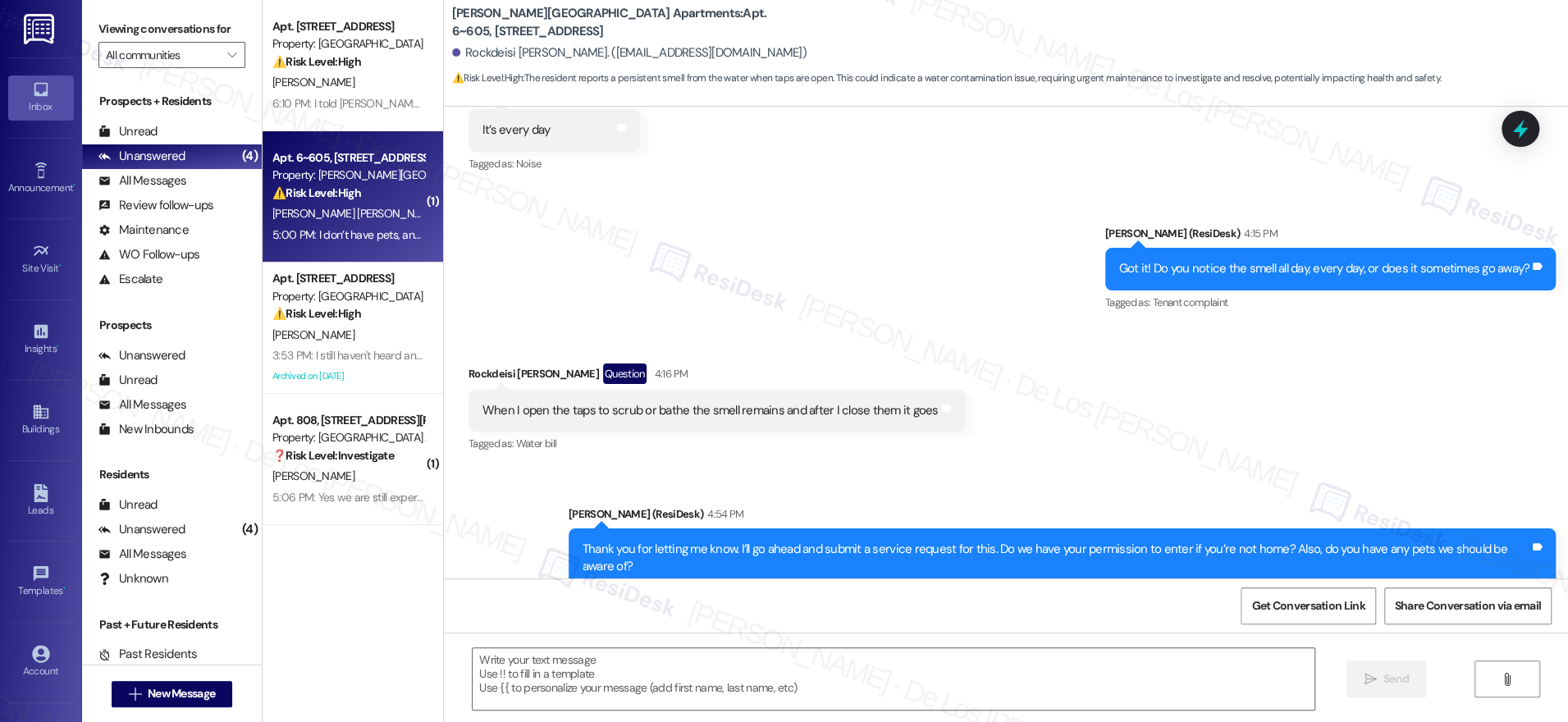
scroll to position [3601, 0]
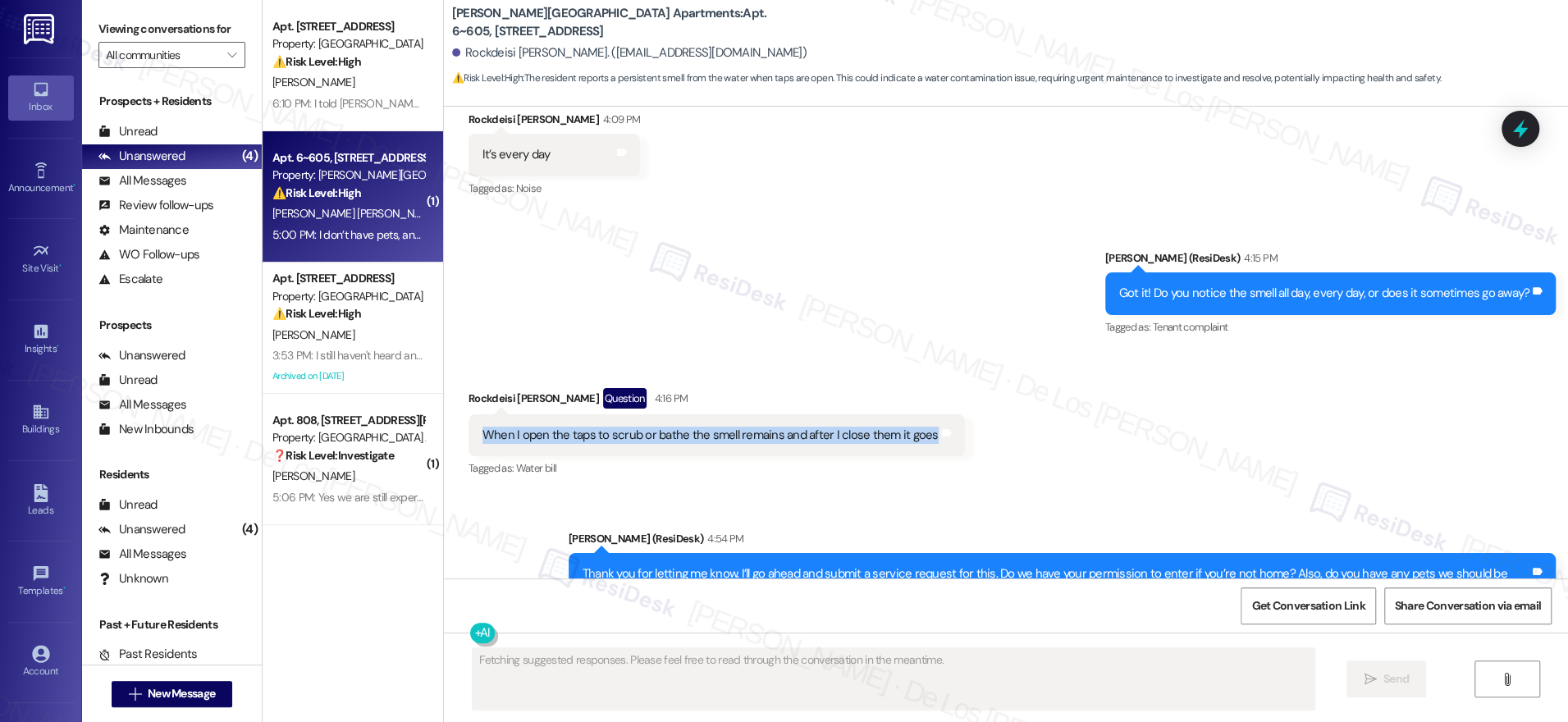
drag, startPoint x: 471, startPoint y: 431, endPoint x: 824, endPoint y: 392, distance: 355.1
click at [834, 446] on div "When I open the taps to scrub or bathe the smell remains and after I close them…" at bounding box center [717, 435] width 496 height 42
copy div "When I open the taps to scrub or bathe the smell remains and after I close them…"
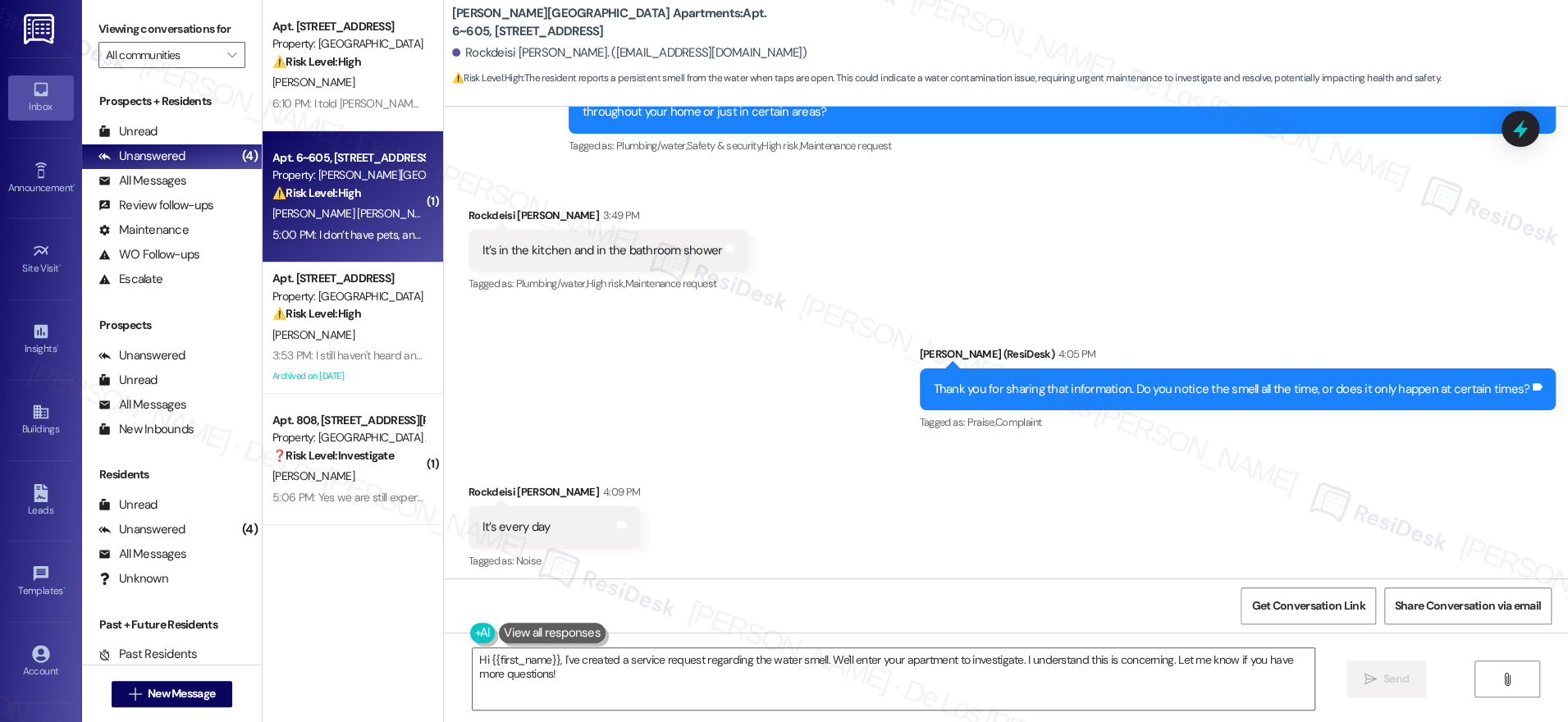
scroll to position [3229, 0]
click at [665, 253] on div "It’s in the kitchen and in the bathroom shower" at bounding box center [602, 250] width 240 height 17
copy div "It’s in the kitchen and in the bathroom shower Tags and notes"
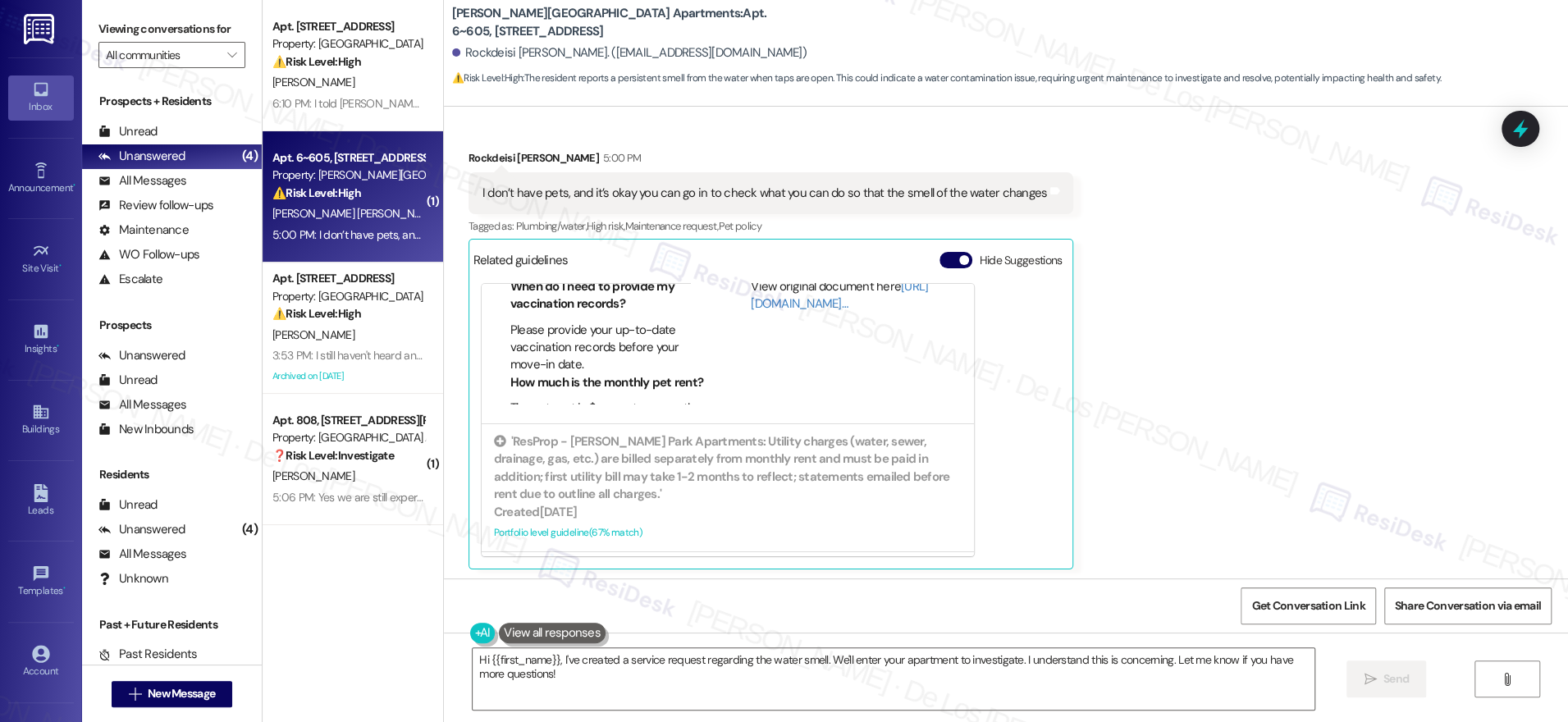
scroll to position [446, 0]
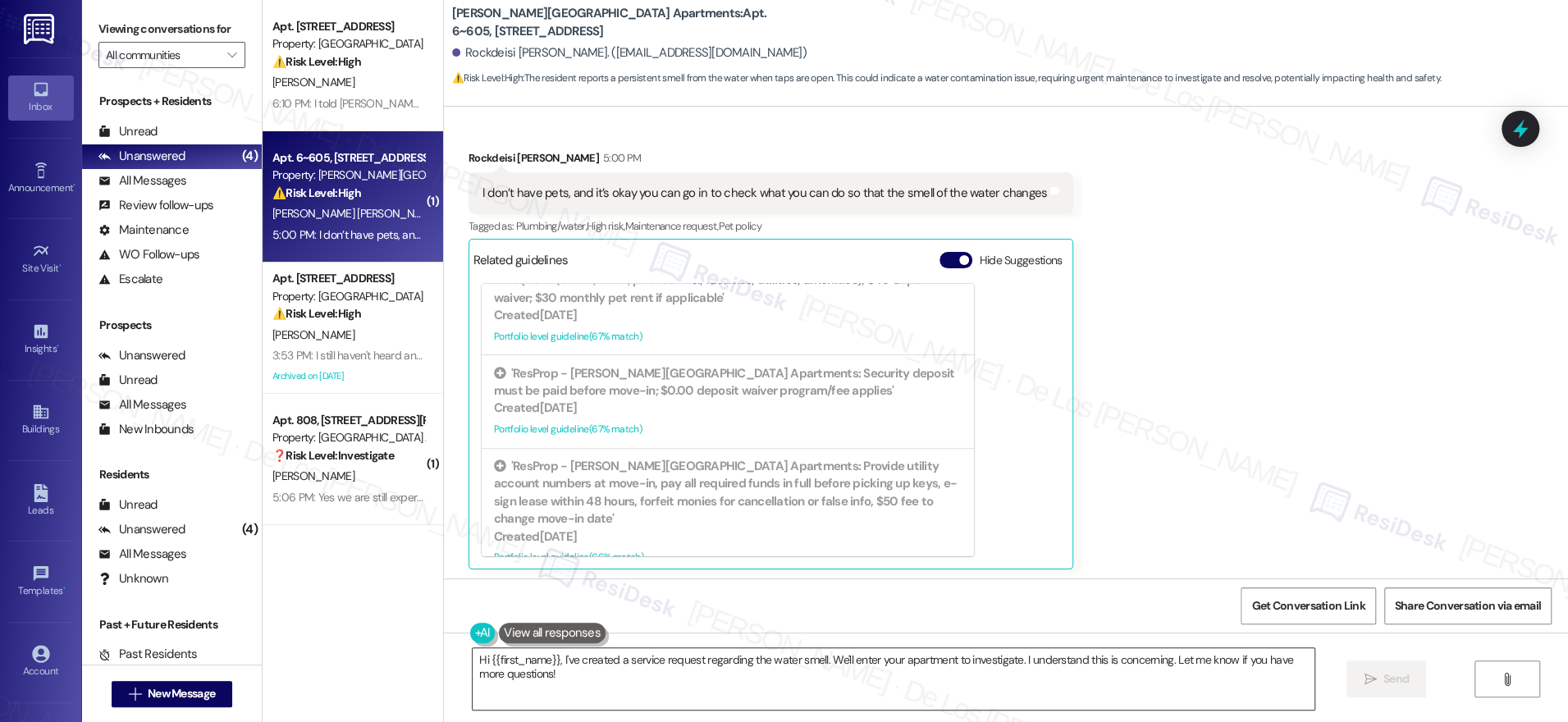
click at [684, 670] on textarea "Hi {{first_name}}, I've created a service request regarding the water smell. We…" at bounding box center [893, 678] width 842 height 61
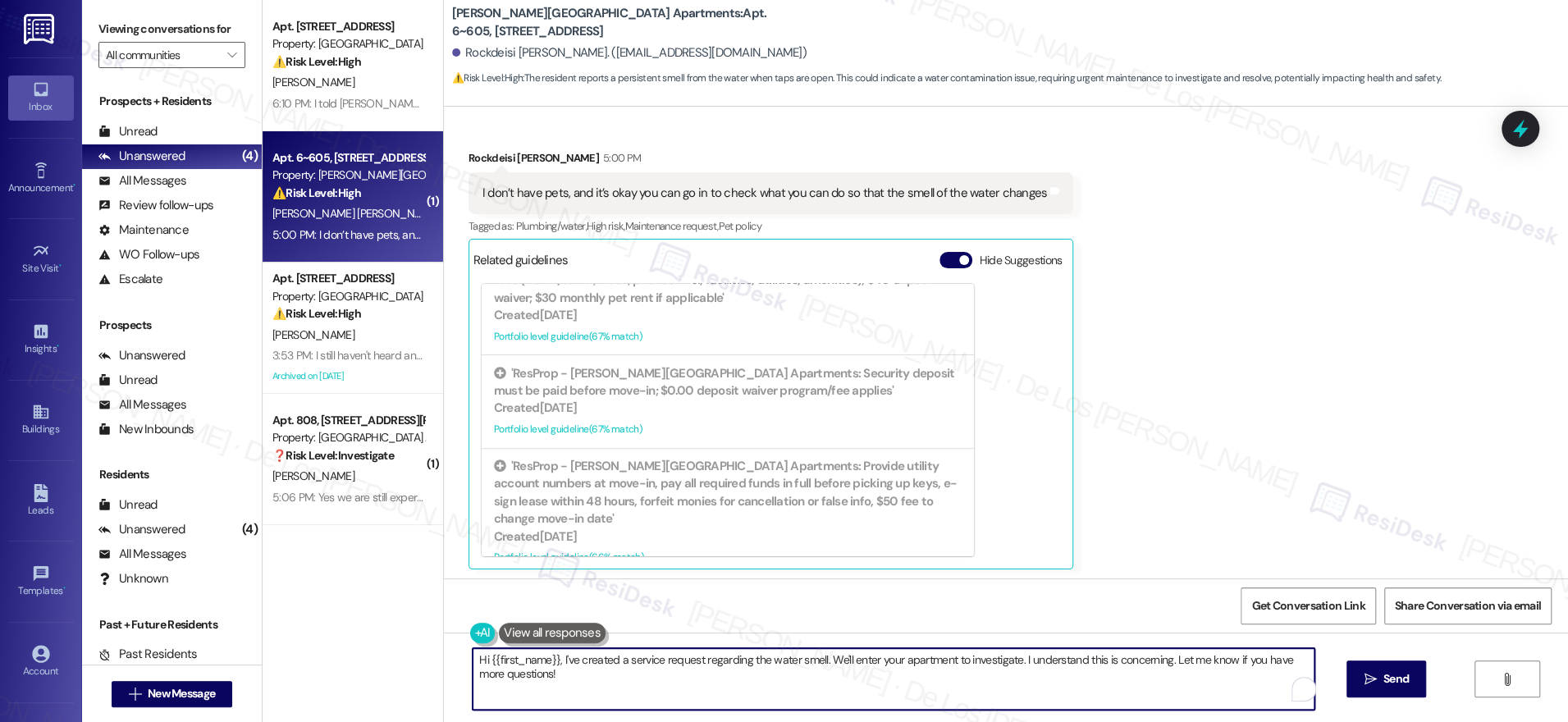
click at [684, 670] on textarea "Hi {{first_name}}, I've created a service request regarding the water smell. We…" at bounding box center [893, 678] width 842 height 61
drag, startPoint x: 546, startPoint y: 661, endPoint x: 366, endPoint y: 623, distance: 184.0
click at [366, 624] on div "Apt. 2106, 201 Hackberry St Property: Hackberry Ranch ⚠️ Risk Level: High The r…" at bounding box center [915, 361] width 1306 height 722
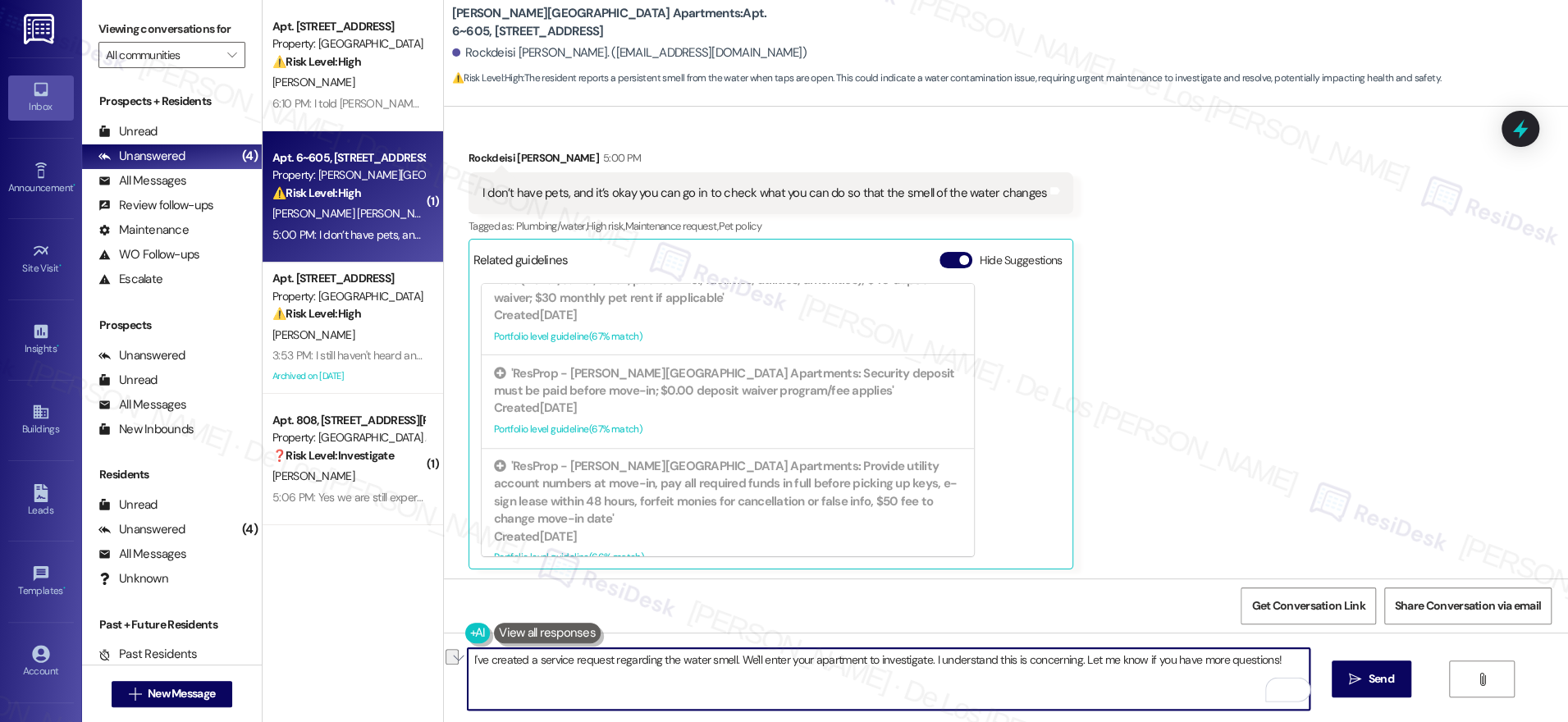
drag, startPoint x: 727, startPoint y: 661, endPoint x: 1203, endPoint y: 725, distance: 480.3
click at [1203, 721] on html "Inbox Go to Inbox Announcement • Send A Text Announcement Site Visit • Go to Si…" at bounding box center [784, 361] width 1568 height 722
paste textarea "Work order 9333"
drag, startPoint x: 515, startPoint y: 670, endPoint x: 424, endPoint y: 662, distance: 91.4
click at [444, 670] on div "I've created a service request regarding the water smell. Here's the reference …" at bounding box center [1006, 694] width 1124 height 123
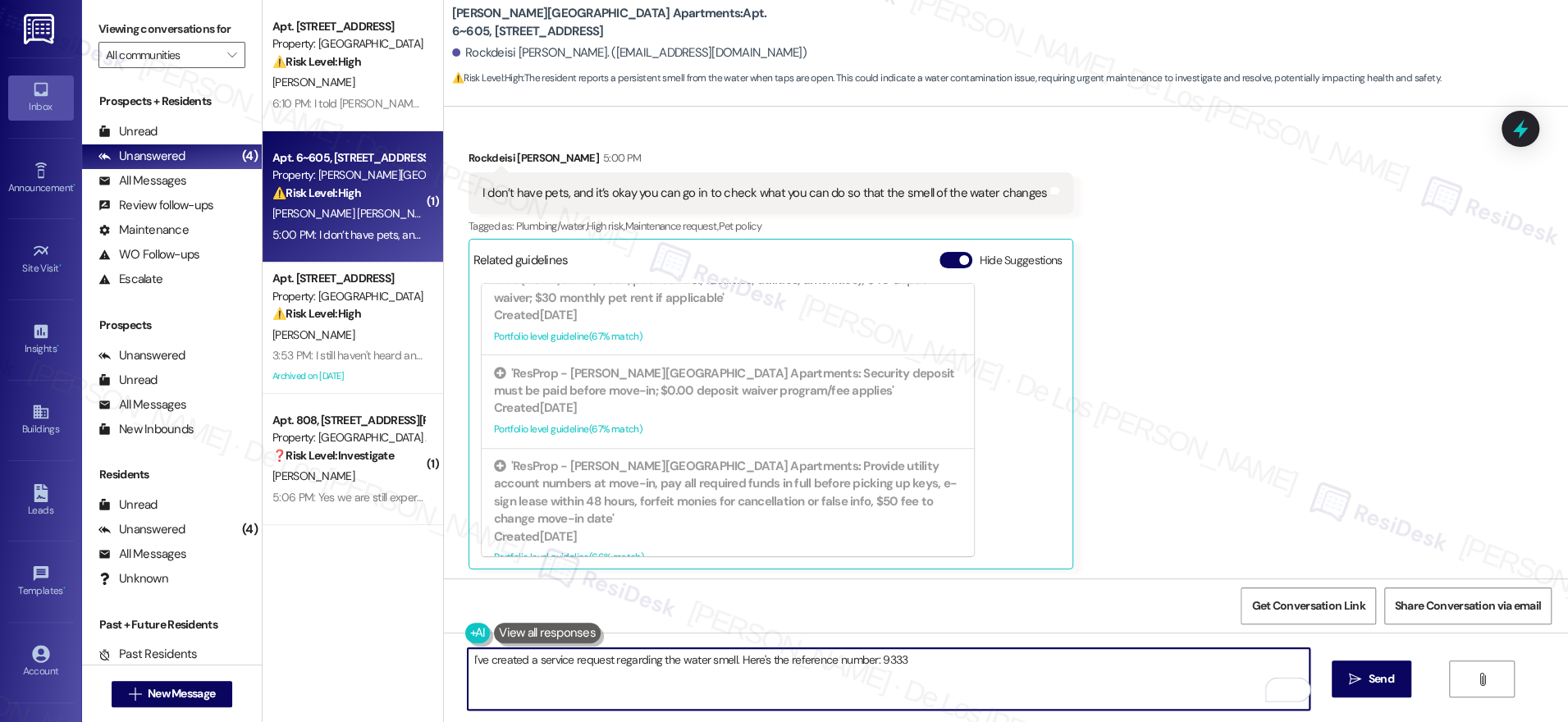
click at [915, 666] on textarea "I've created a service request regarding the water smell. Here's the reference …" at bounding box center [889, 678] width 842 height 61
drag, startPoint x: 937, startPoint y: 662, endPoint x: 951, endPoint y: 653, distance: 16.6
click at [937, 662] on textarea "I've created a service request regarding the water smell. Here's the reference …" at bounding box center [889, 678] width 842 height 61
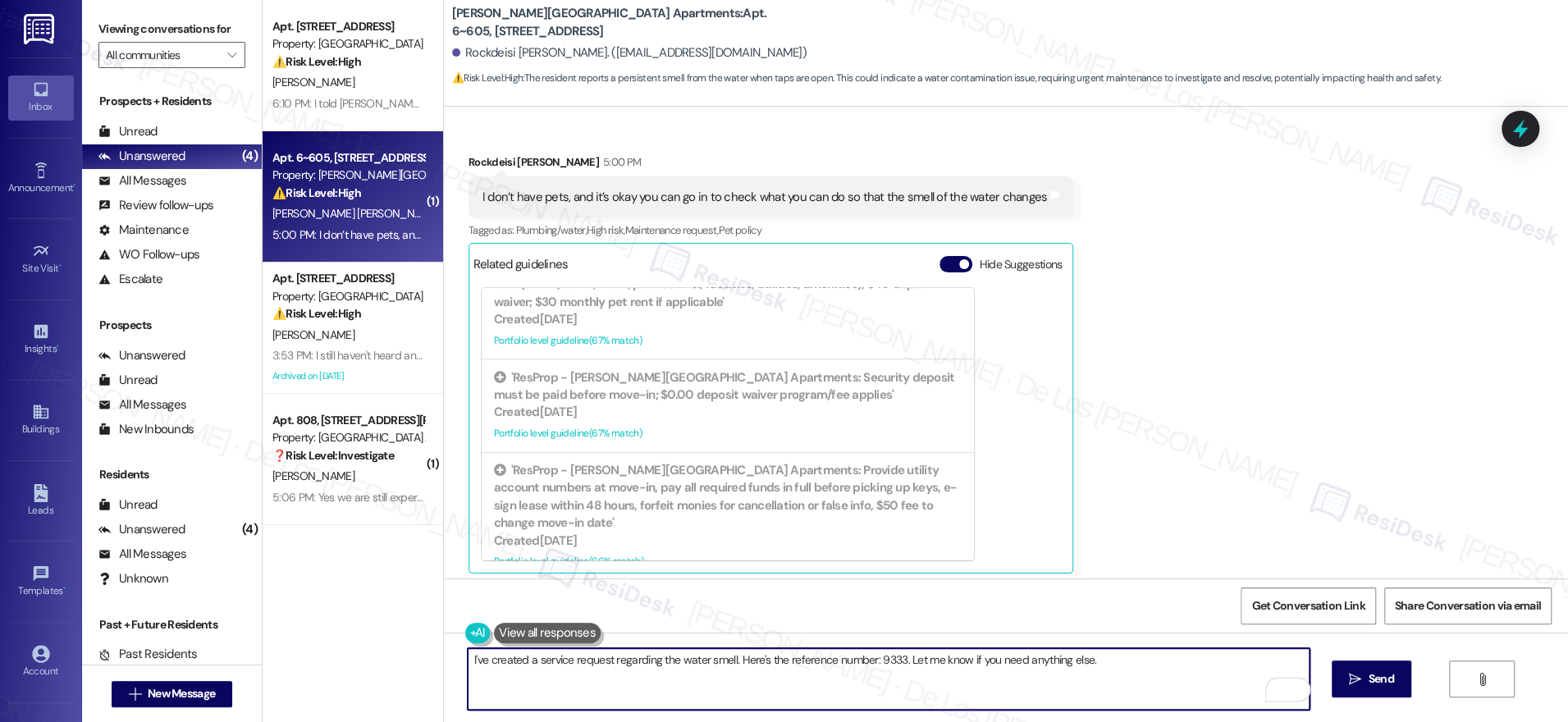
drag, startPoint x: 462, startPoint y: 659, endPoint x: 493, endPoint y: 659, distance: 31.0
click at [468, 659] on textarea "I've created a service request regarding the water smell. Here's the reference …" at bounding box center [889, 678] width 842 height 61
type textarea "Thank you! I've created a service request regarding the water smell. Here's the…"
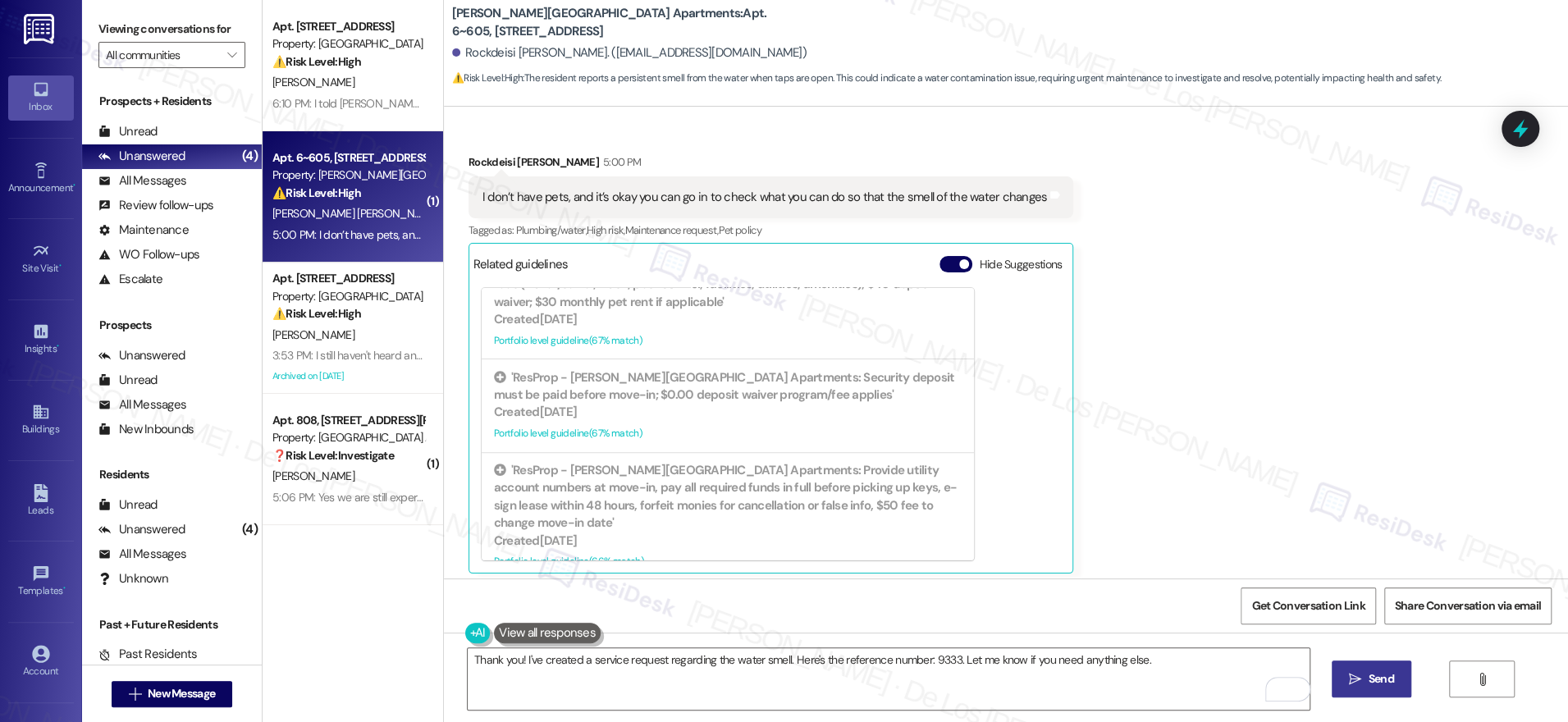
click at [1365, 677] on span "Send" at bounding box center [1381, 678] width 32 height 17
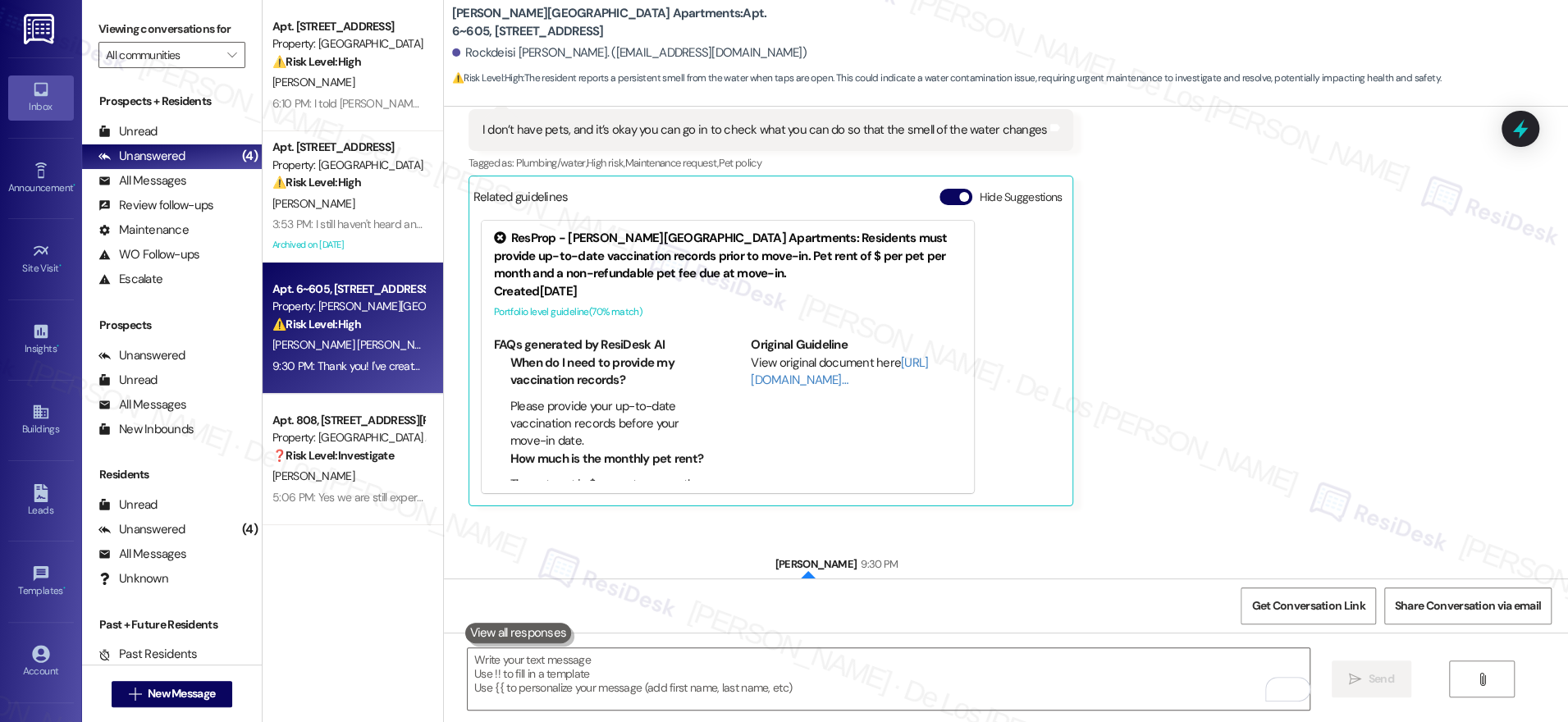
scroll to position [4253, 0]
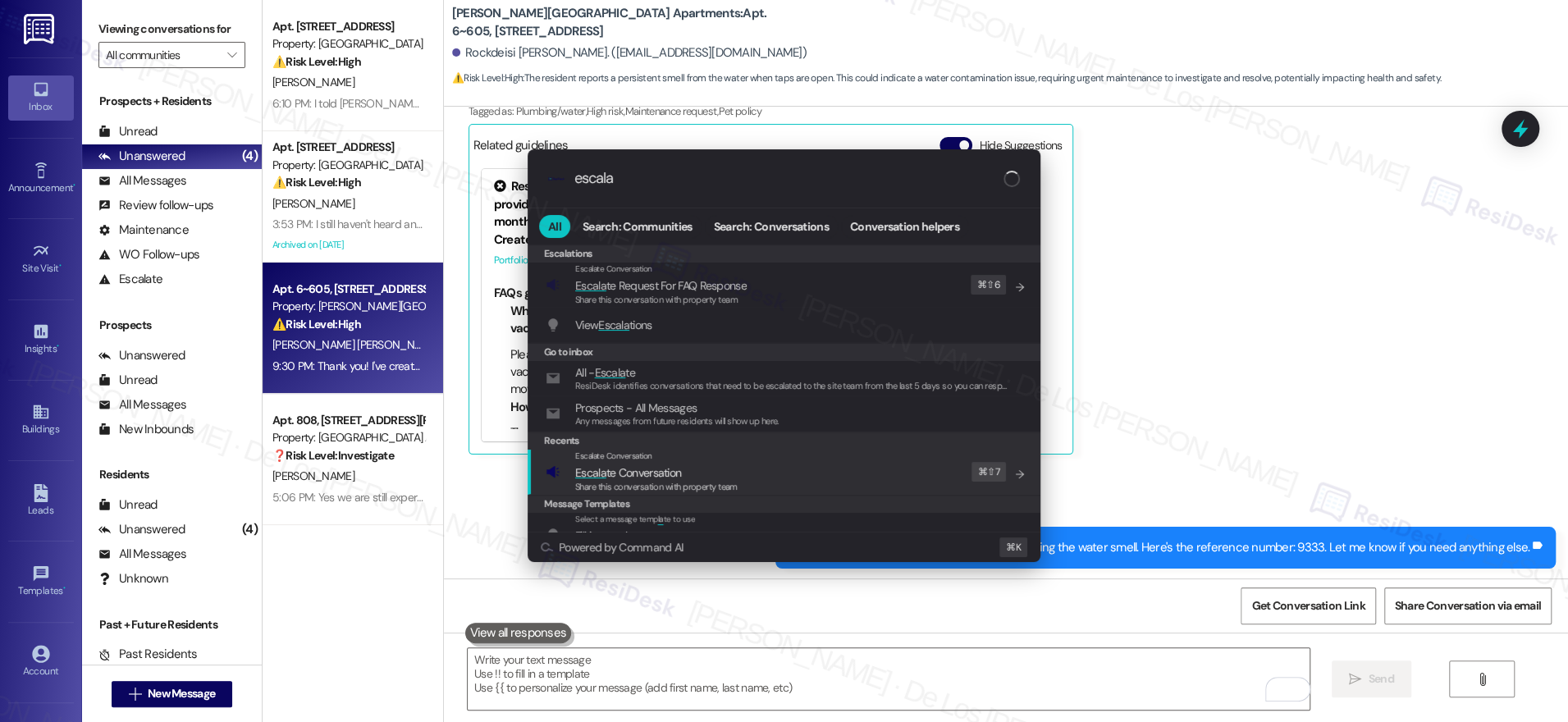
type input "escala"
click at [831, 474] on div "Escalate Conversation Escala te Conversation Share this conversation with prope…" at bounding box center [786, 472] width 480 height 44
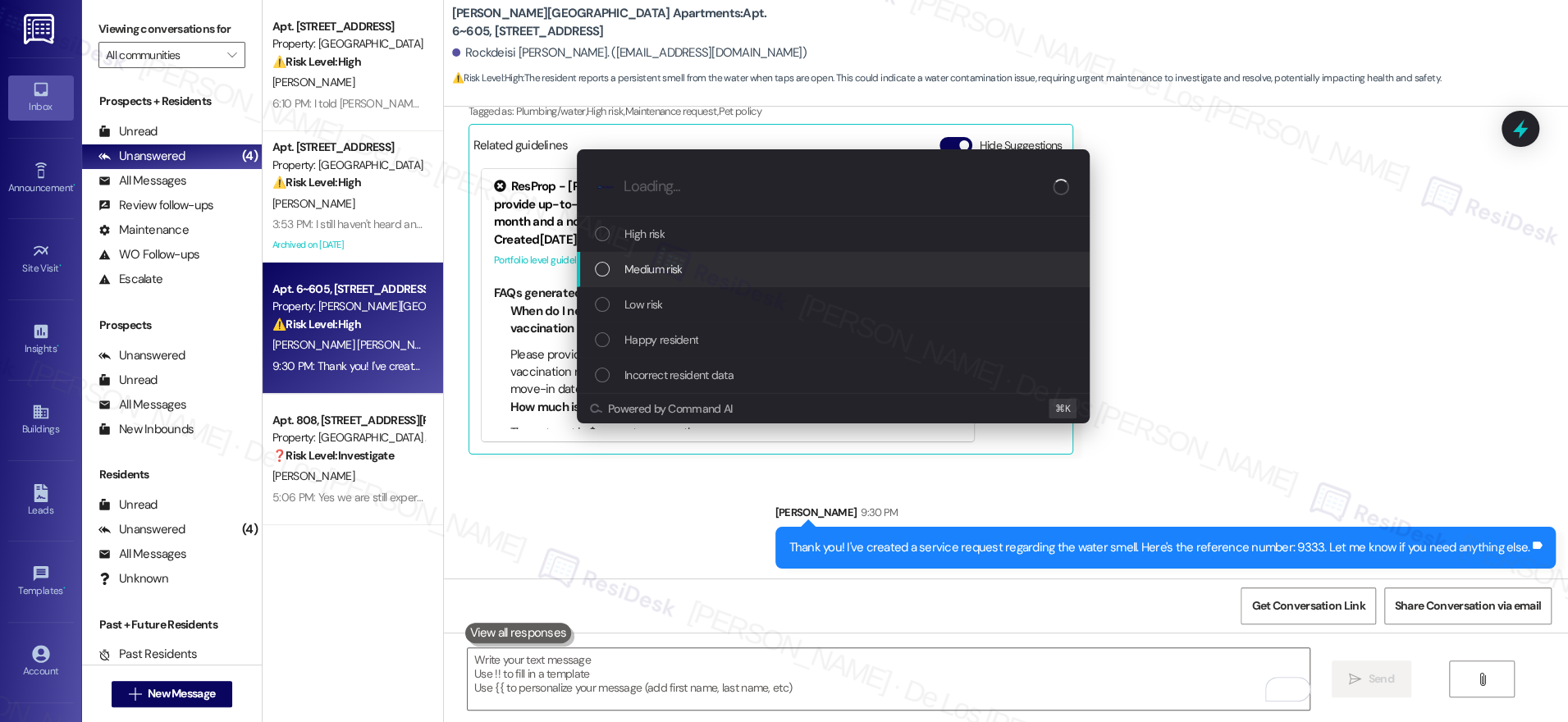
click at [737, 270] on div "Medium risk" at bounding box center [835, 269] width 480 height 18
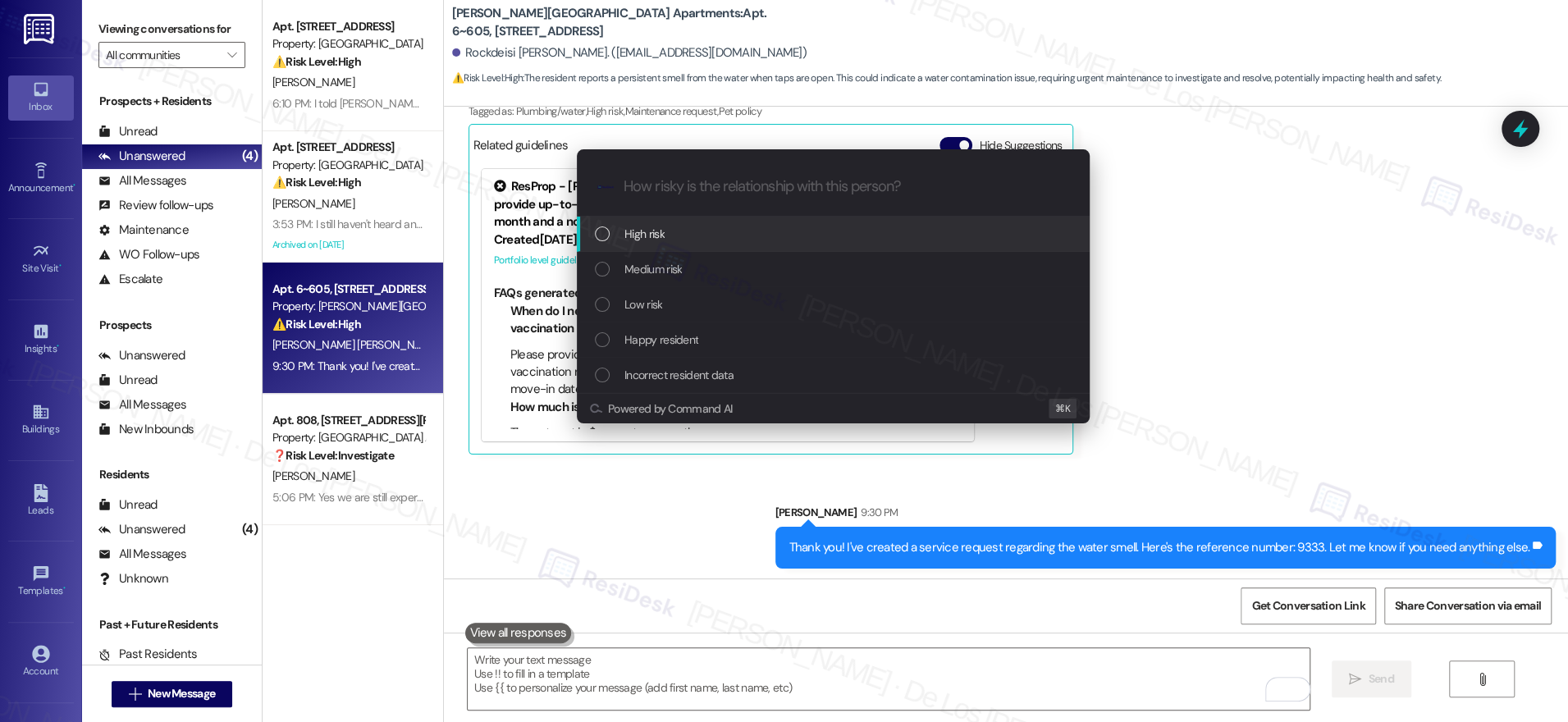
click at [742, 223] on div "High risk" at bounding box center [833, 235] width 513 height 36
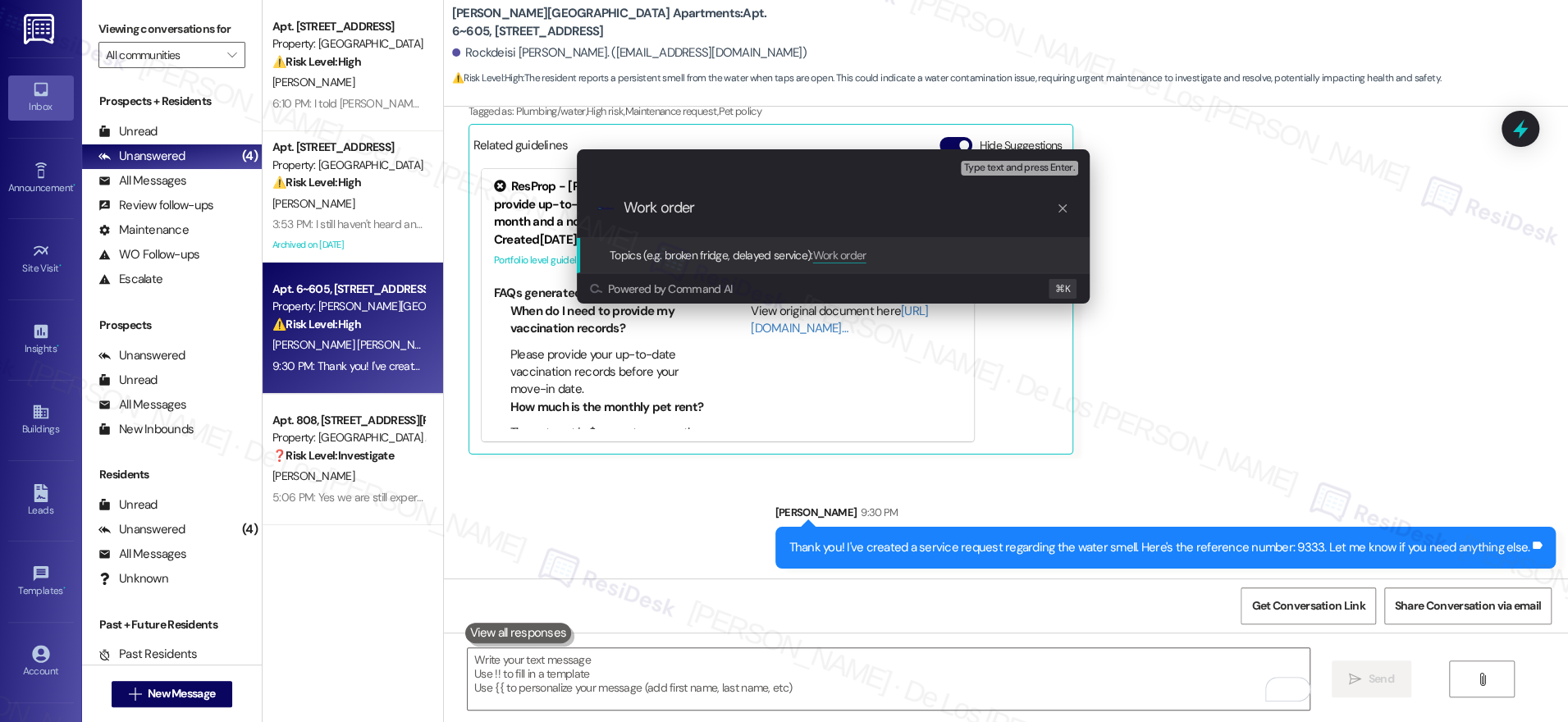
type input "Work order"
paste input "Work order 9333"
drag, startPoint x: 704, startPoint y: 204, endPoint x: 810, endPoint y: 210, distance: 106.2
click at [705, 204] on input "Work order 9333" at bounding box center [840, 207] width 432 height 17
click at [821, 217] on div ".cls-1{fill:#0a055f;}.cls-2{fill:#0cc4c4;} resideskLogoBlueOrange Work order #9…" at bounding box center [833, 208] width 513 height 59
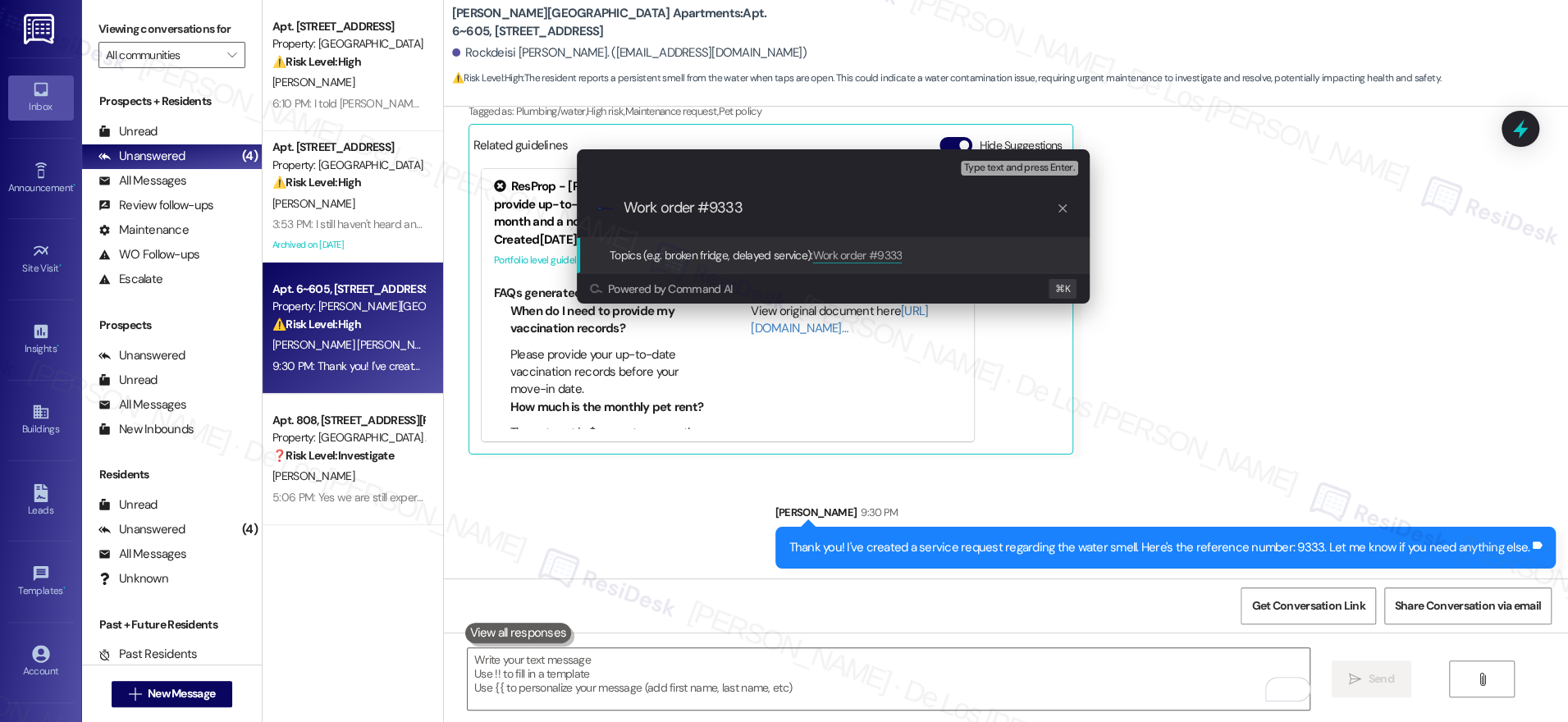
click at [788, 209] on input "Work order #9333" at bounding box center [840, 207] width 432 height 17
type input "Work order #9333 filed by ResiDesk - water smell"
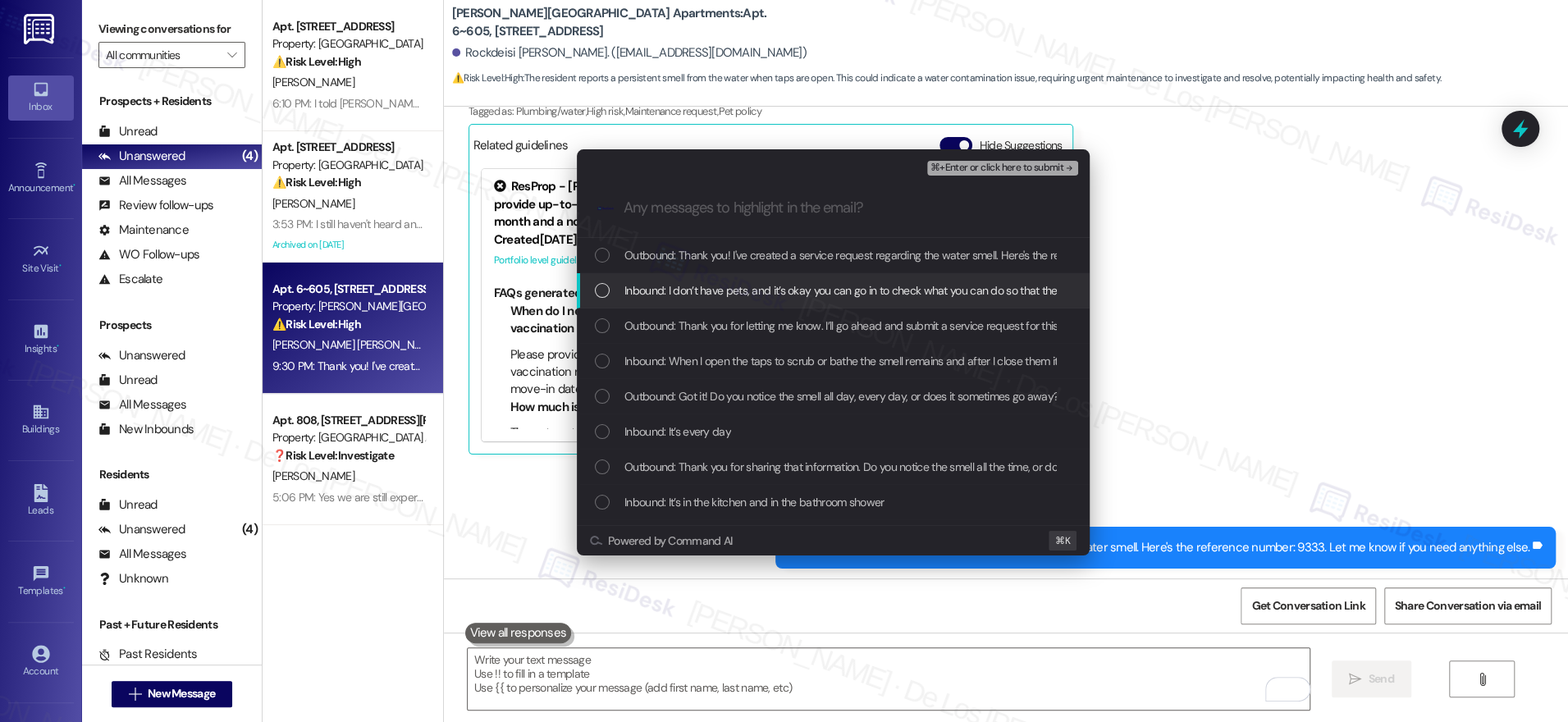
click at [760, 277] on div "Inbound: I don’t have pets, and it’s okay you can go in to check what you can d…" at bounding box center [833, 291] width 513 height 36
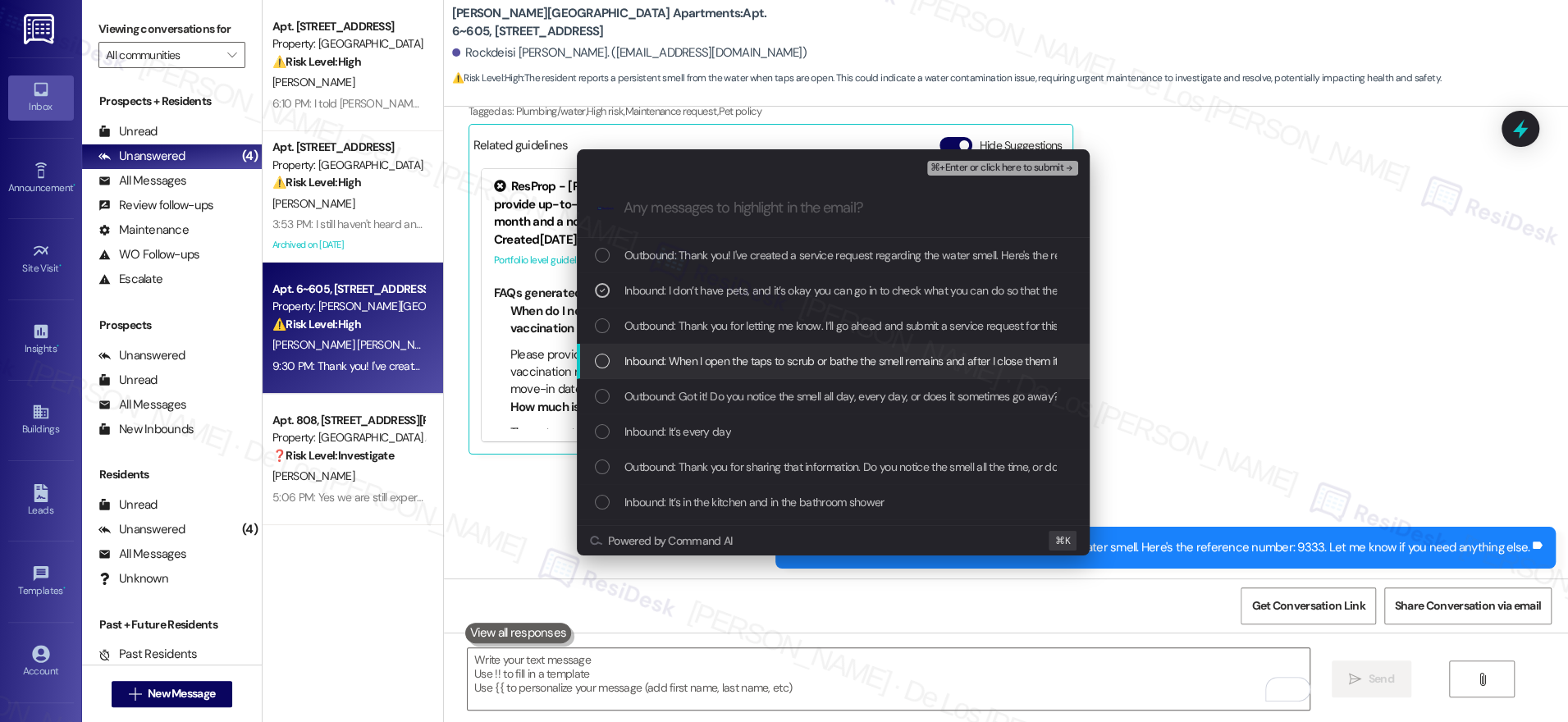
click at [782, 353] on span "Inbound: When I open the taps to scrub or bathe the smell remains and after I c…" at bounding box center [854, 361] width 460 height 18
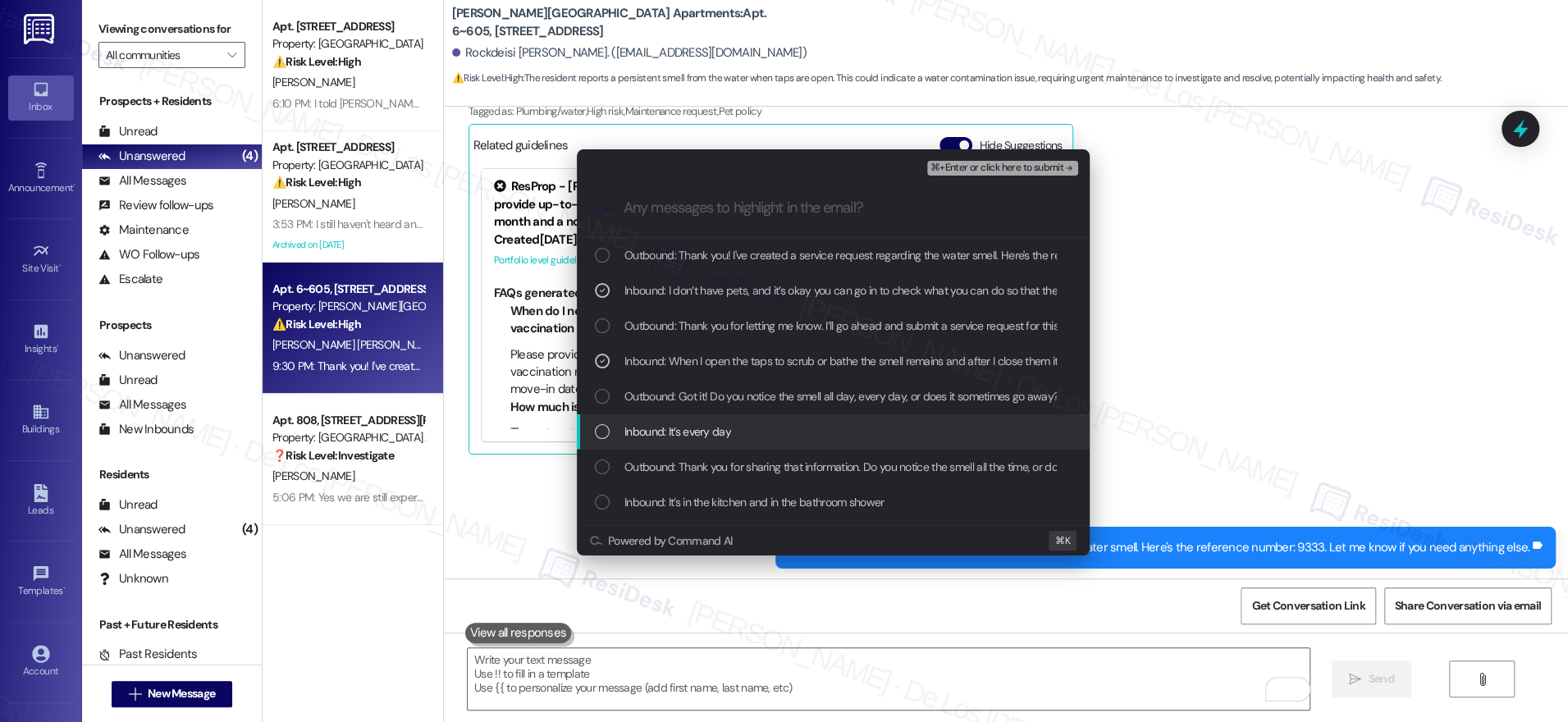
drag, startPoint x: 760, startPoint y: 430, endPoint x: 749, endPoint y: 460, distance: 32.0
click at [760, 431] on div "Inbound: It’s every day" at bounding box center [835, 431] width 480 height 18
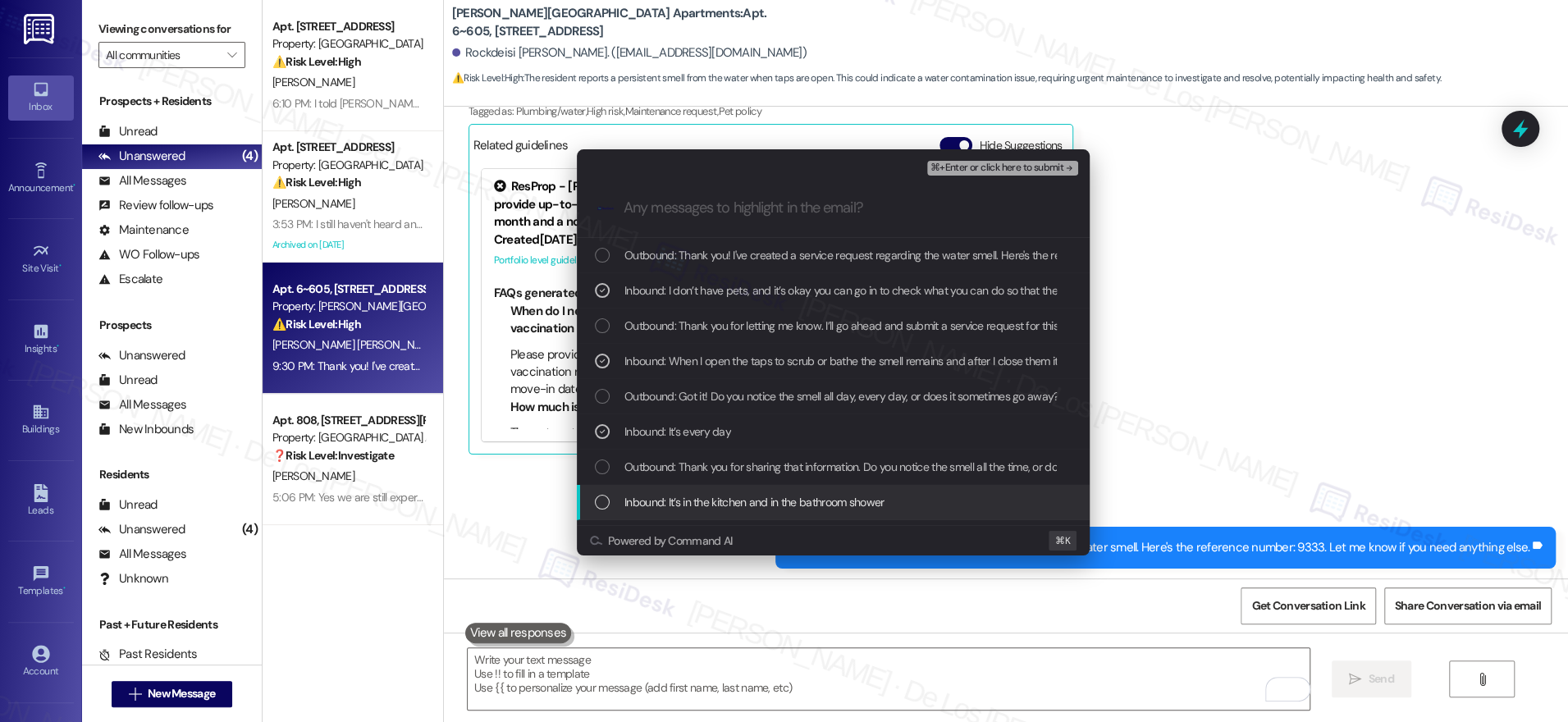
click at [744, 492] on div "Inbound: It’s in the kitchen and in the bathroom shower" at bounding box center [833, 502] width 513 height 36
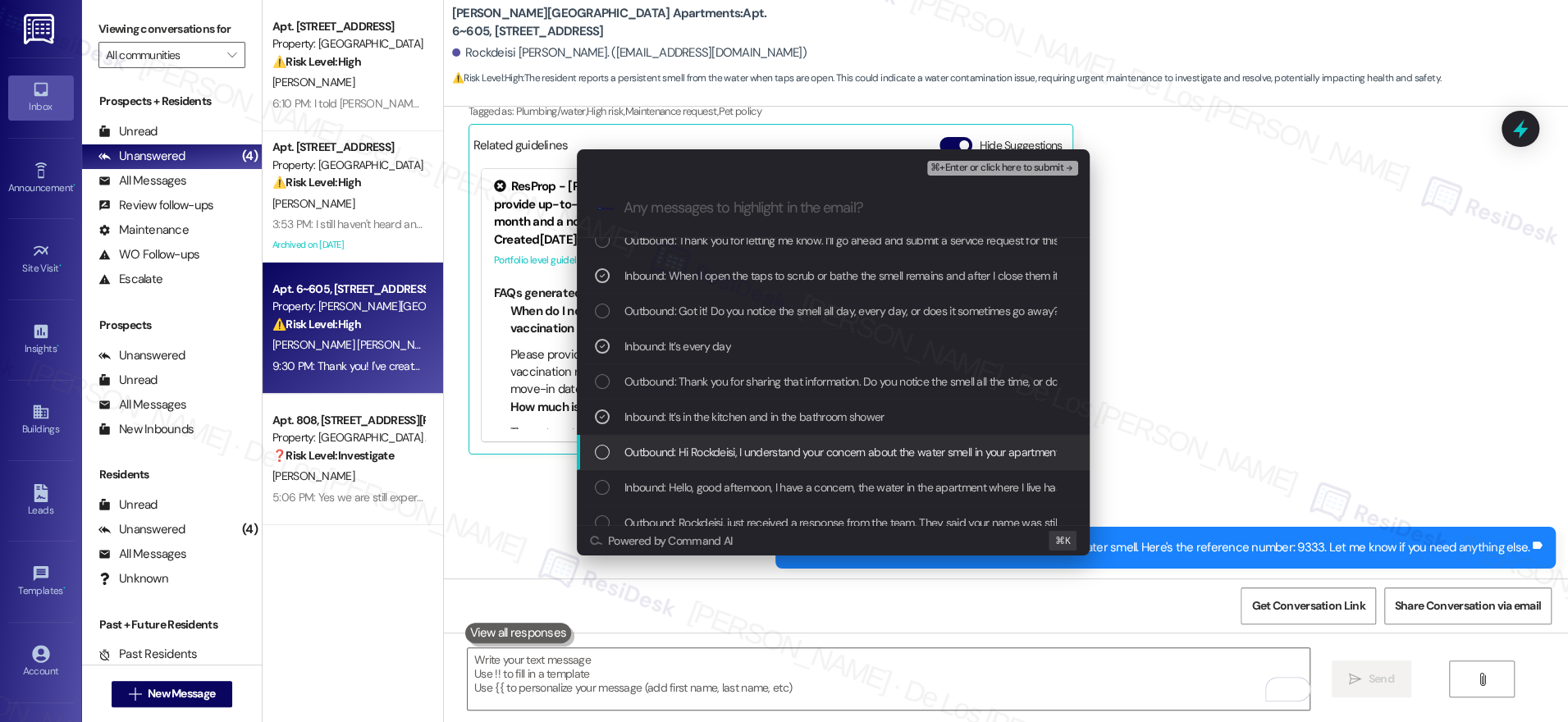
scroll to position [87, 0]
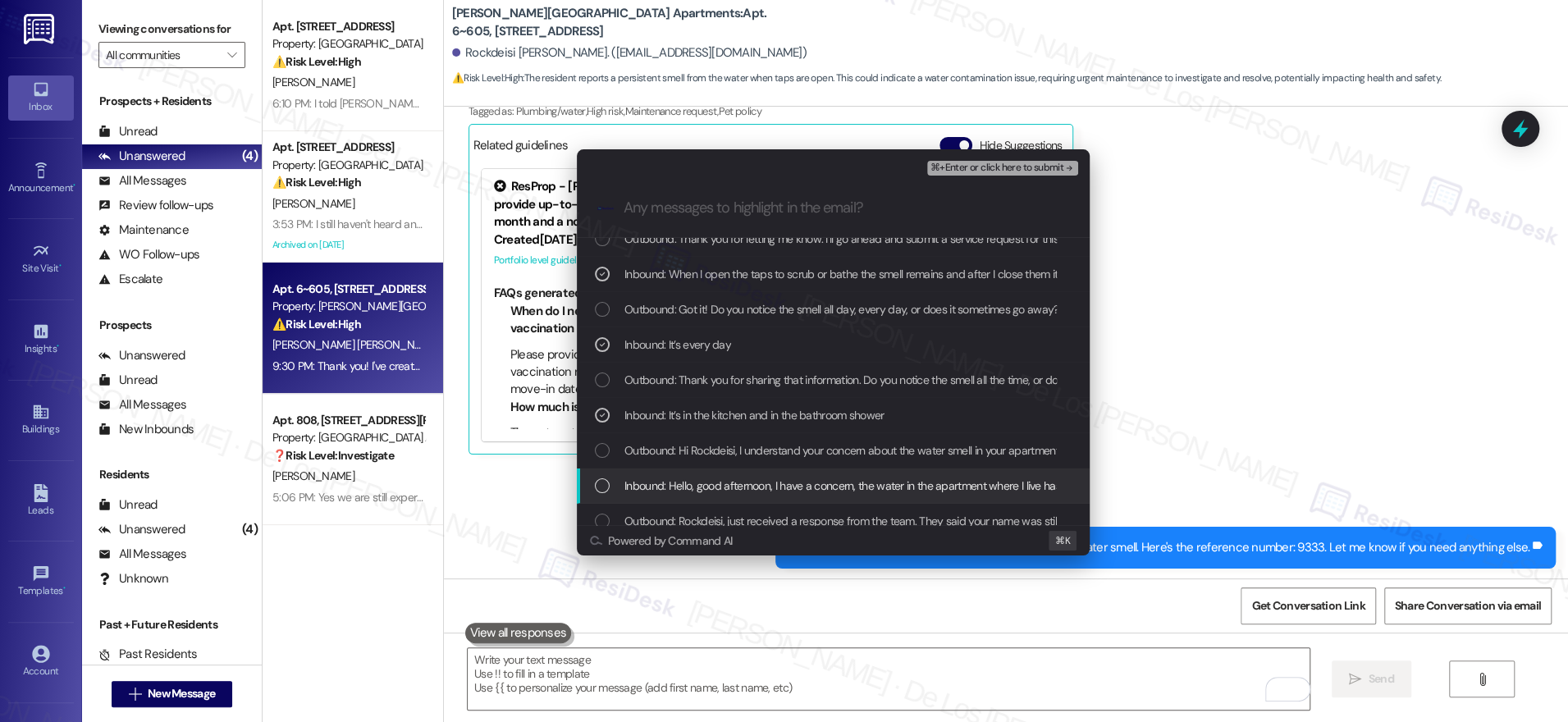
click at [776, 486] on span "Inbound: Hello, good afternoon, I have a concern, the water in the apartment wh…" at bounding box center [1581, 485] width 1915 height 18
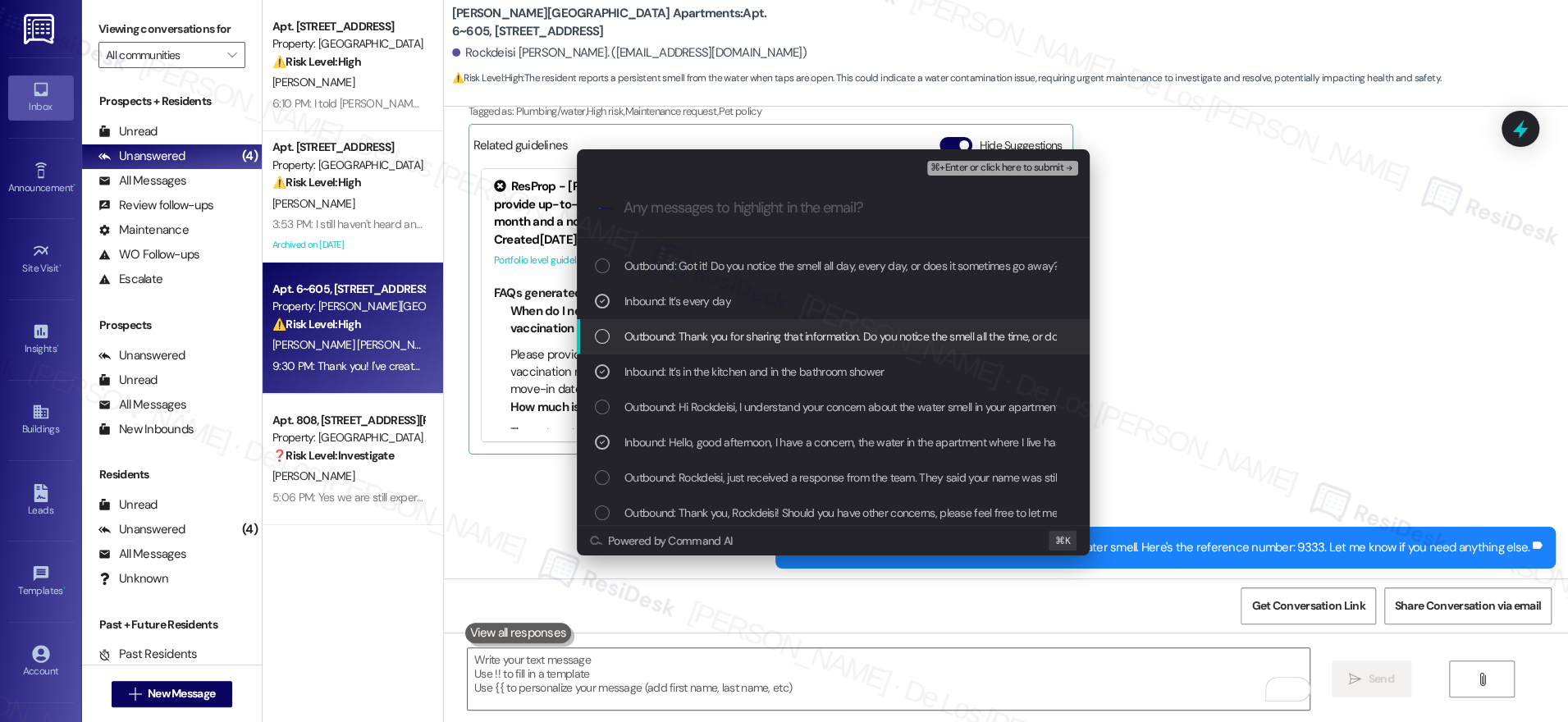
scroll to position [149, 0]
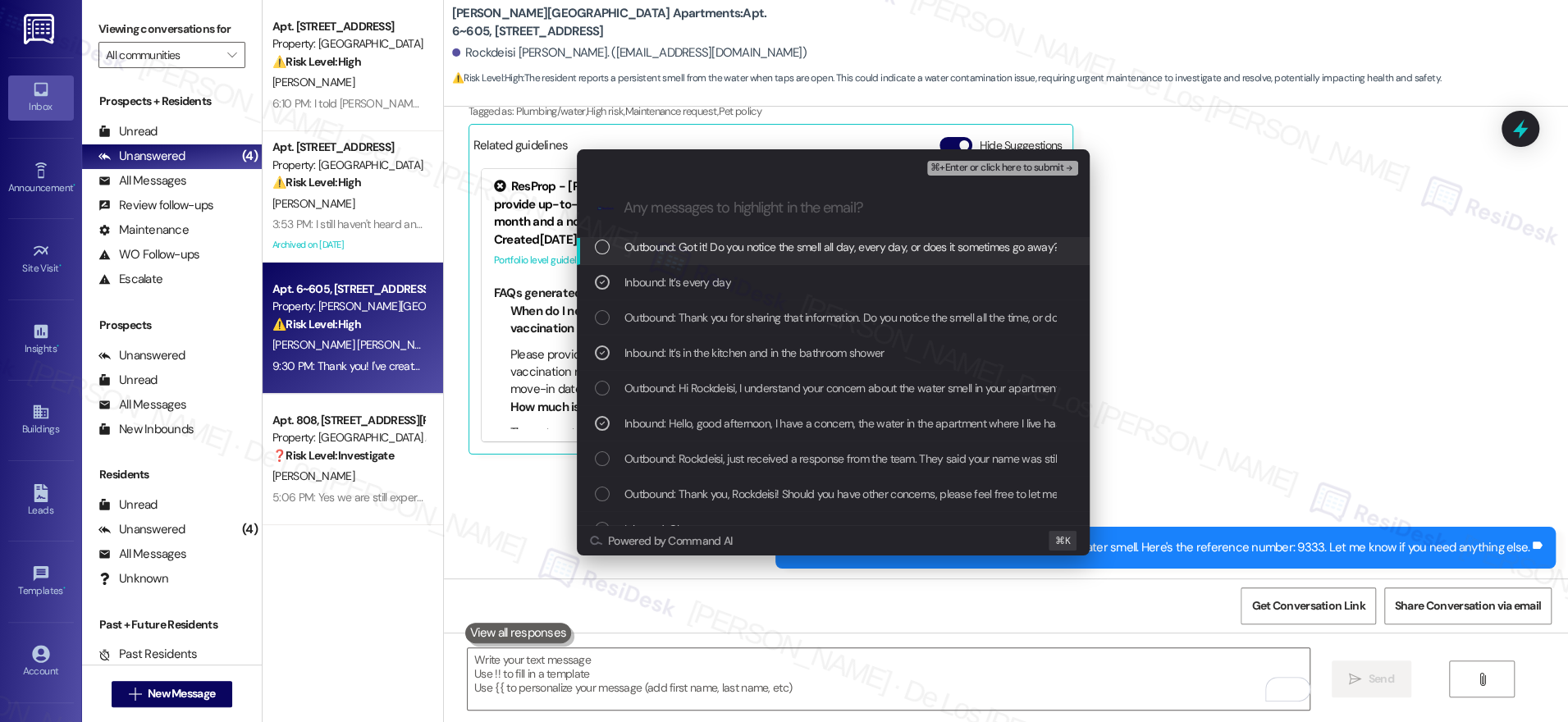
click at [1014, 164] on span "⌘+Enter or click here to submit" at bounding box center [996, 168] width 133 height 12
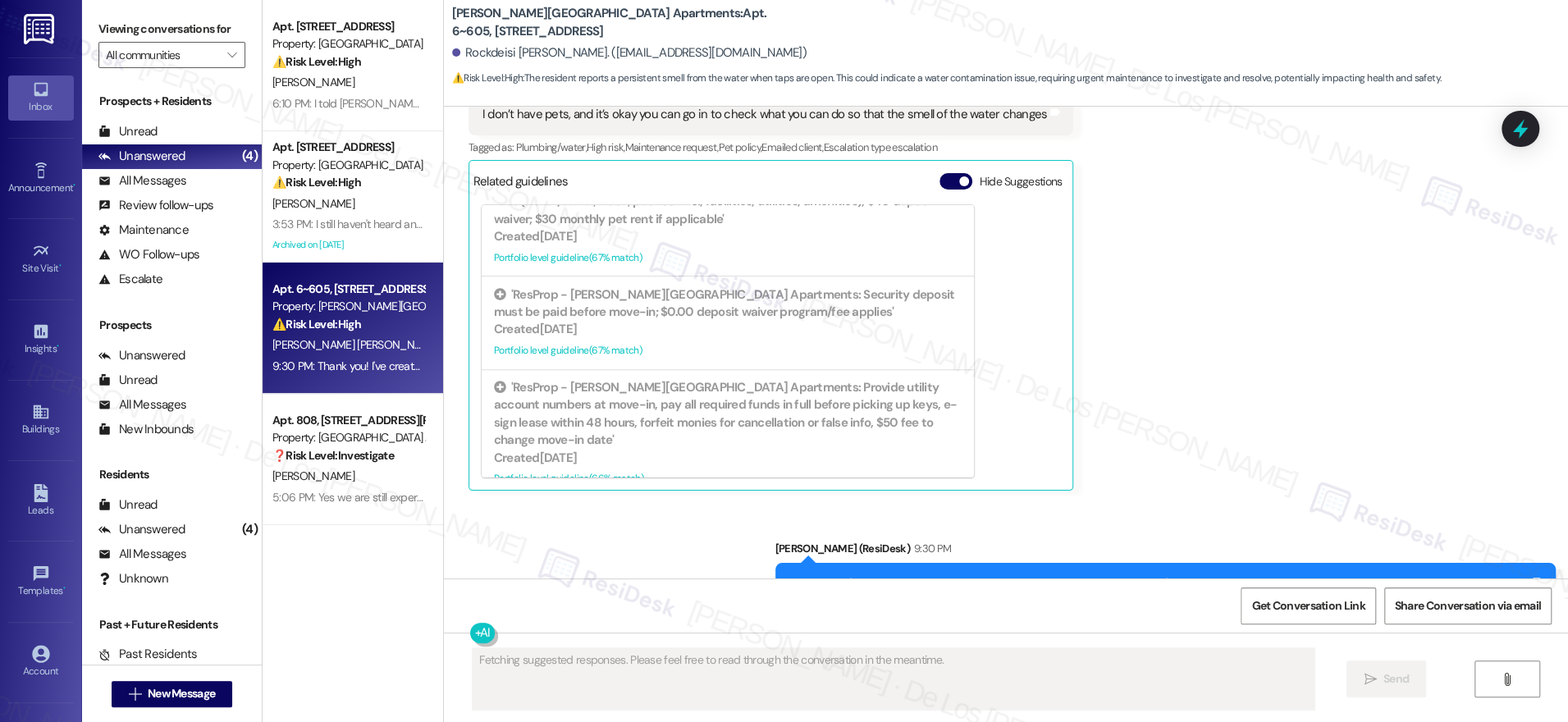
scroll to position [4277, 0]
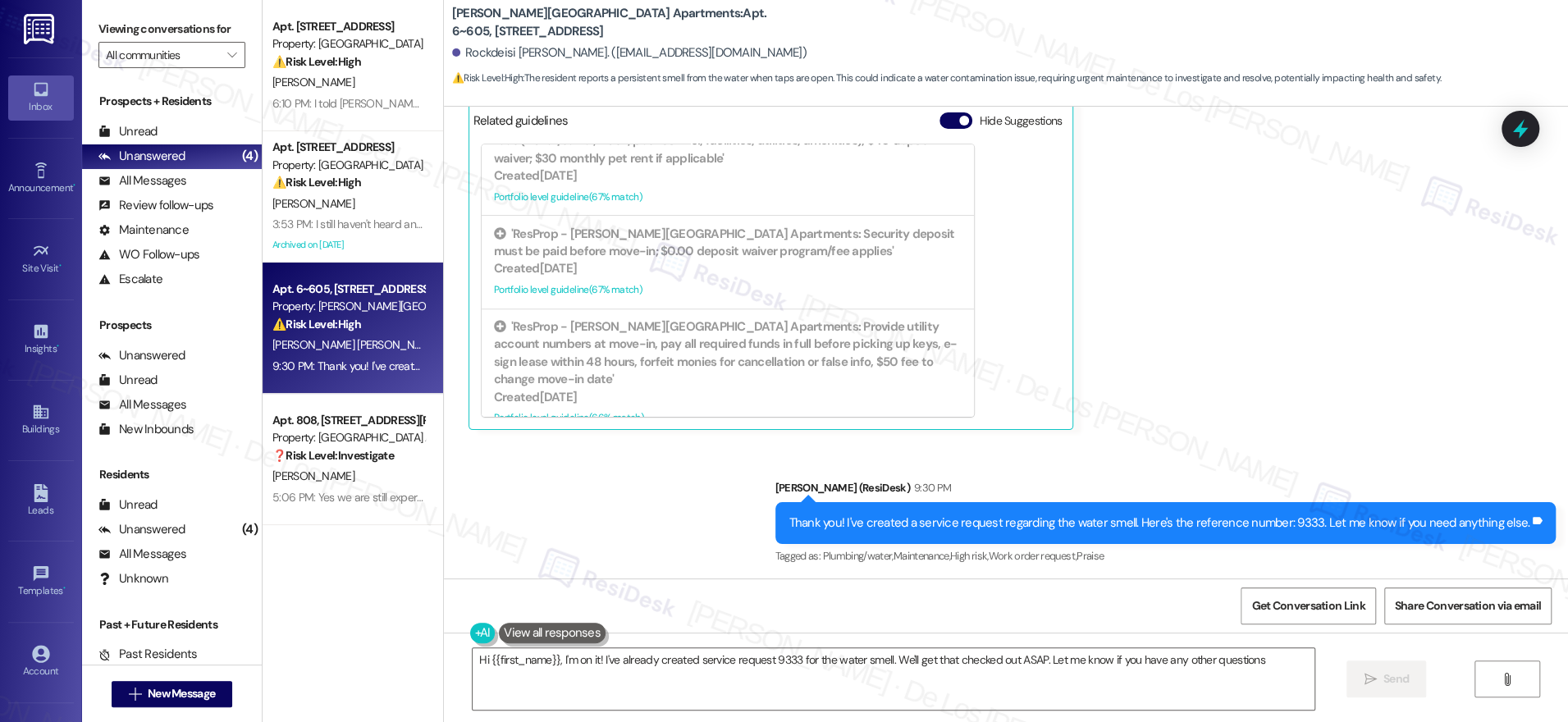
type textarea "Hi {{first_name}}, I'm on it! I've already created service request 9333 for the…"
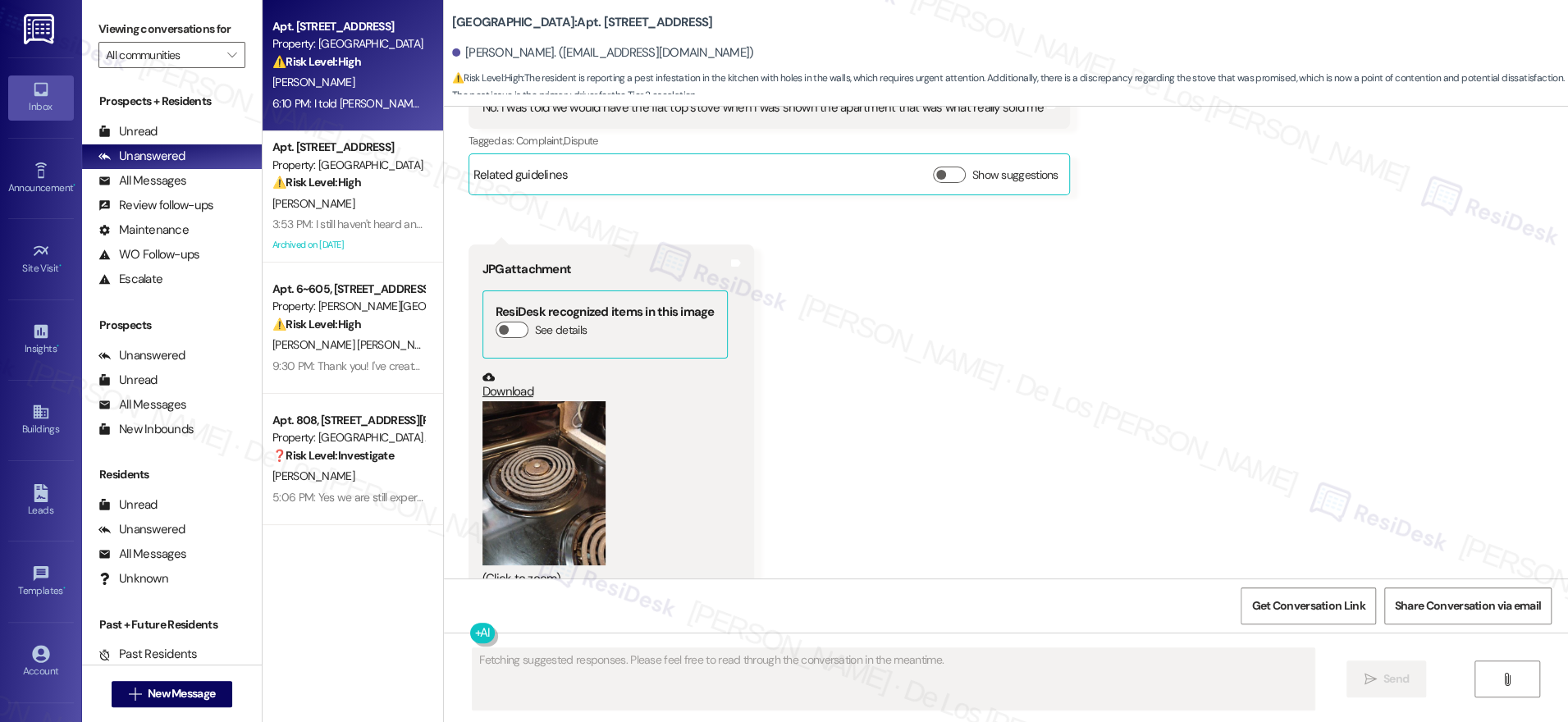
scroll to position [2486, 0]
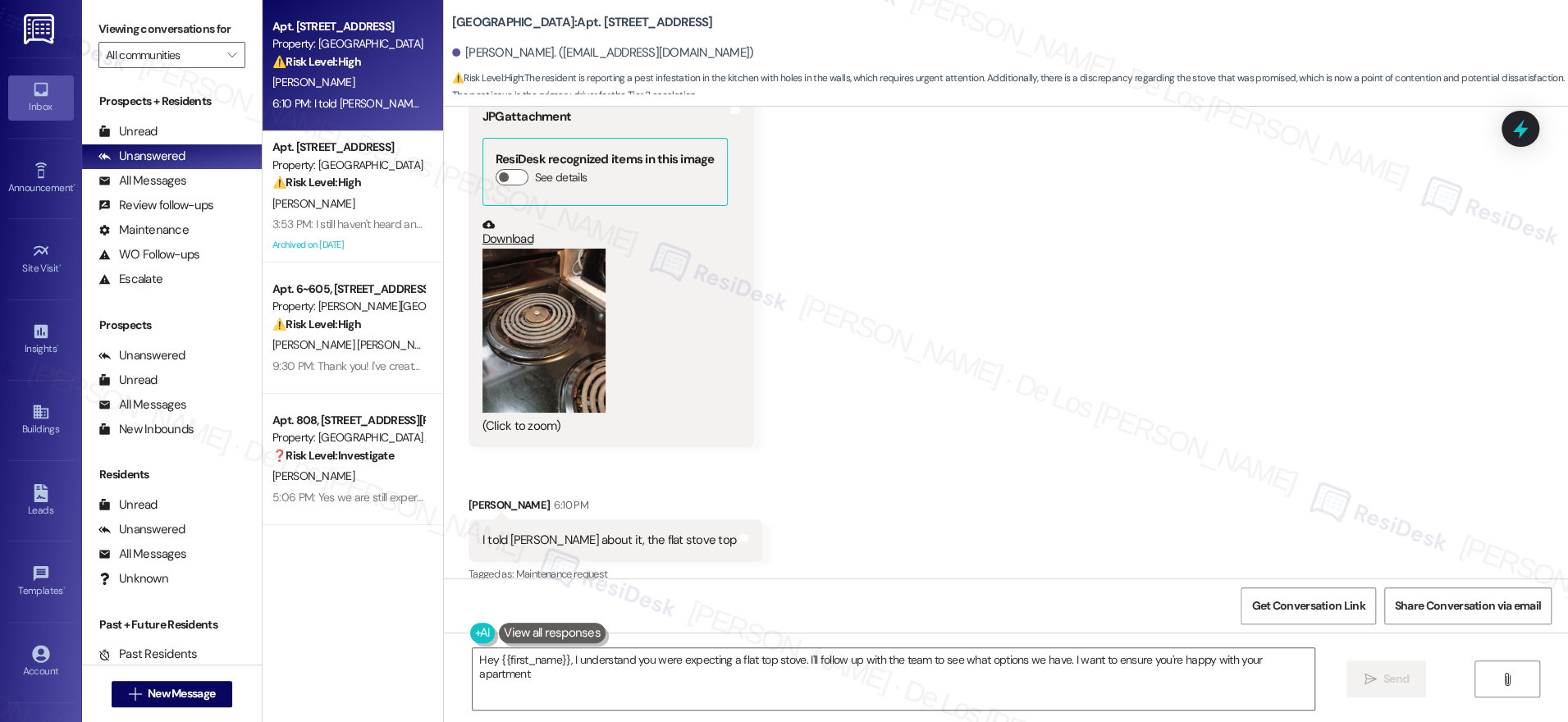
type textarea "Hey {{first_name}}, I understand you were expecting a flat top stove. I'll foll…"
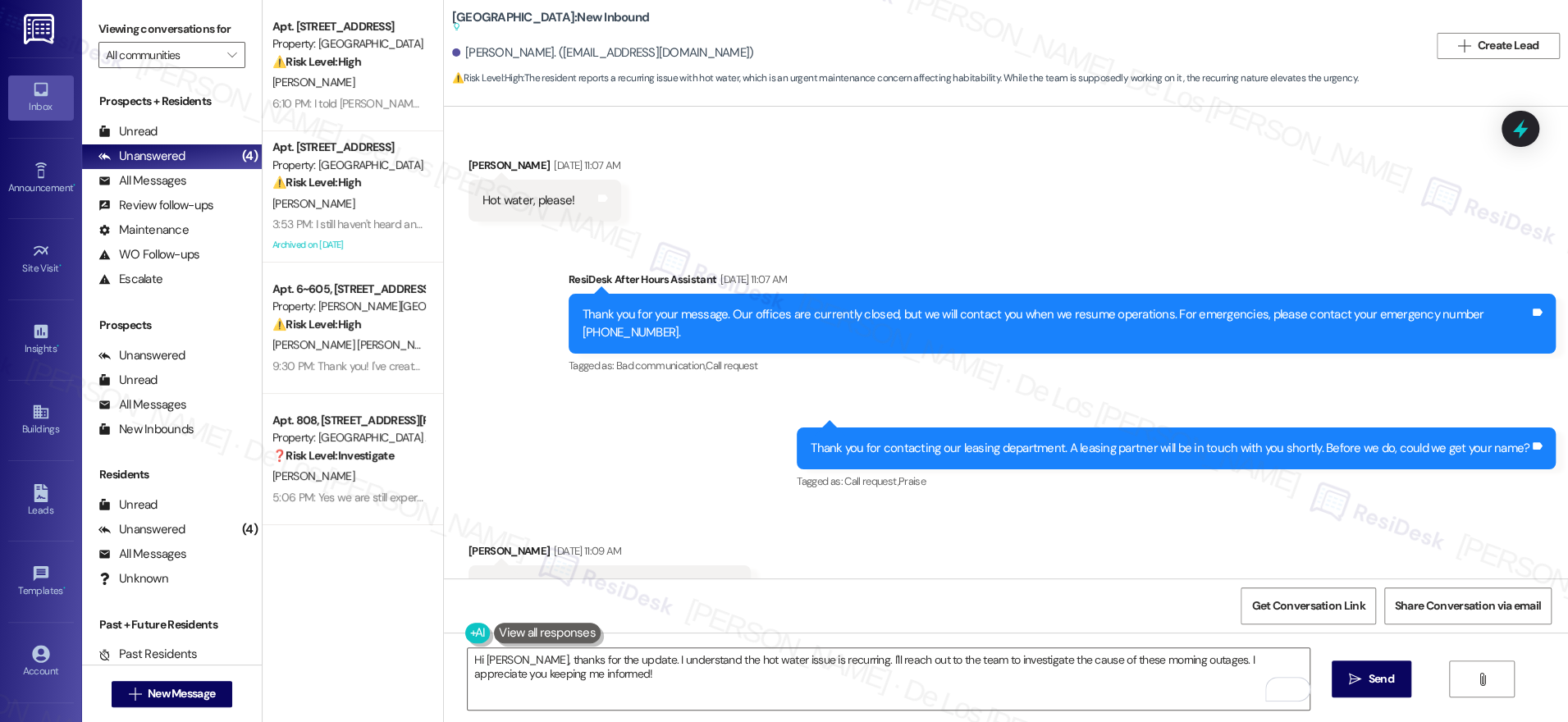
scroll to position [1067, 0]
